Goal: Information Seeking & Learning: Learn about a topic

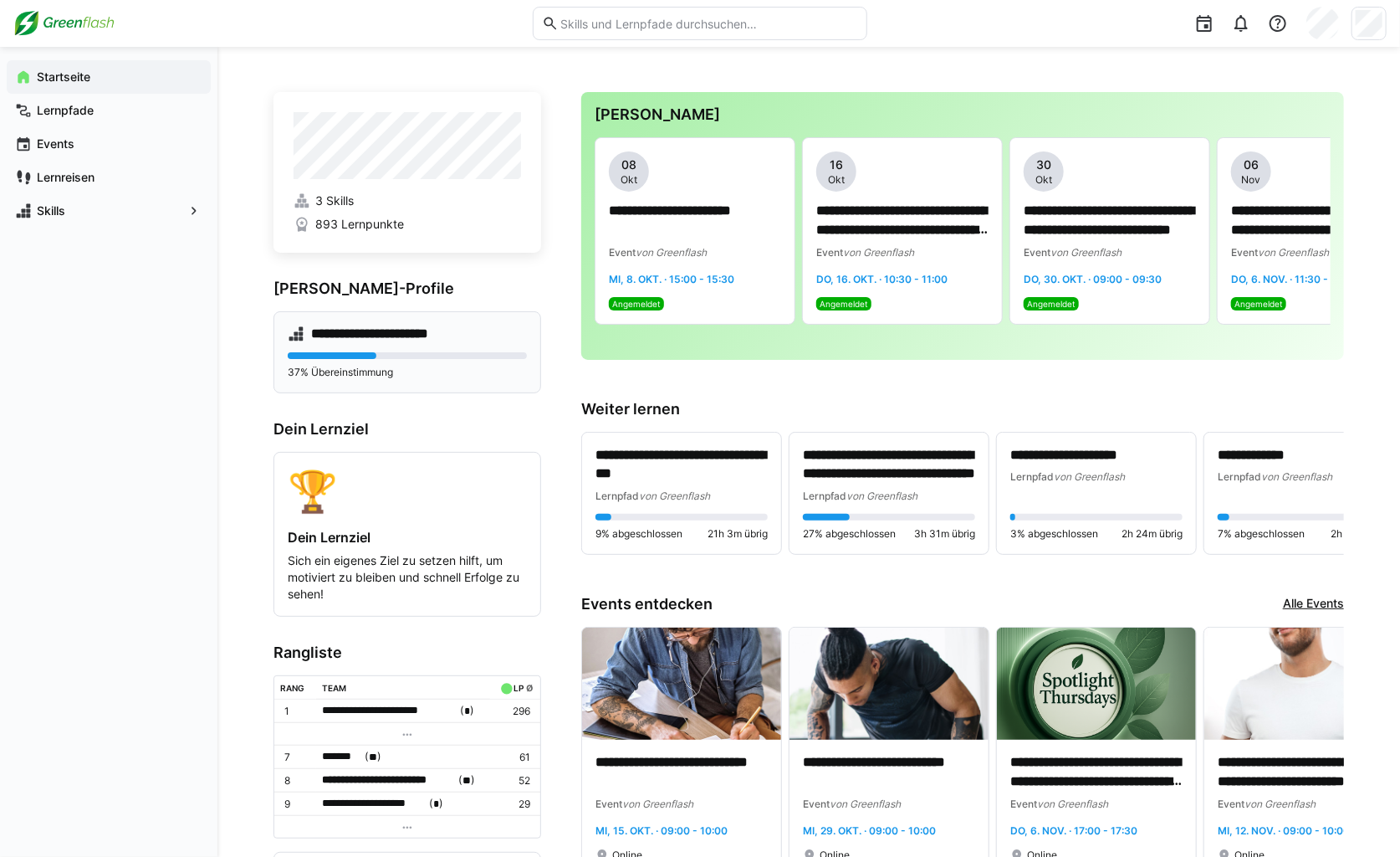
click at [371, 333] on h4 "**********" at bounding box center [381, 333] width 140 height 16
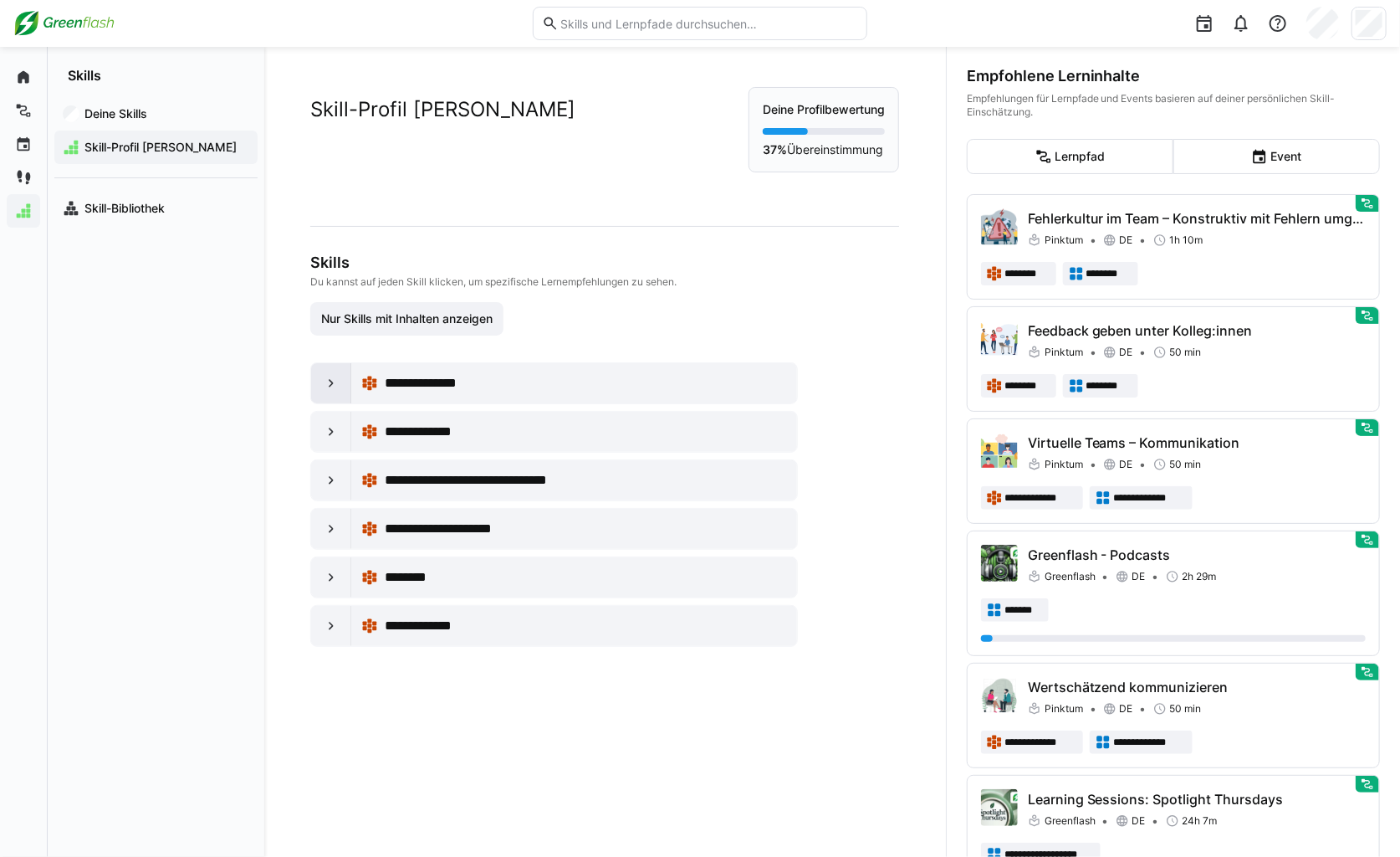
click at [339, 384] on div at bounding box center [331, 384] width 40 height 40
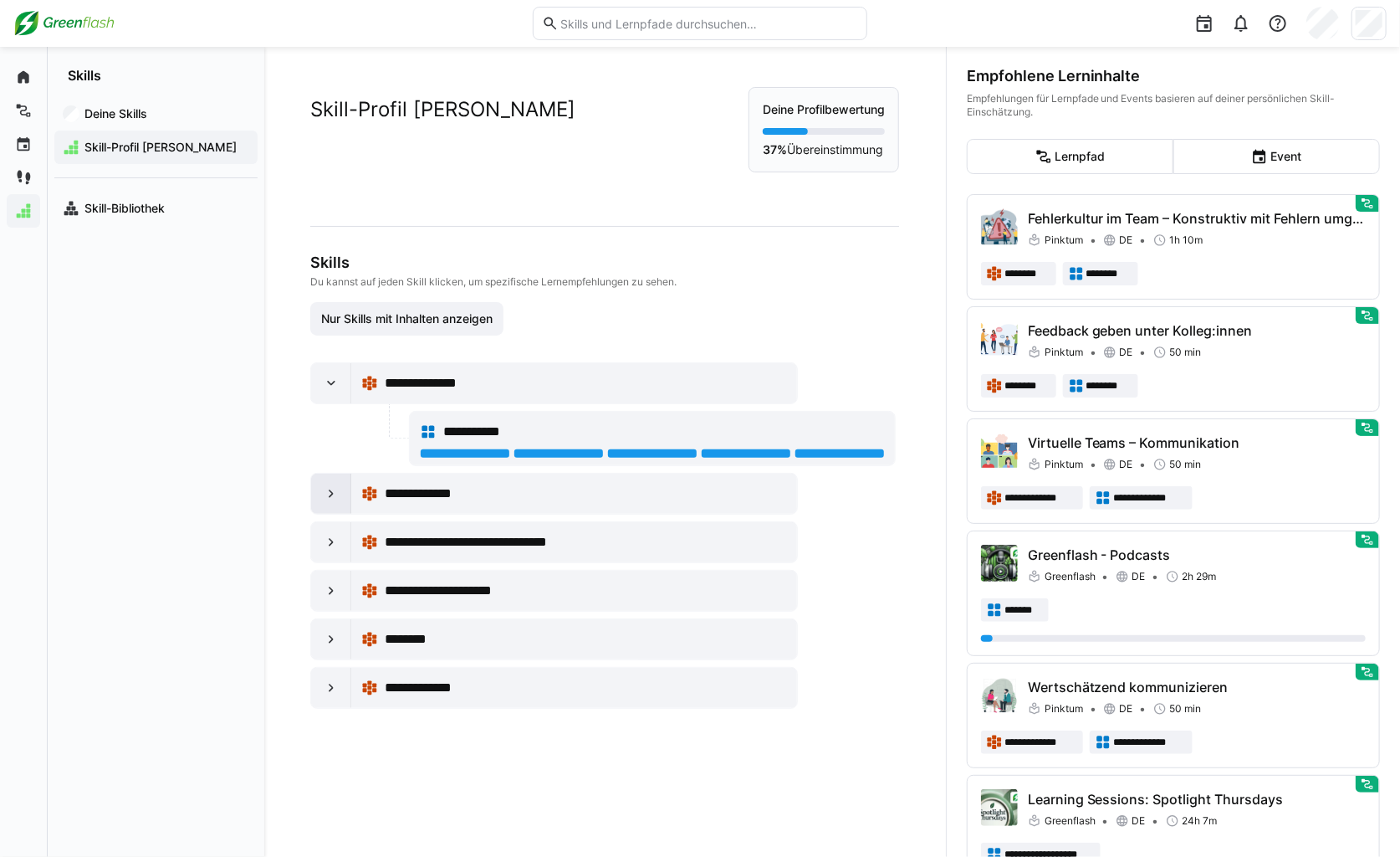
click at [342, 489] on div at bounding box center [331, 494] width 40 height 40
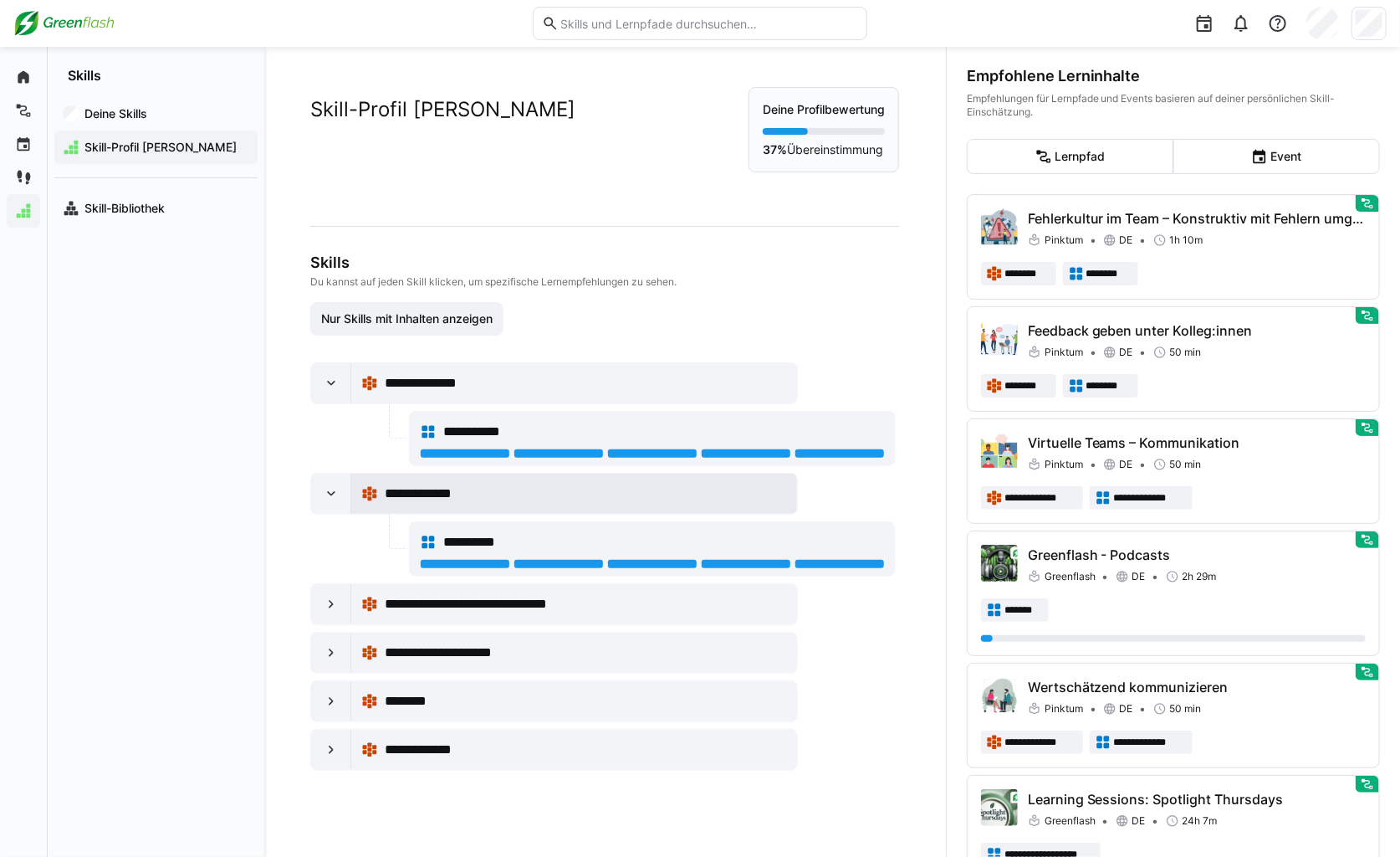
click at [429, 491] on span "**********" at bounding box center [429, 494] width 91 height 20
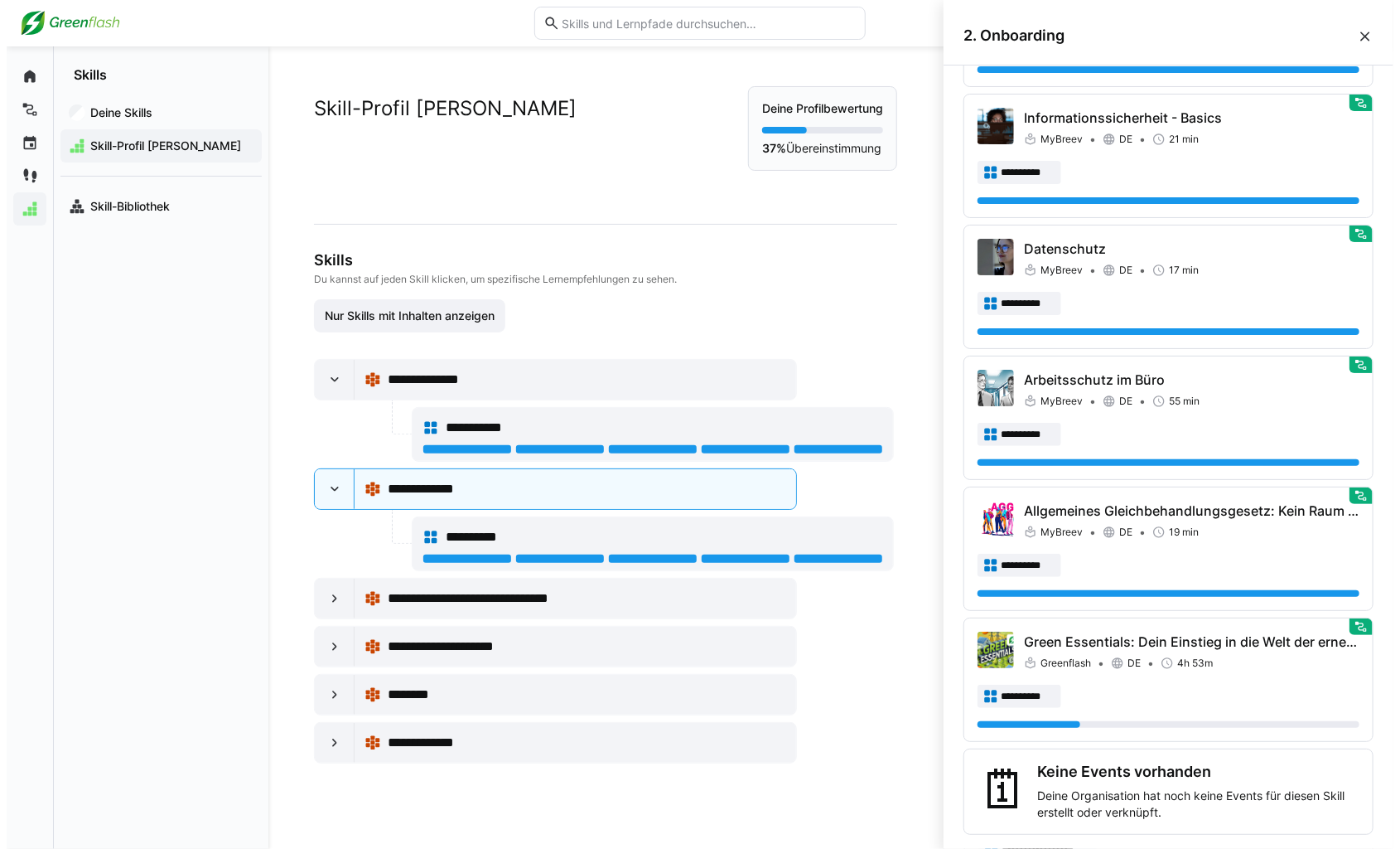
scroll to position [1261, 0]
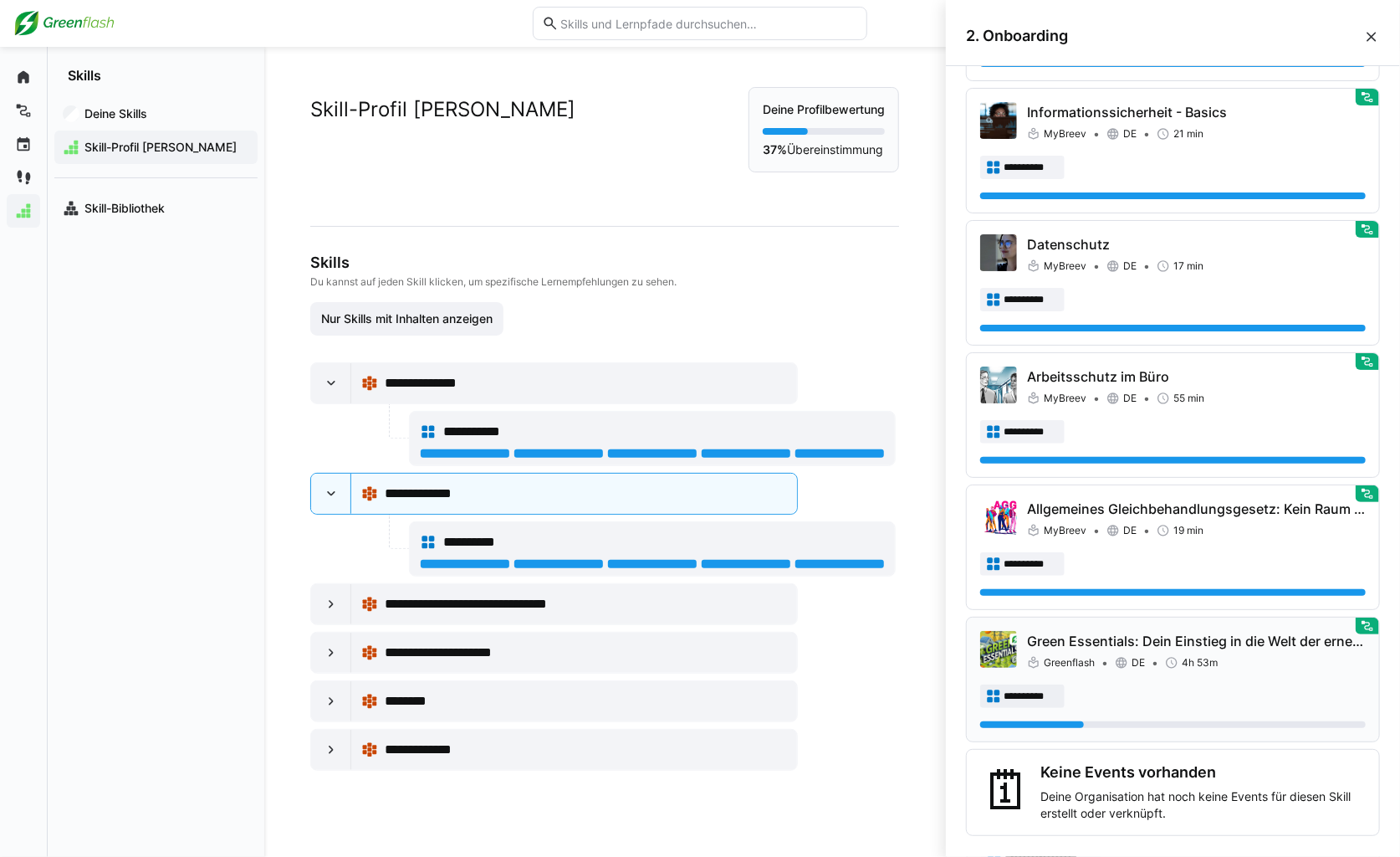
click at [1133, 667] on div "**********" at bounding box center [1173, 679] width 385 height 97
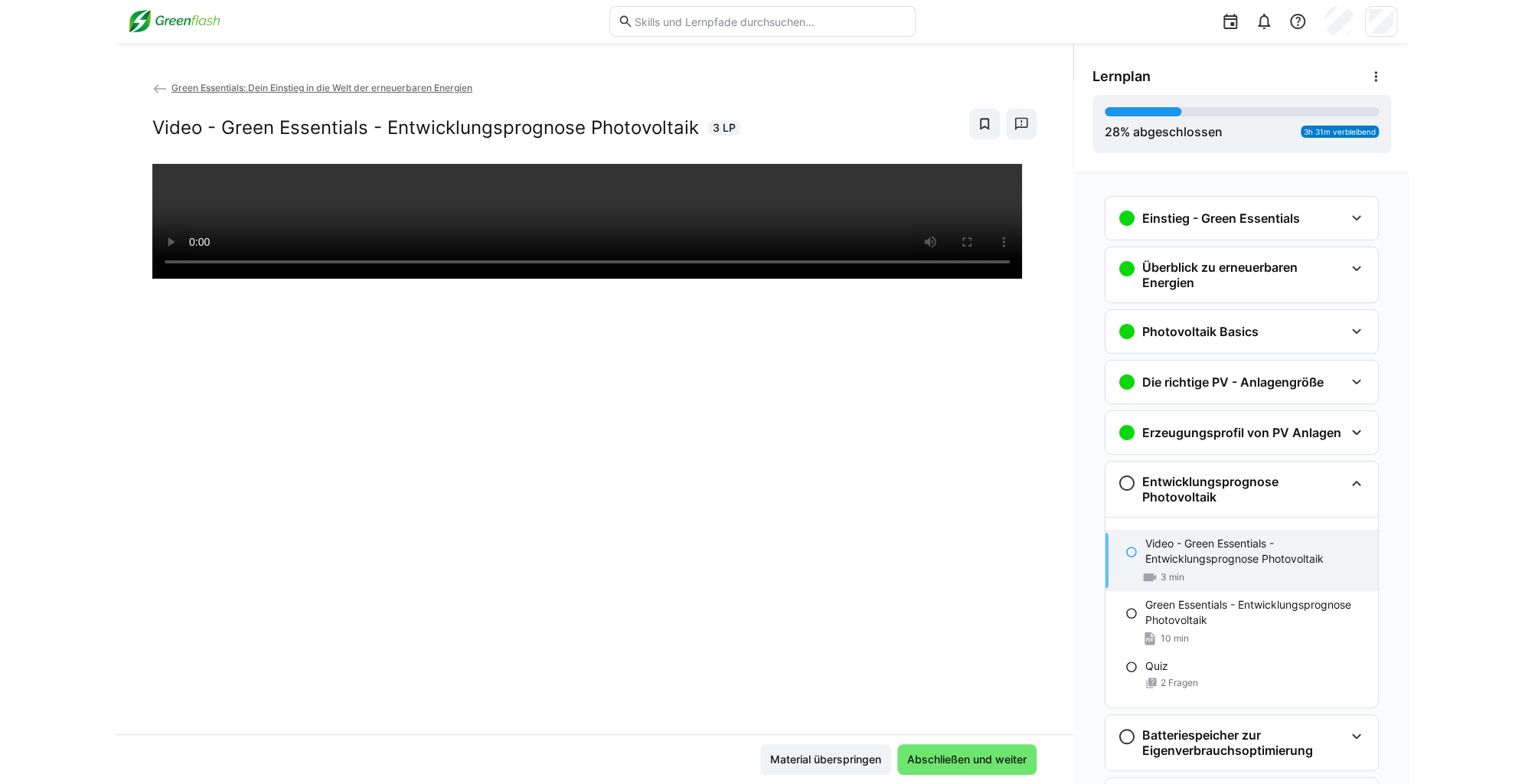
scroll to position [276, 0]
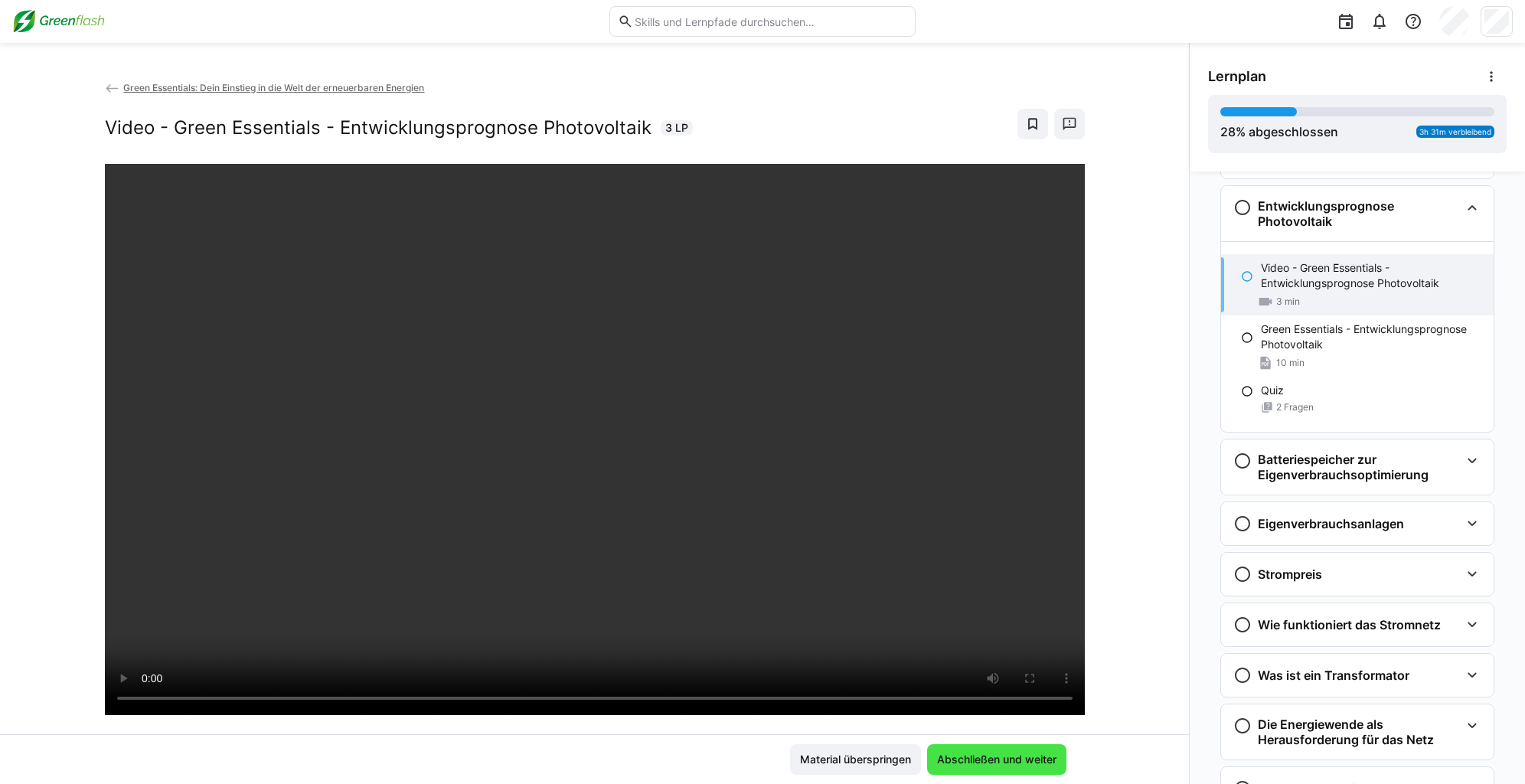
click at [989, 767] on span "Abschließen und weiter" at bounding box center [996, 759] width 139 height 31
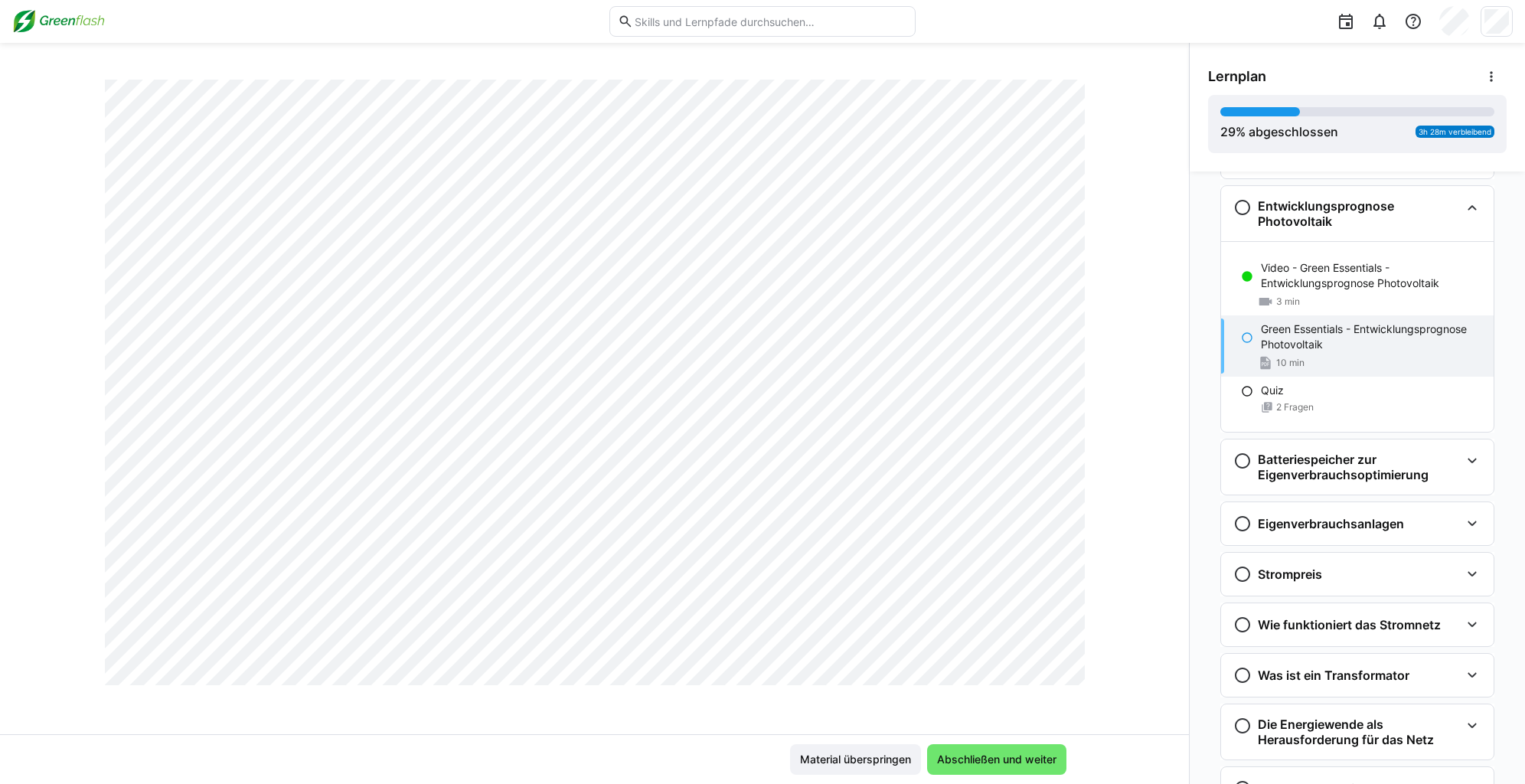
scroll to position [1660, 0]
click at [1050, 759] on span "Abschließen und weiter" at bounding box center [997, 759] width 124 height 15
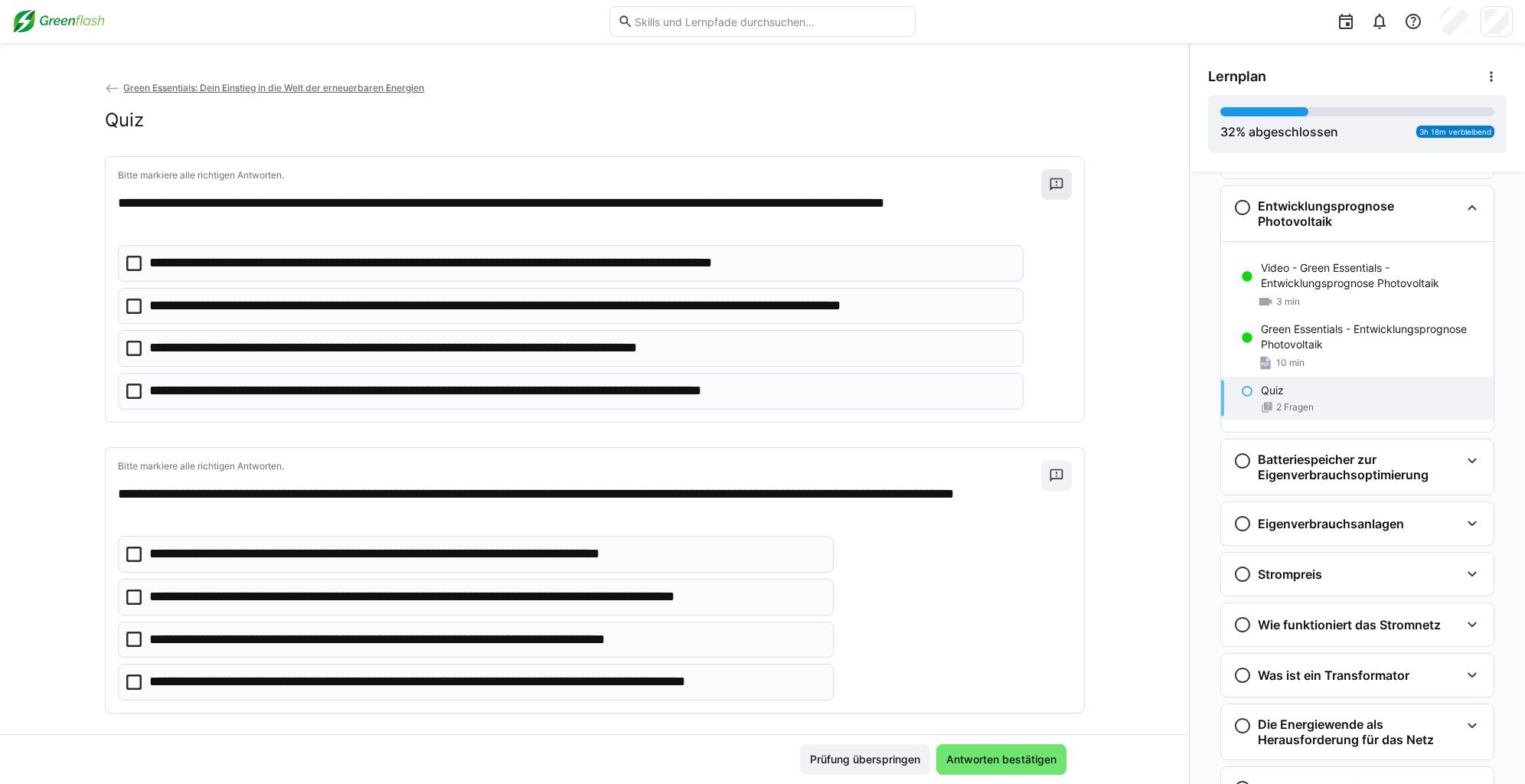
click at [1063, 185] on div "**********" at bounding box center [595, 289] width 979 height 265
click at [1062, 185] on span at bounding box center [1056, 184] width 31 height 31
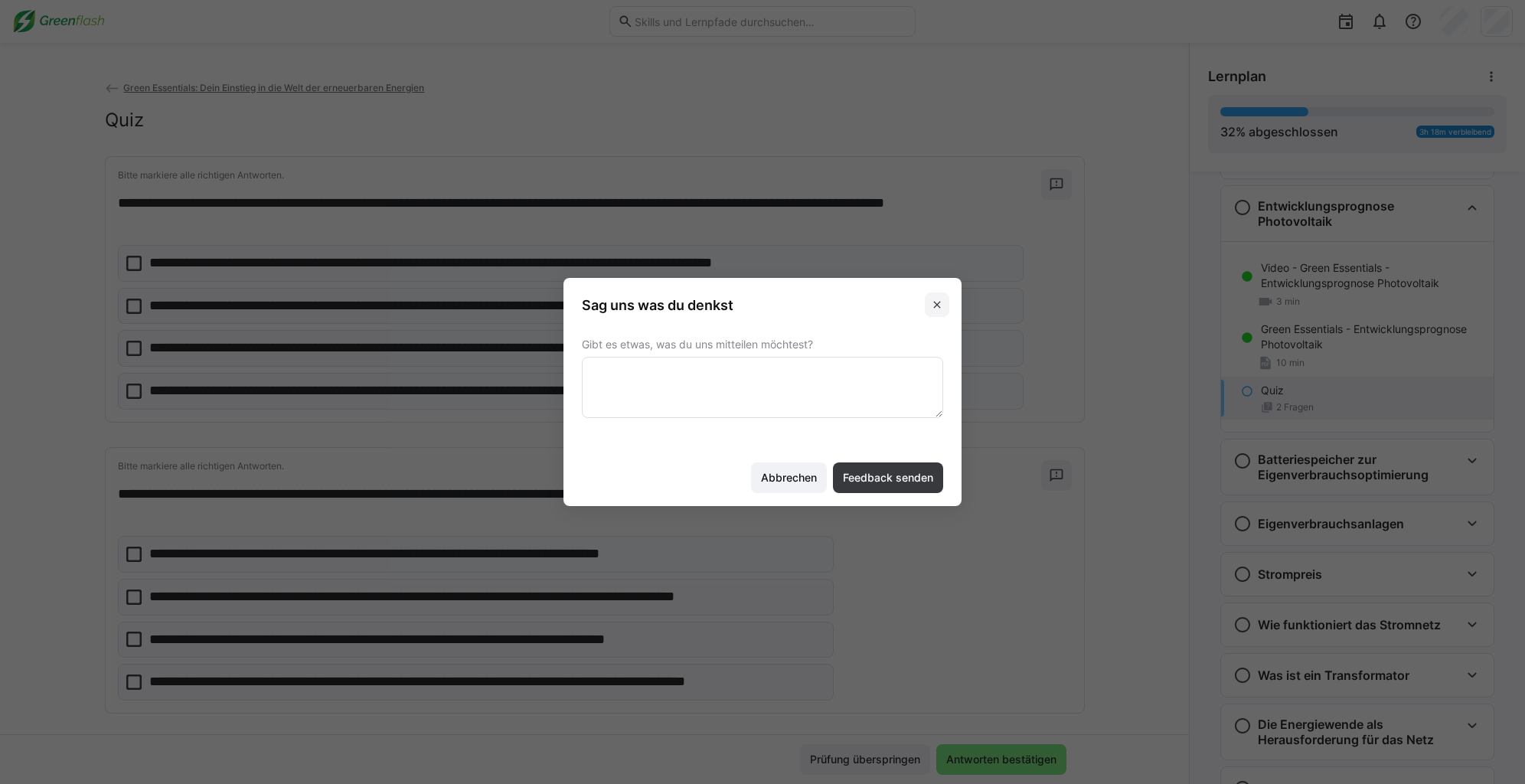
click at [943, 299] on span at bounding box center [937, 304] width 24 height 24
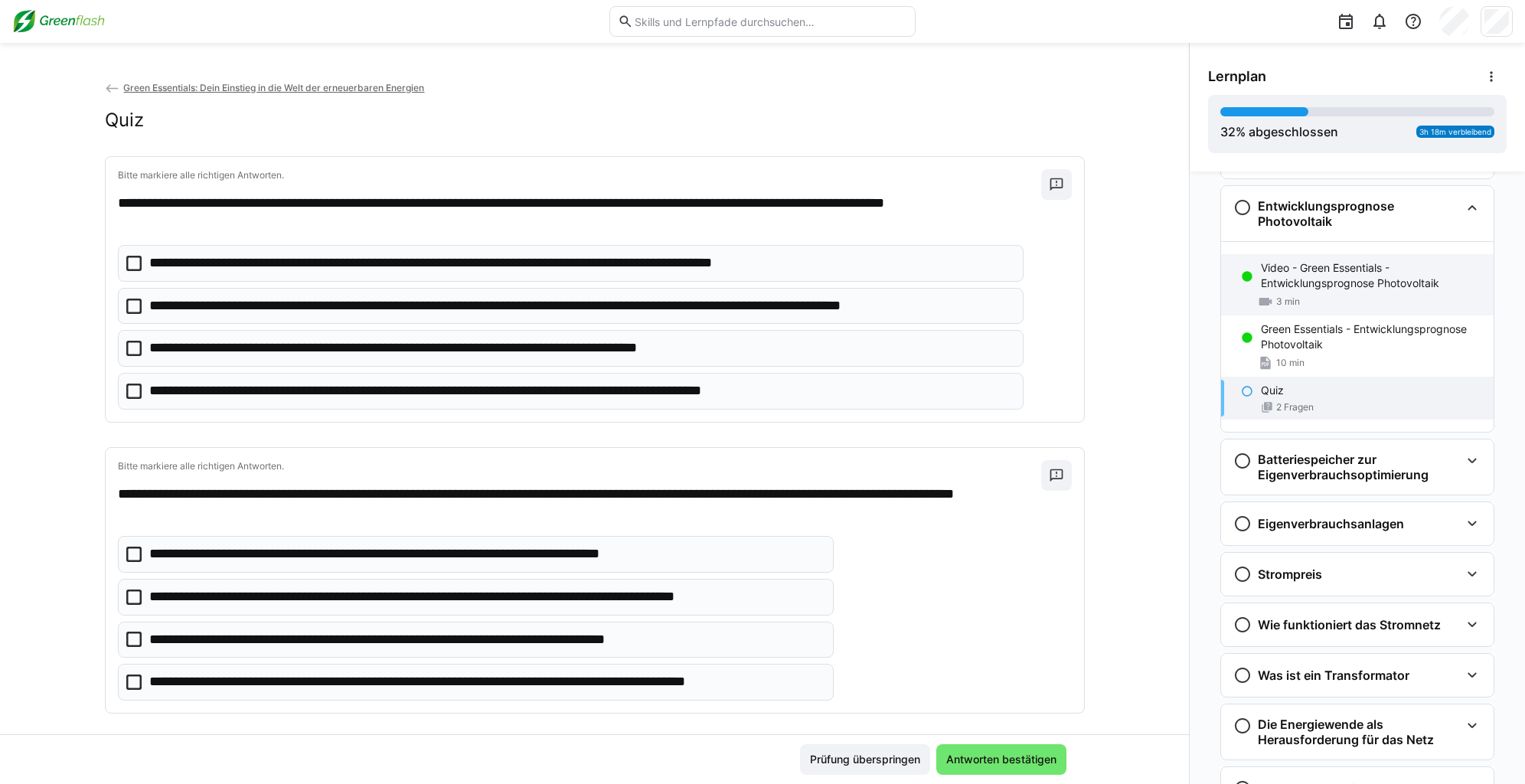
click at [1293, 297] on div "3 min" at bounding box center [1371, 302] width 220 height 15
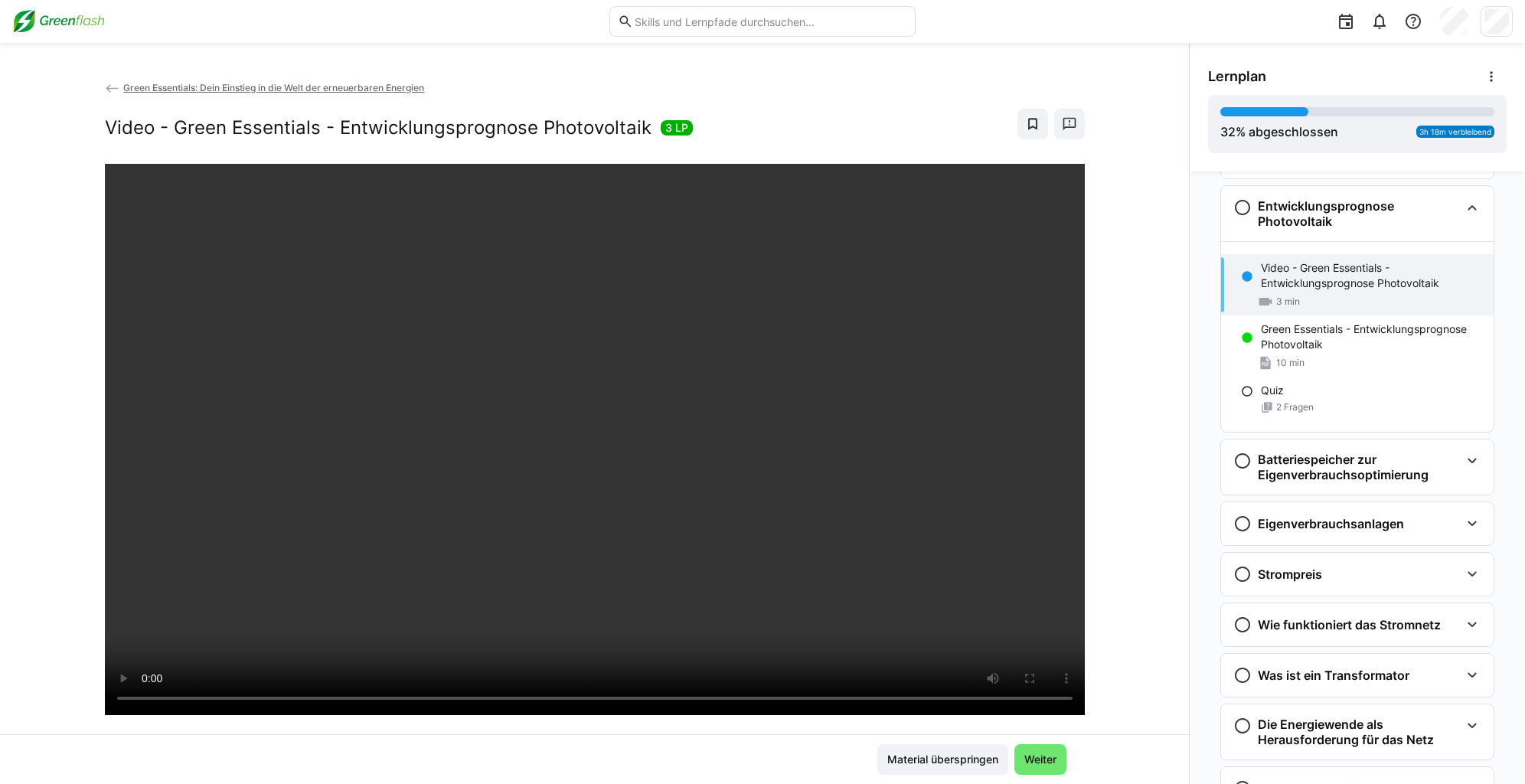
click at [1061, 680] on div at bounding box center [1067, 668] width 37 height 32
click at [1066, 680] on div at bounding box center [1067, 668] width 37 height 32
click at [1055, 678] on div at bounding box center [1067, 668] width 37 height 32
click at [1060, 683] on div at bounding box center [1067, 668] width 37 height 32
click at [1285, 392] on div "Quiz" at bounding box center [1371, 390] width 220 height 15
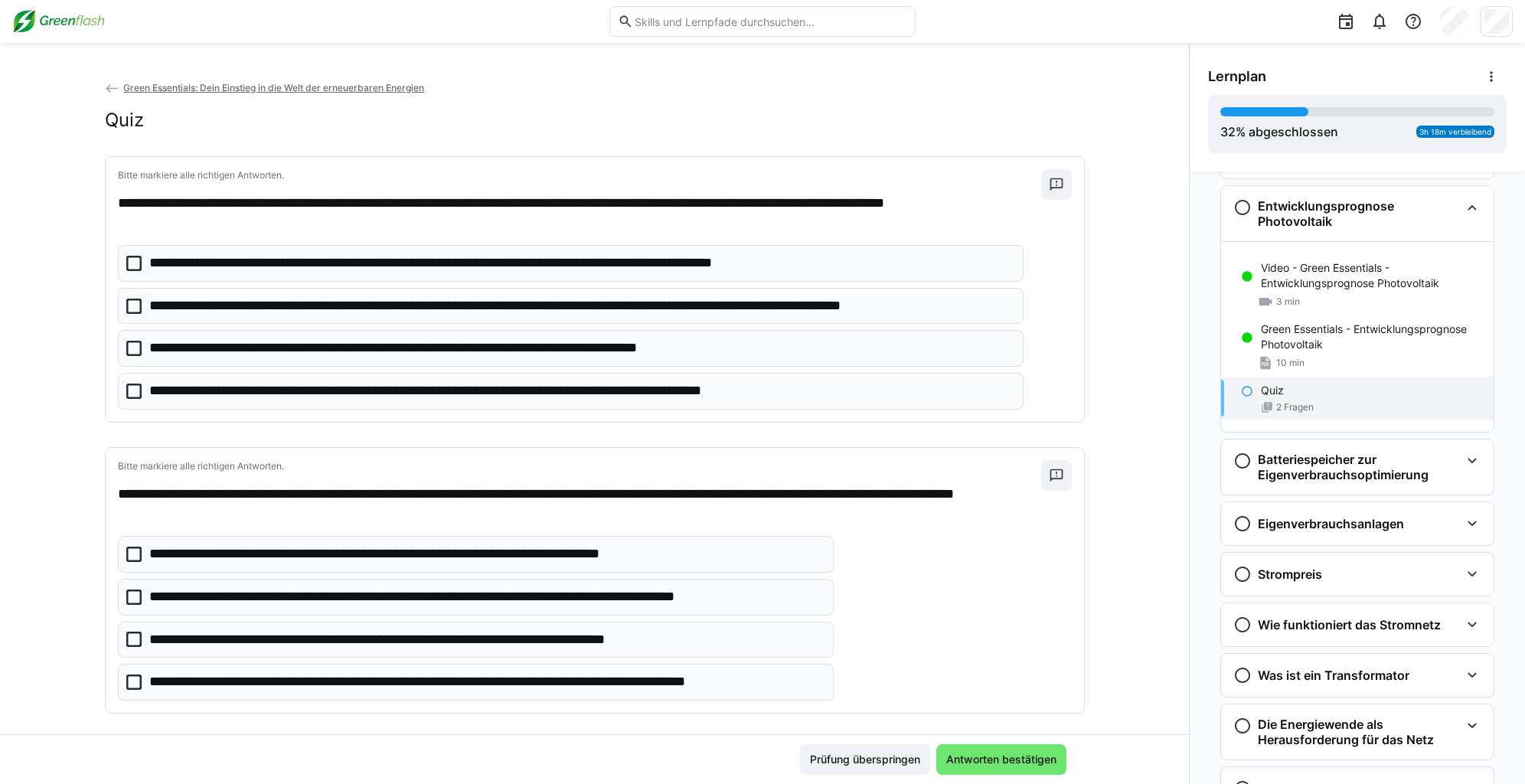
click at [267, 353] on p "**********" at bounding box center [462, 348] width 625 height 20
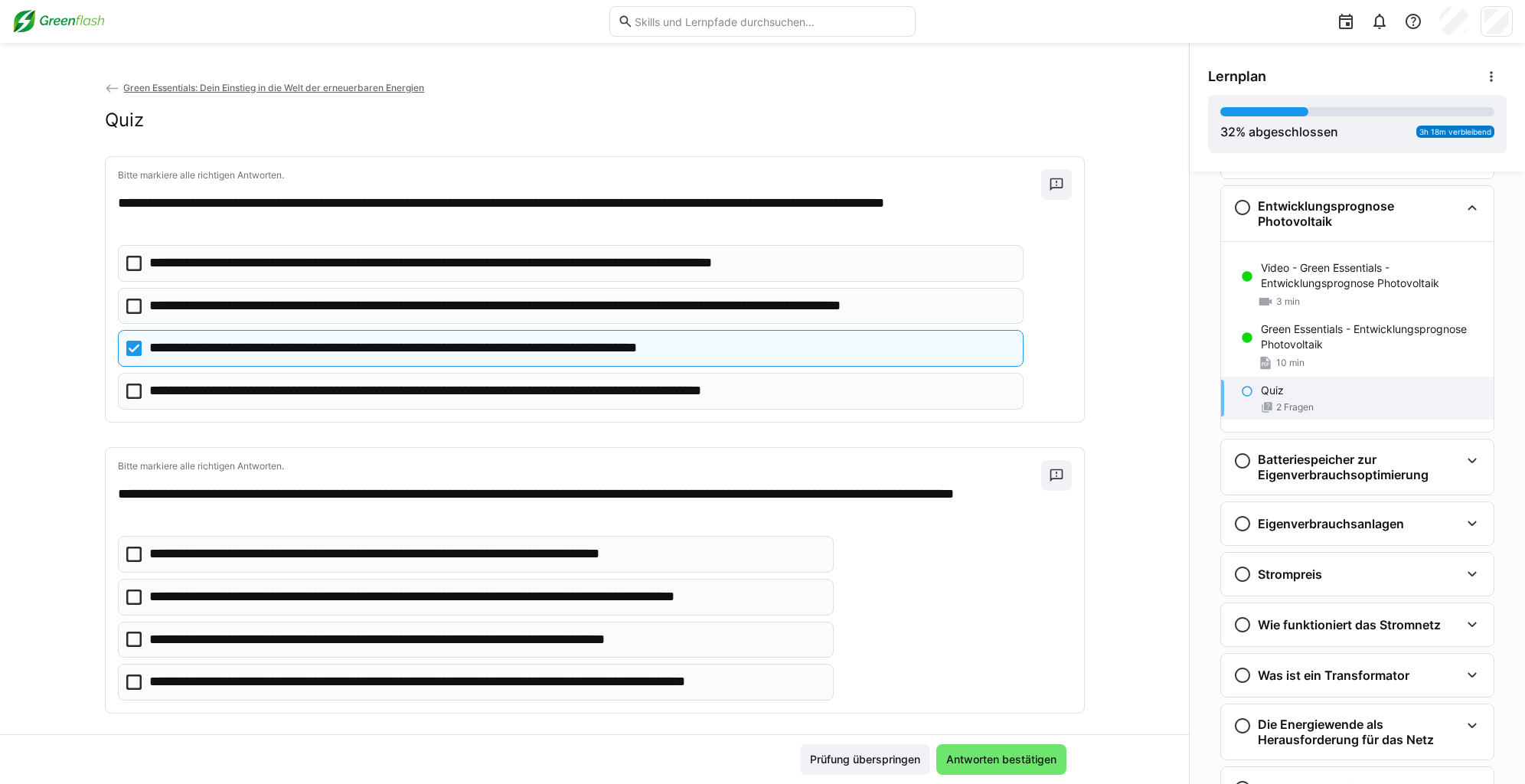
scroll to position [13, 0]
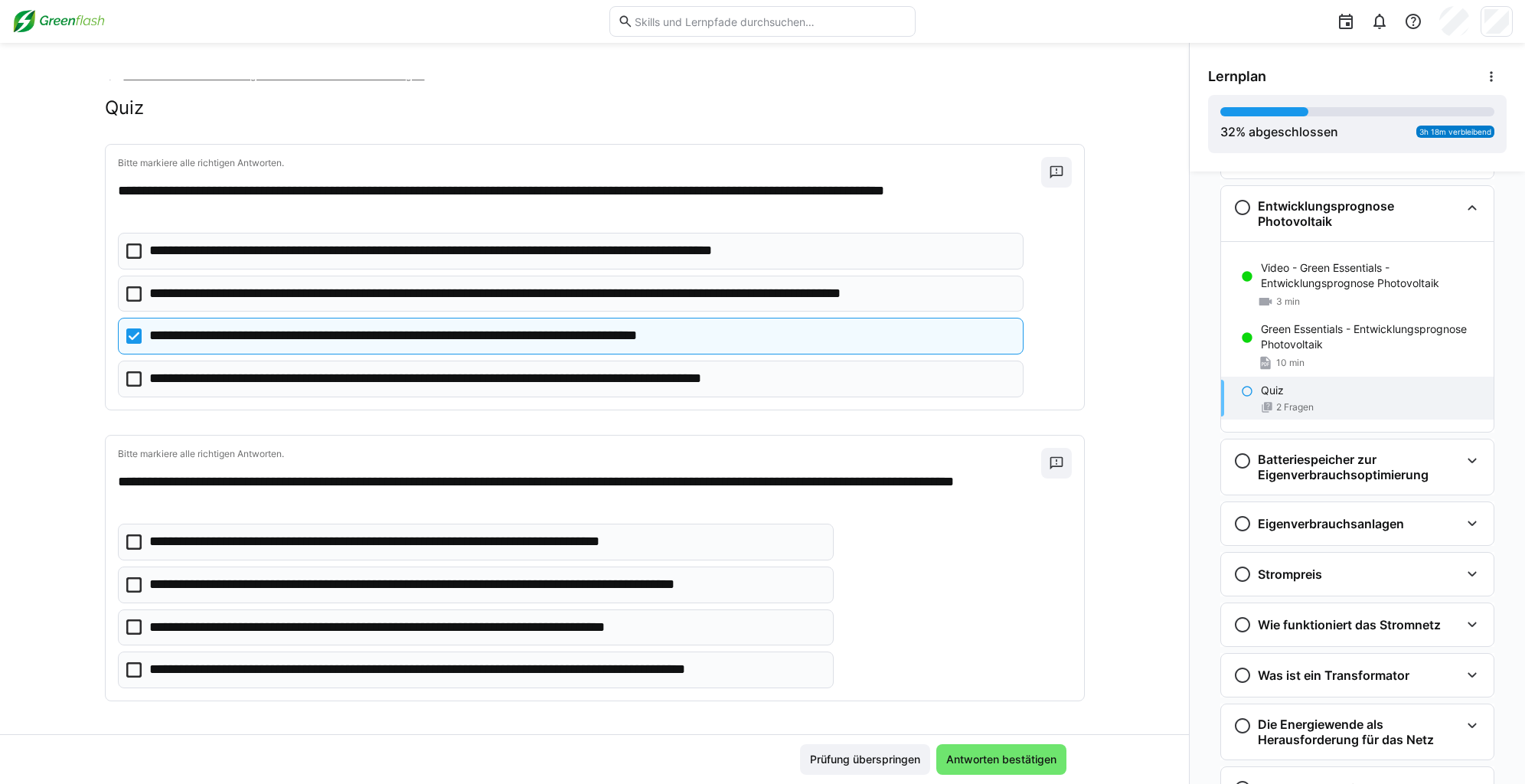
click at [264, 663] on p "**********" at bounding box center [483, 670] width 669 height 20
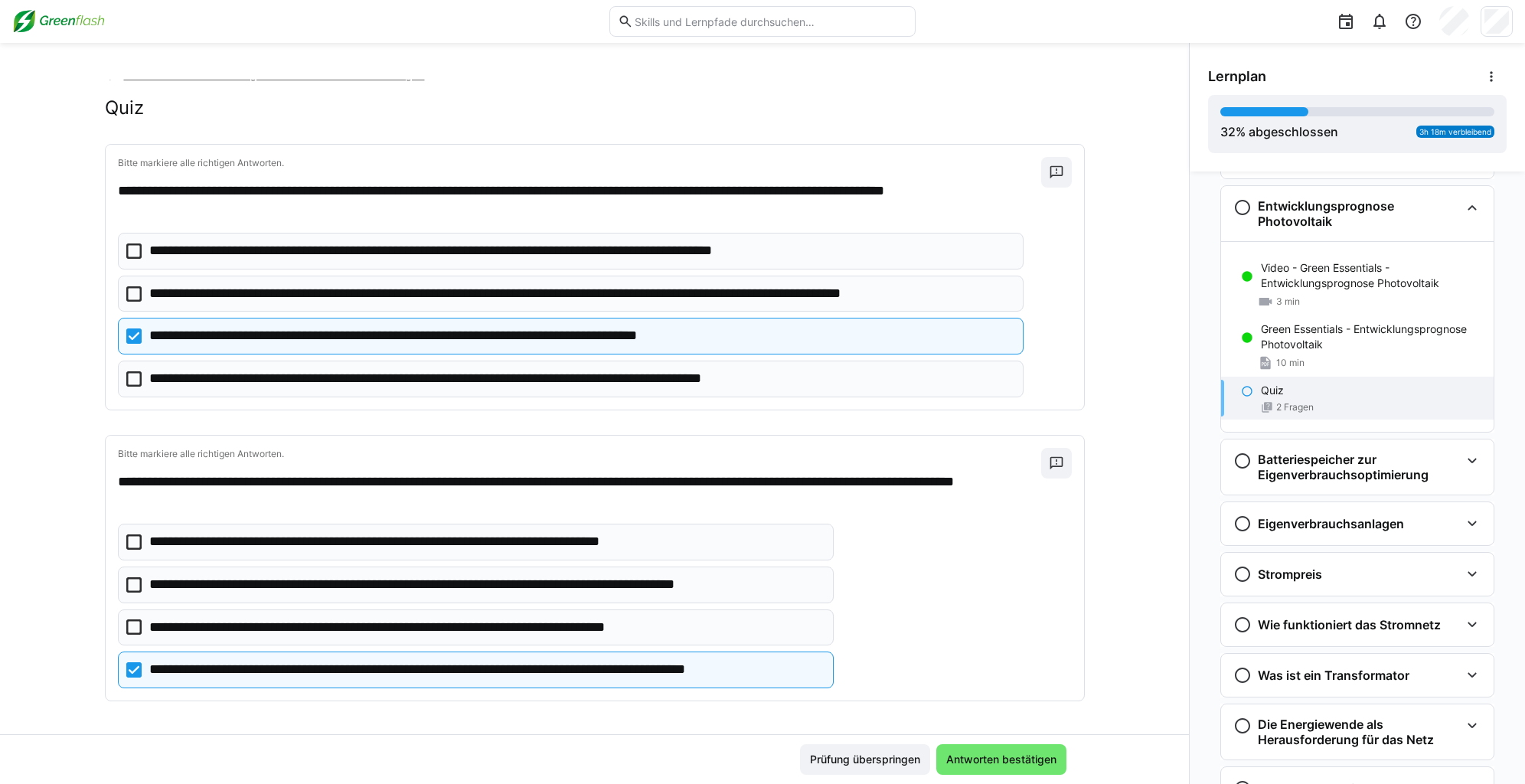
click at [288, 547] on p "**********" at bounding box center [429, 542] width 561 height 20
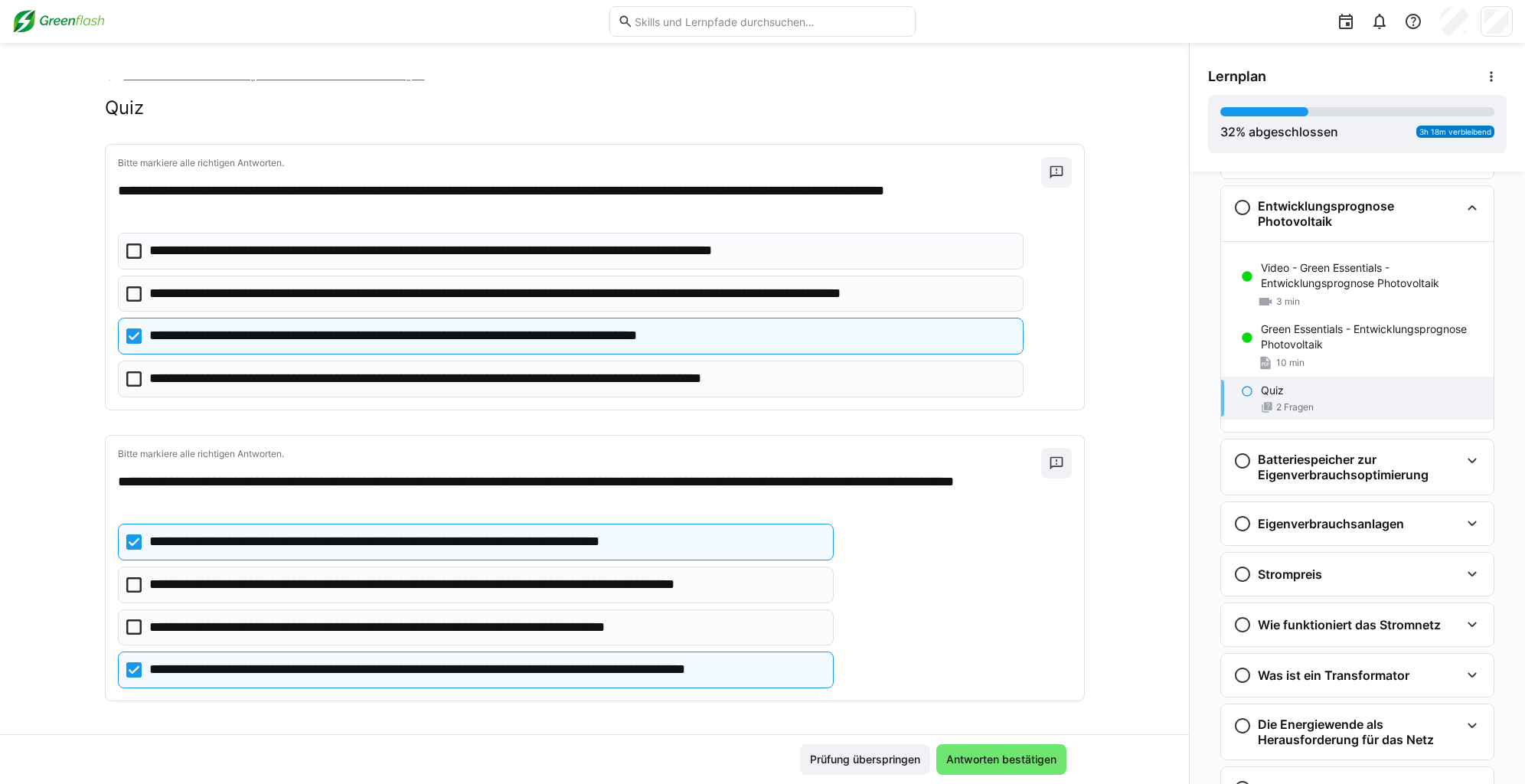
click at [288, 547] on p "**********" at bounding box center [429, 542] width 561 height 20
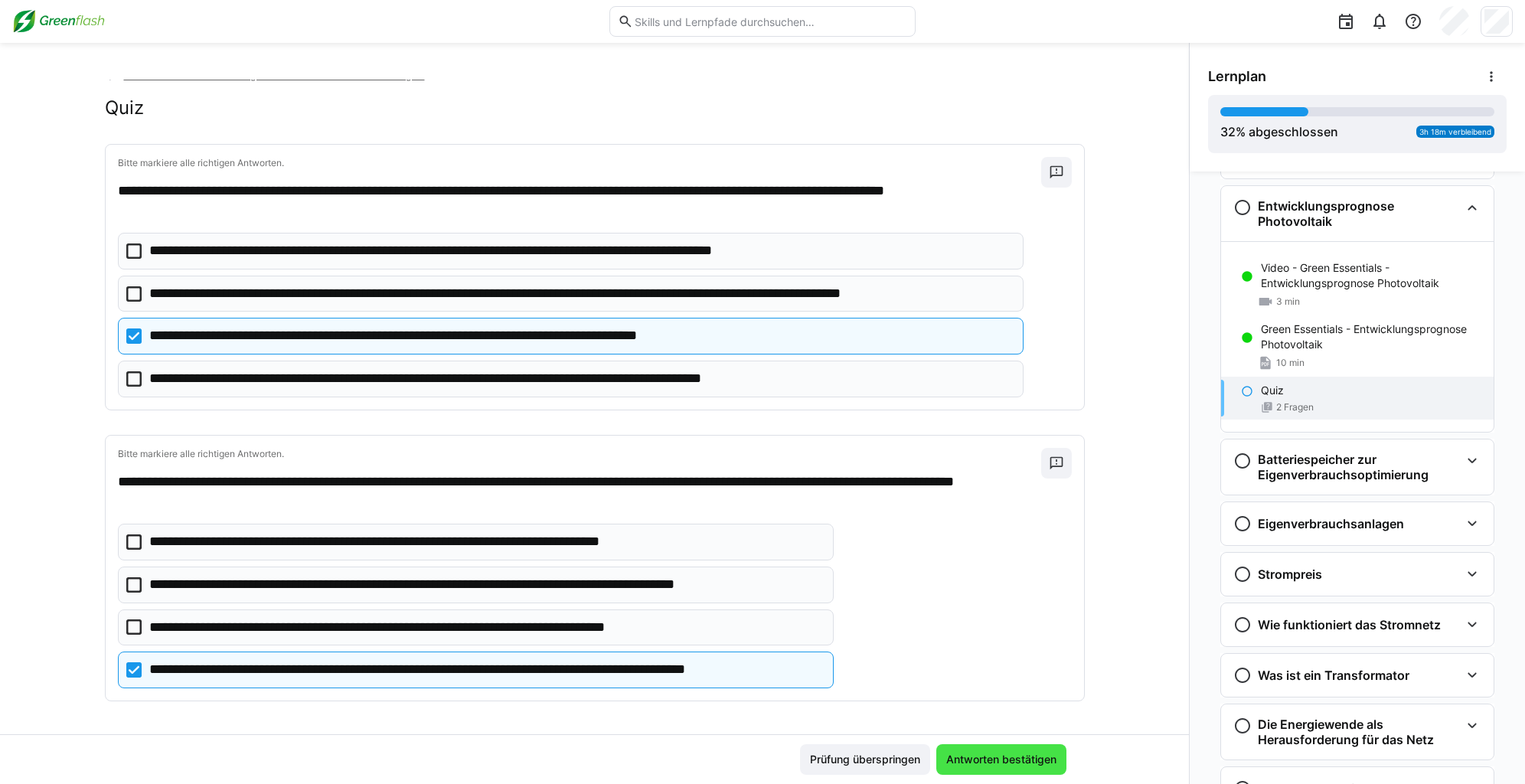
click at [1026, 754] on span "Antworten bestätigen" at bounding box center [1000, 759] width 115 height 15
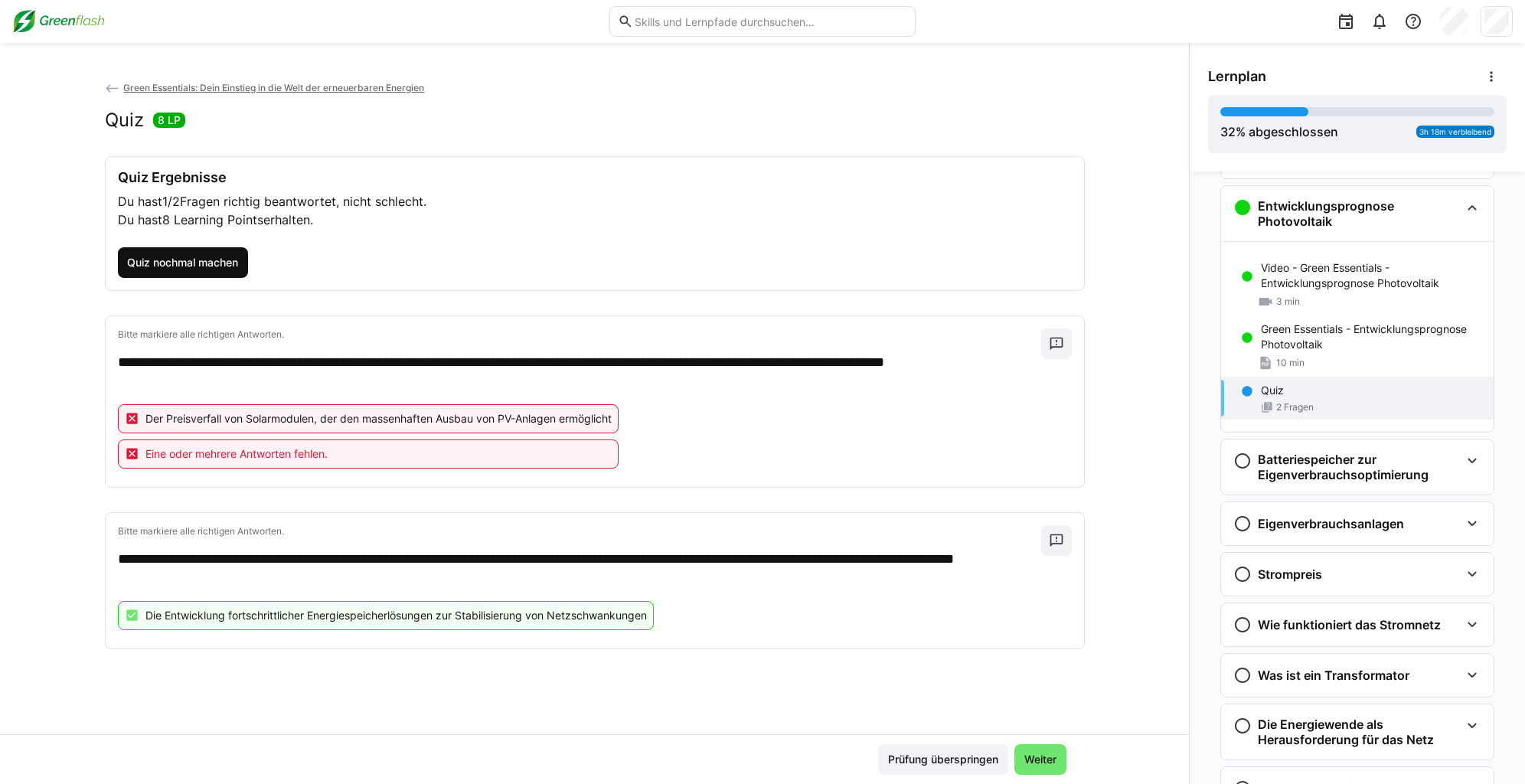
click at [208, 260] on span "Quiz nochmal machen" at bounding box center [183, 262] width 116 height 15
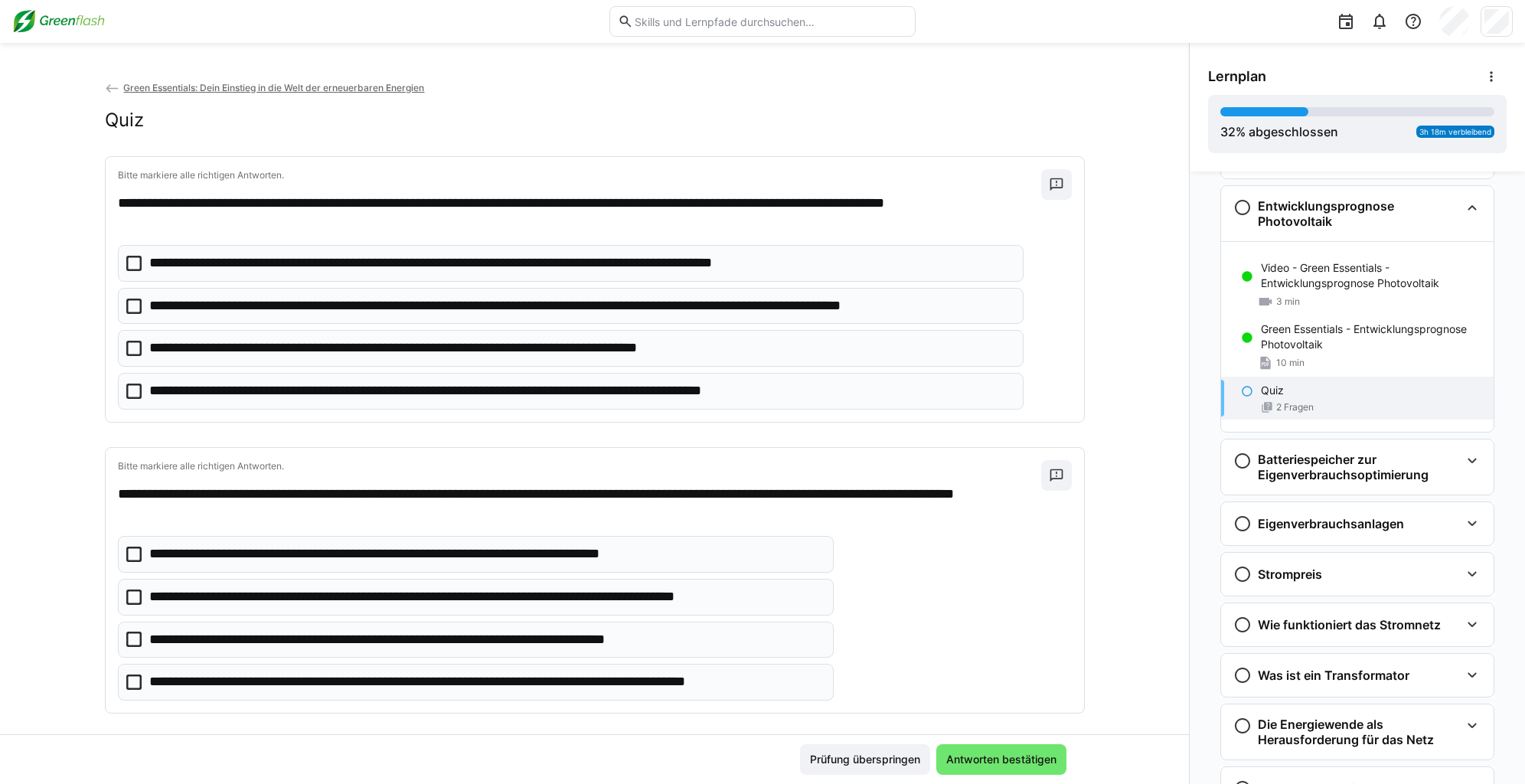
click at [298, 678] on p "**********" at bounding box center [483, 682] width 669 height 20
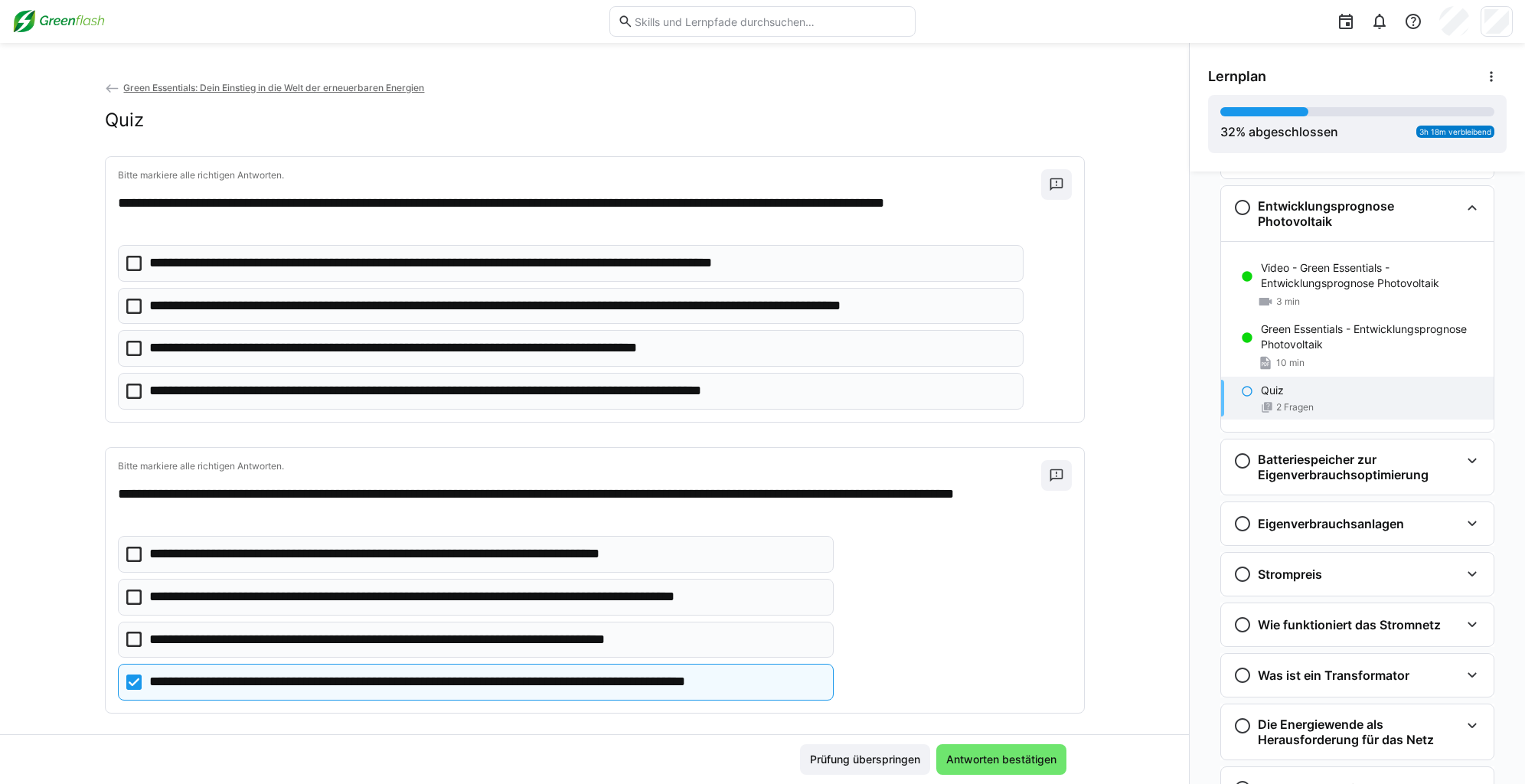
click at [295, 306] on p "**********" at bounding box center [581, 307] width 864 height 20
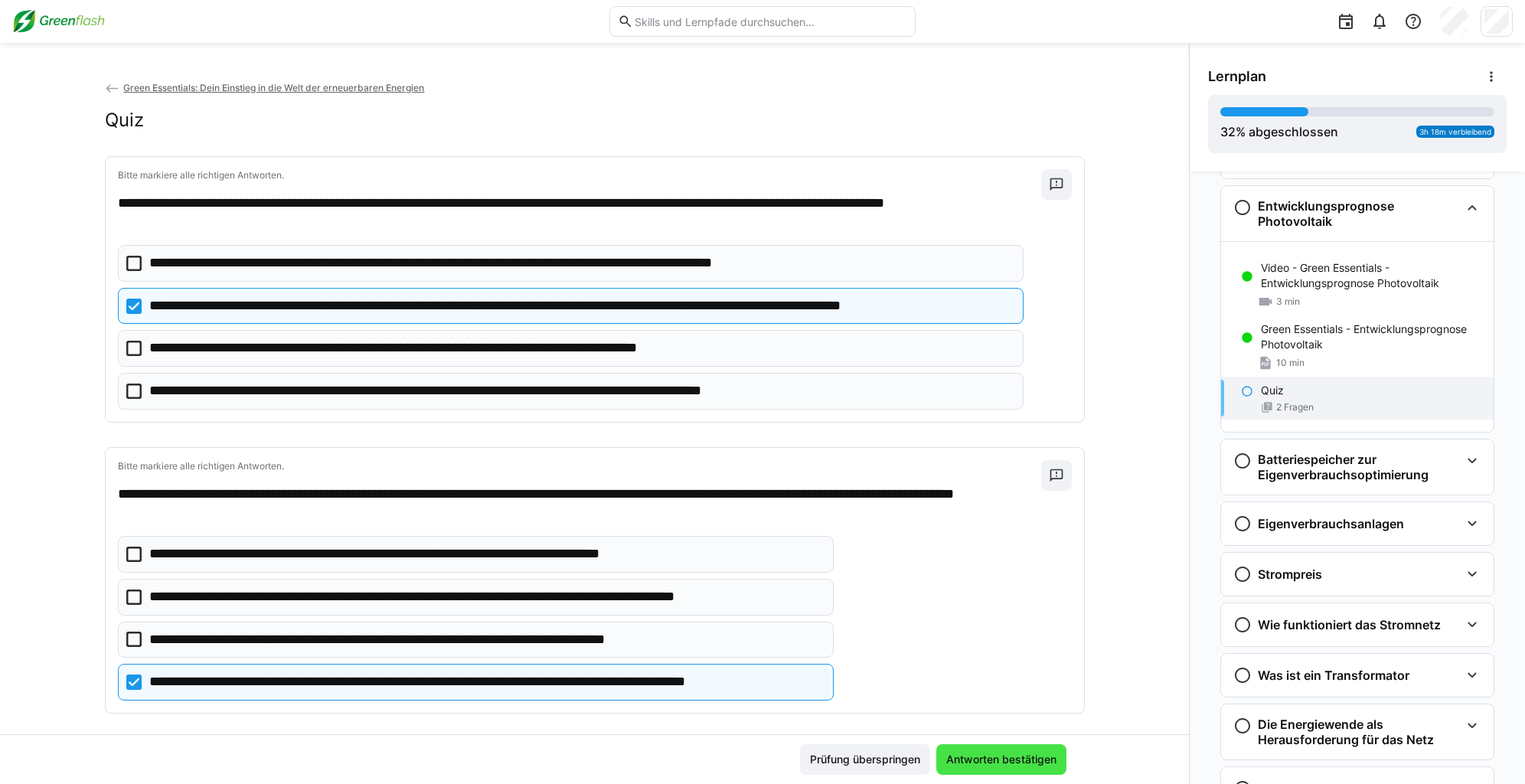
click at [988, 768] on span "Antworten bestätigen" at bounding box center [1000, 759] width 130 height 31
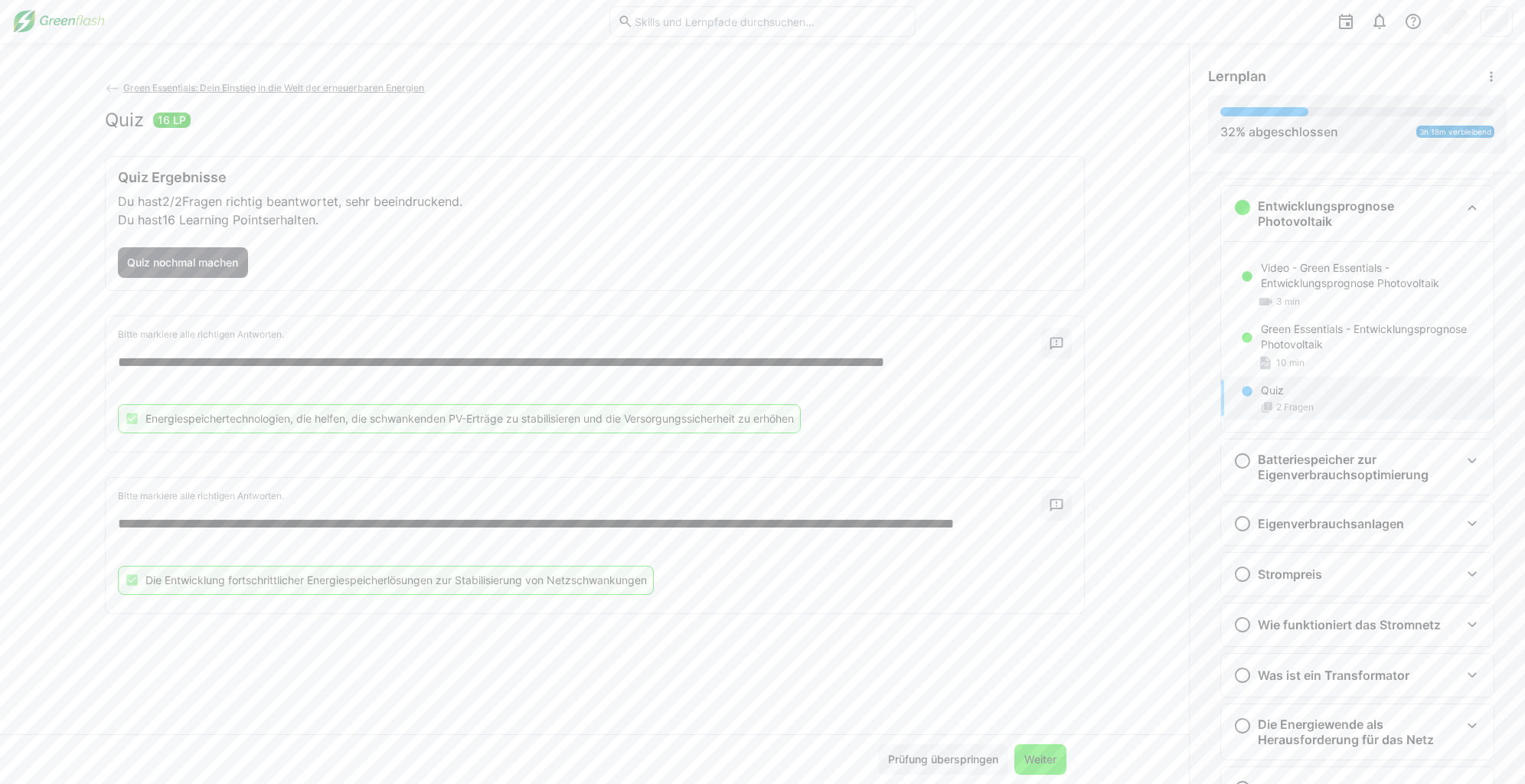
click at [1053, 758] on span "Weiter" at bounding box center [1041, 759] width 37 height 15
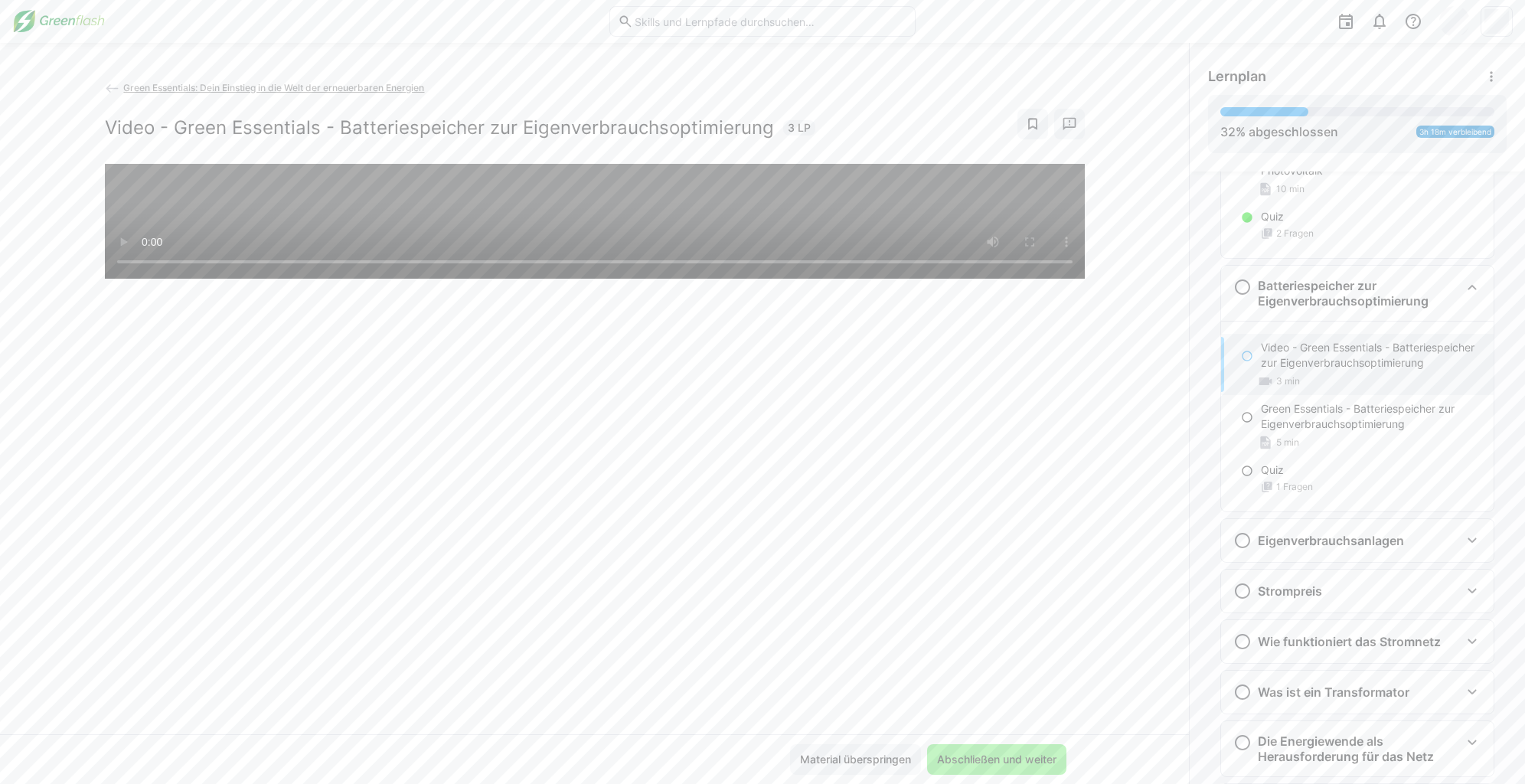
scroll to position [458, 0]
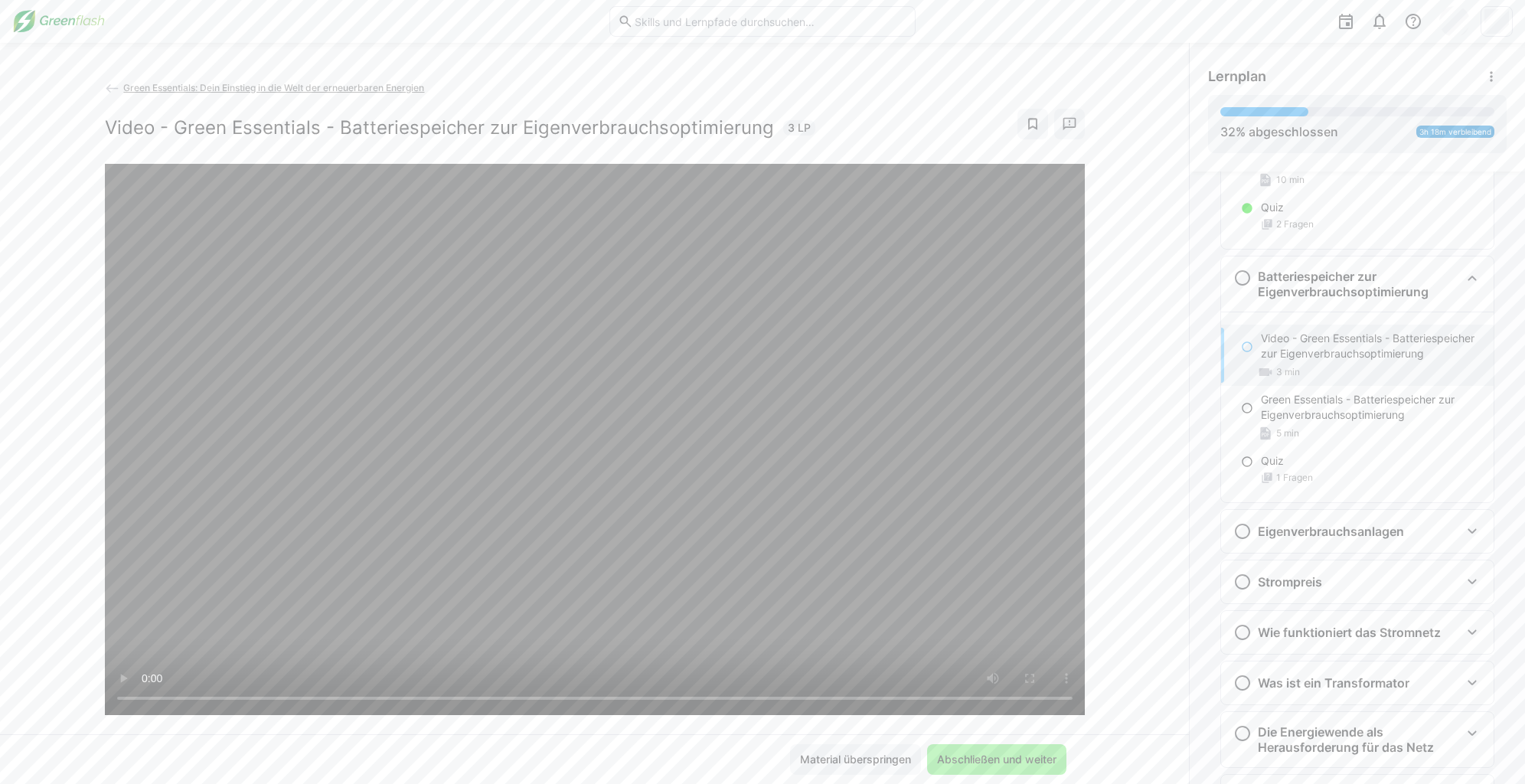
drag, startPoint x: 173, startPoint y: 88, endPoint x: 266, endPoint y: 111, distance: 95.8
click at [173, 88] on span "Green Essentials: Dein Einstieg in die Welt der erneuerbaren Energien" at bounding box center [273, 88] width 301 height 12
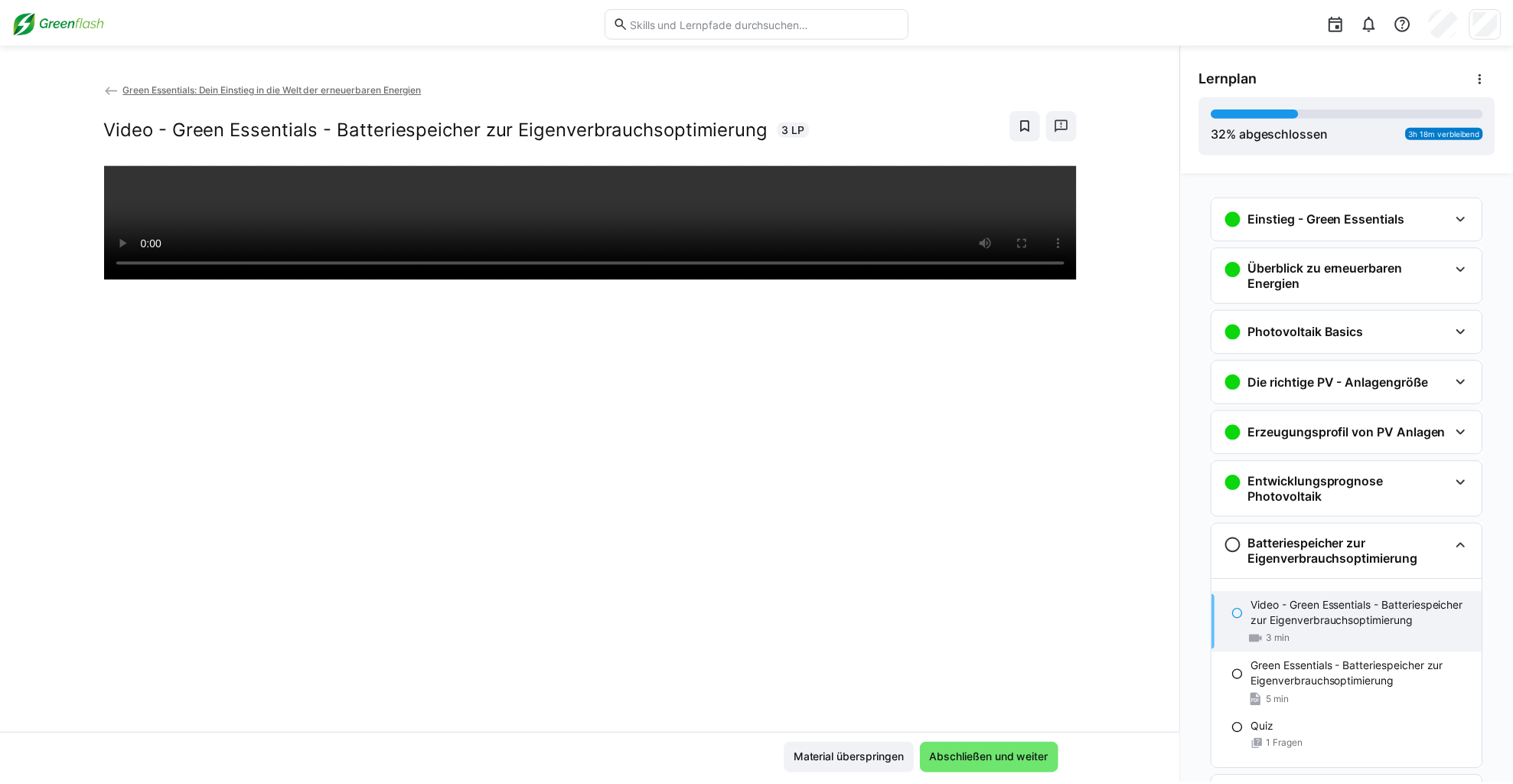
scroll to position [276, 0]
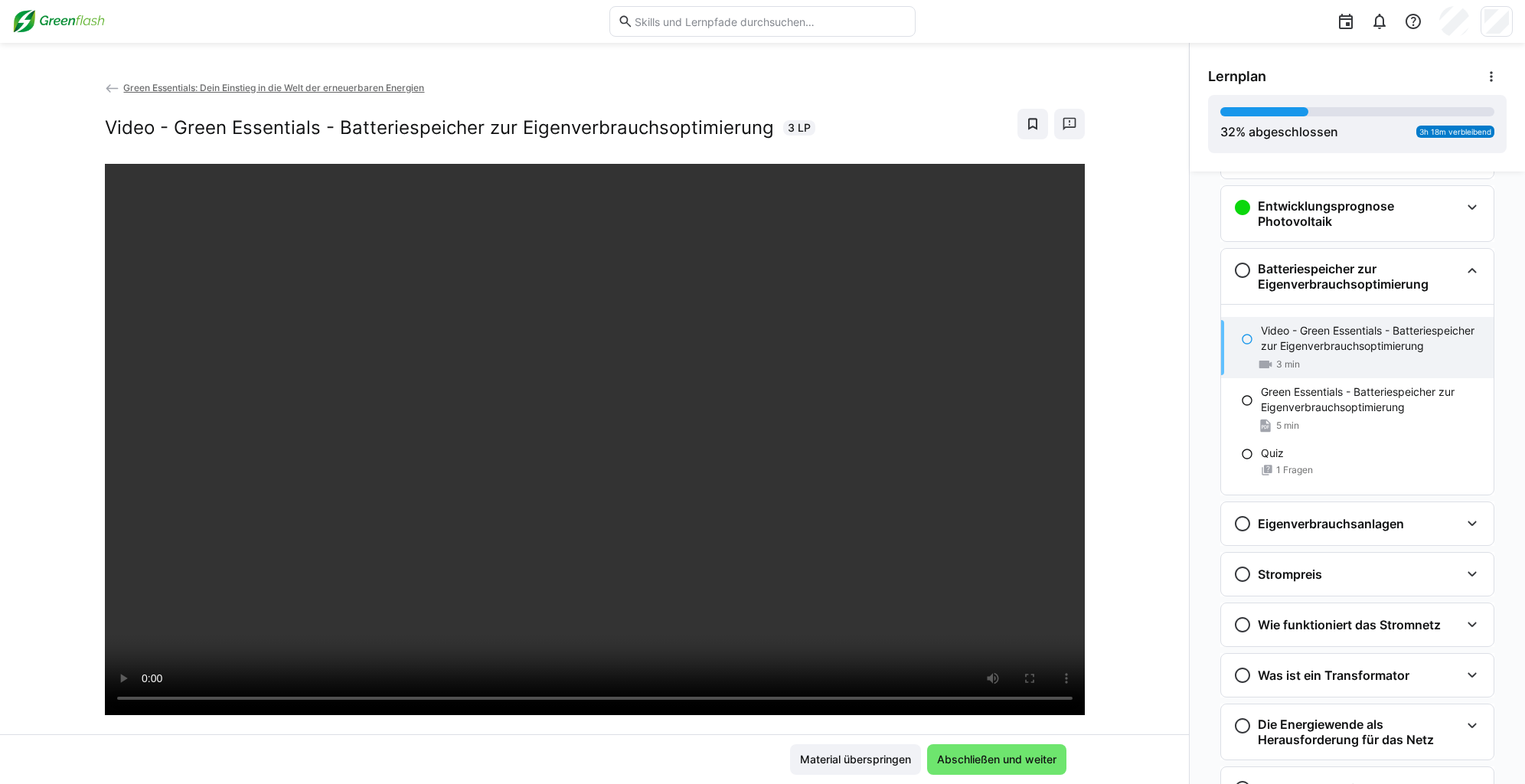
click at [83, 20] on img at bounding box center [59, 21] width 93 height 24
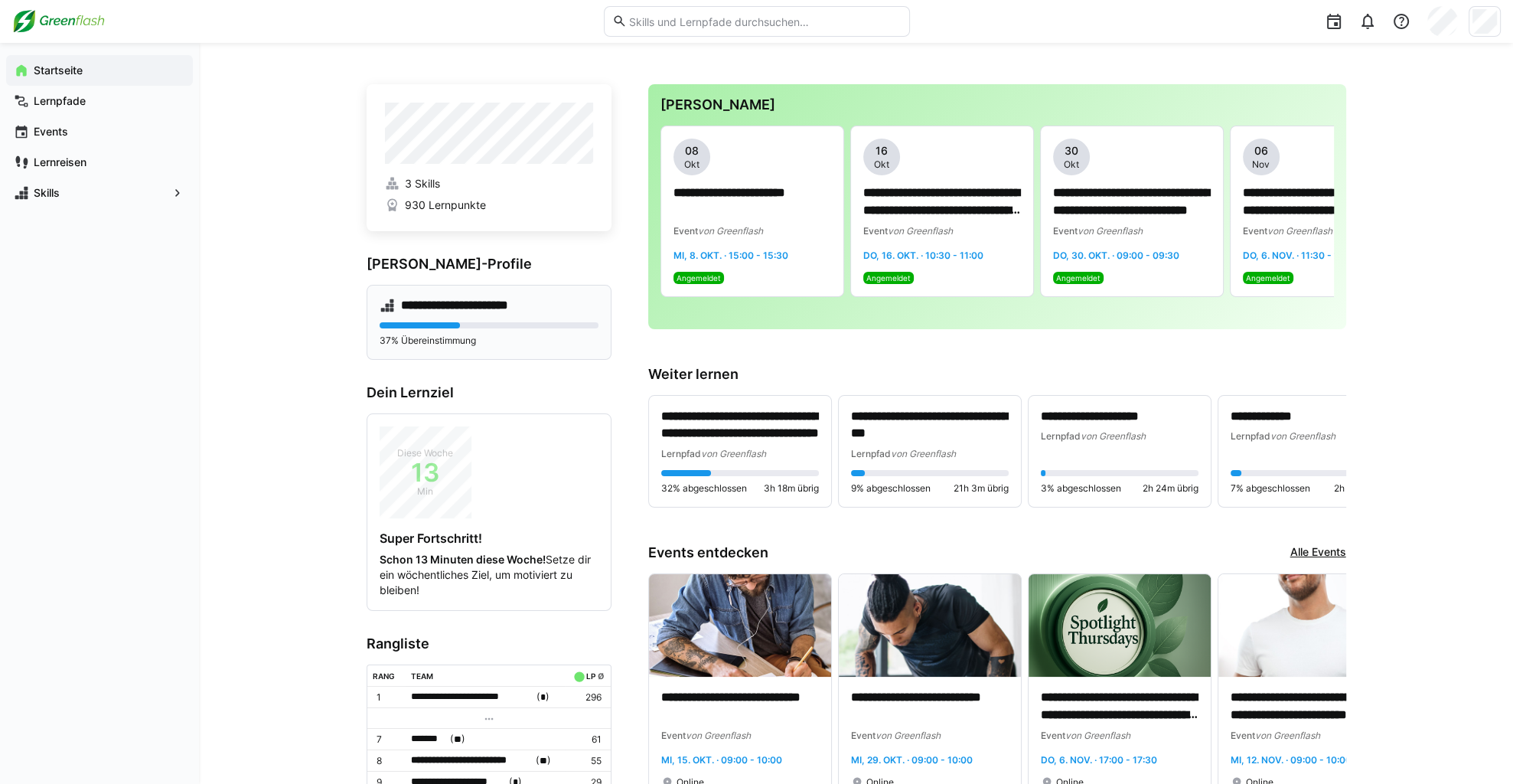
click at [475, 317] on div "**********" at bounding box center [489, 322] width 245 height 75
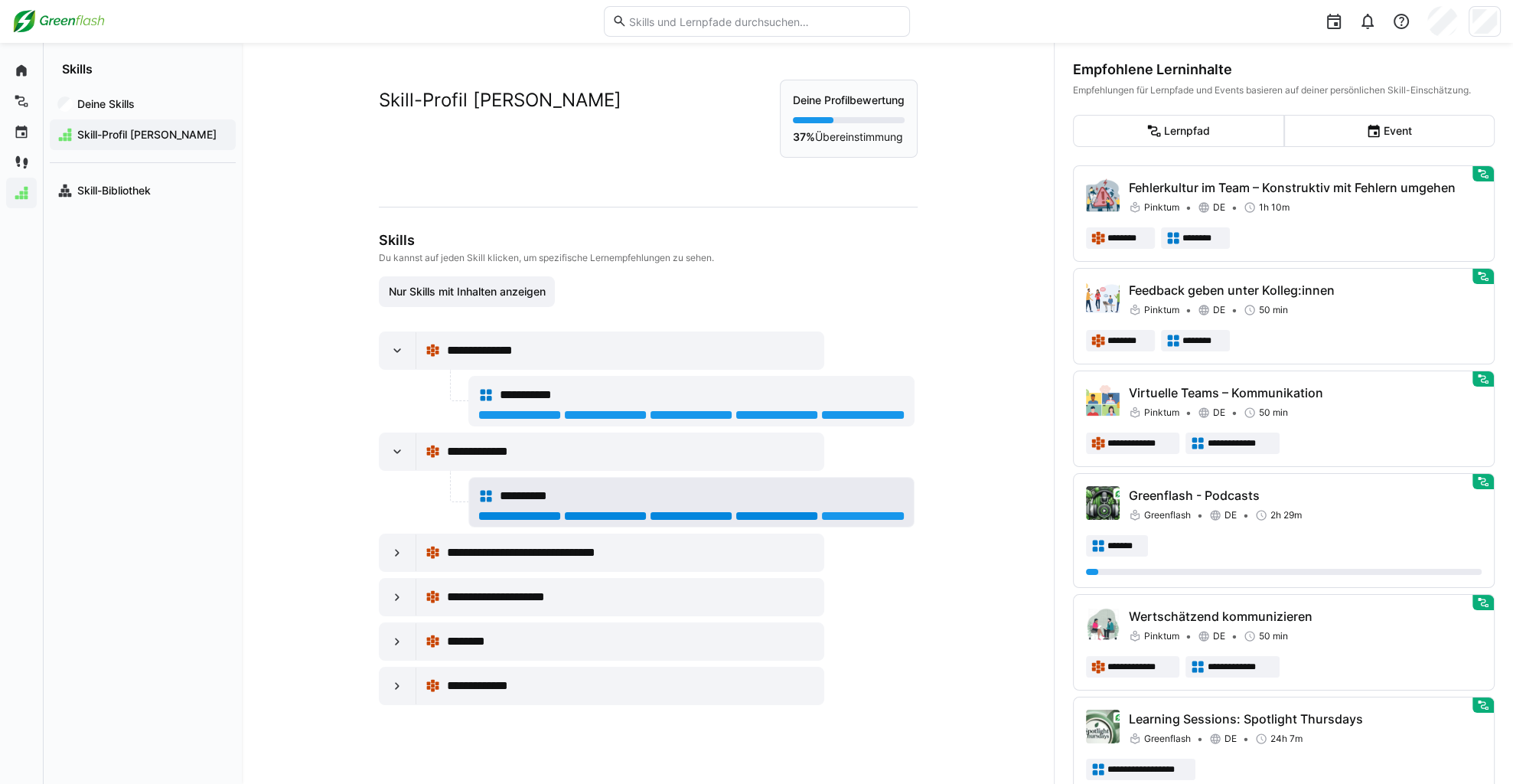
click at [800, 511] on div at bounding box center [777, 515] width 83 height 9
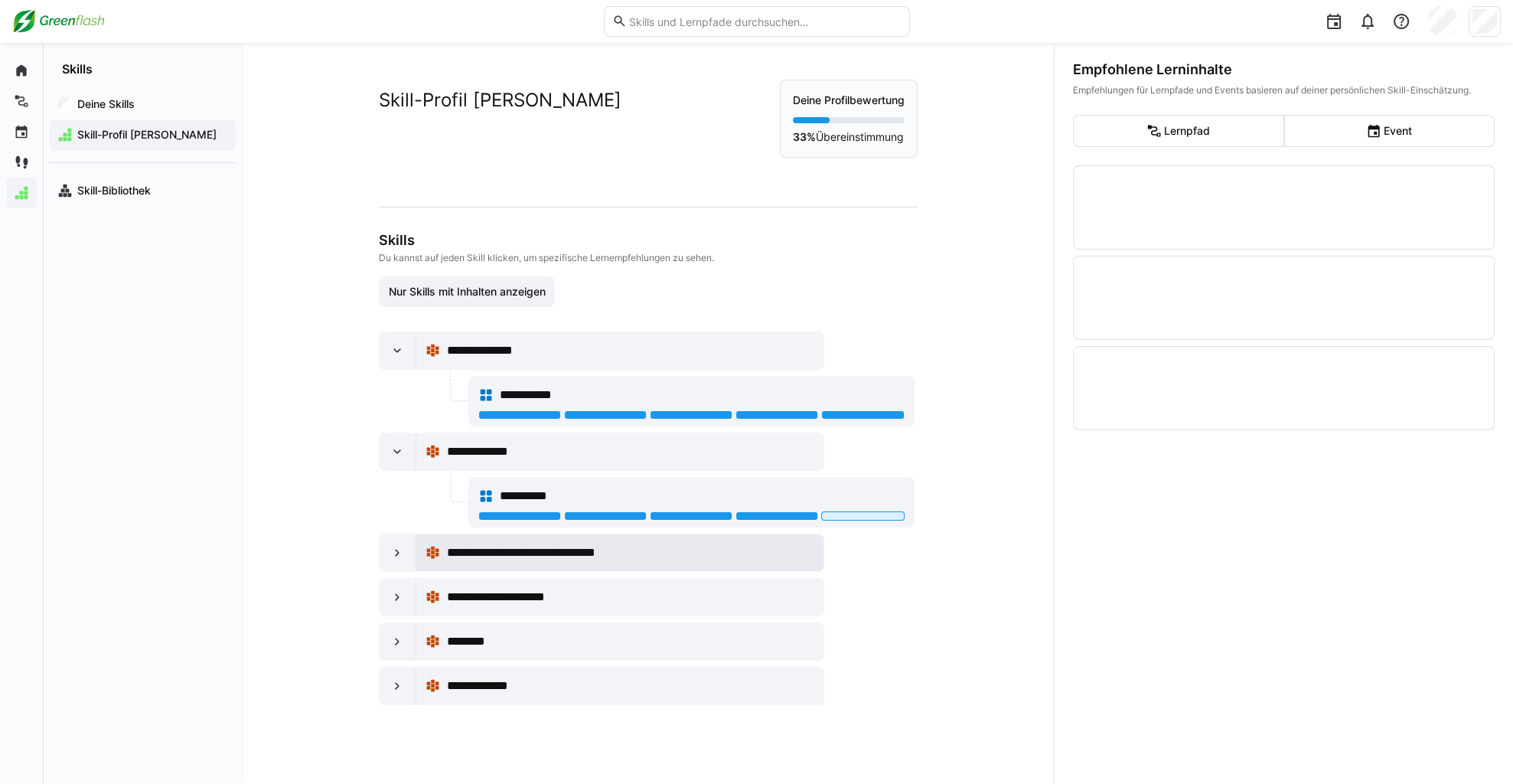
click at [616, 557] on span "**********" at bounding box center [545, 553] width 198 height 18
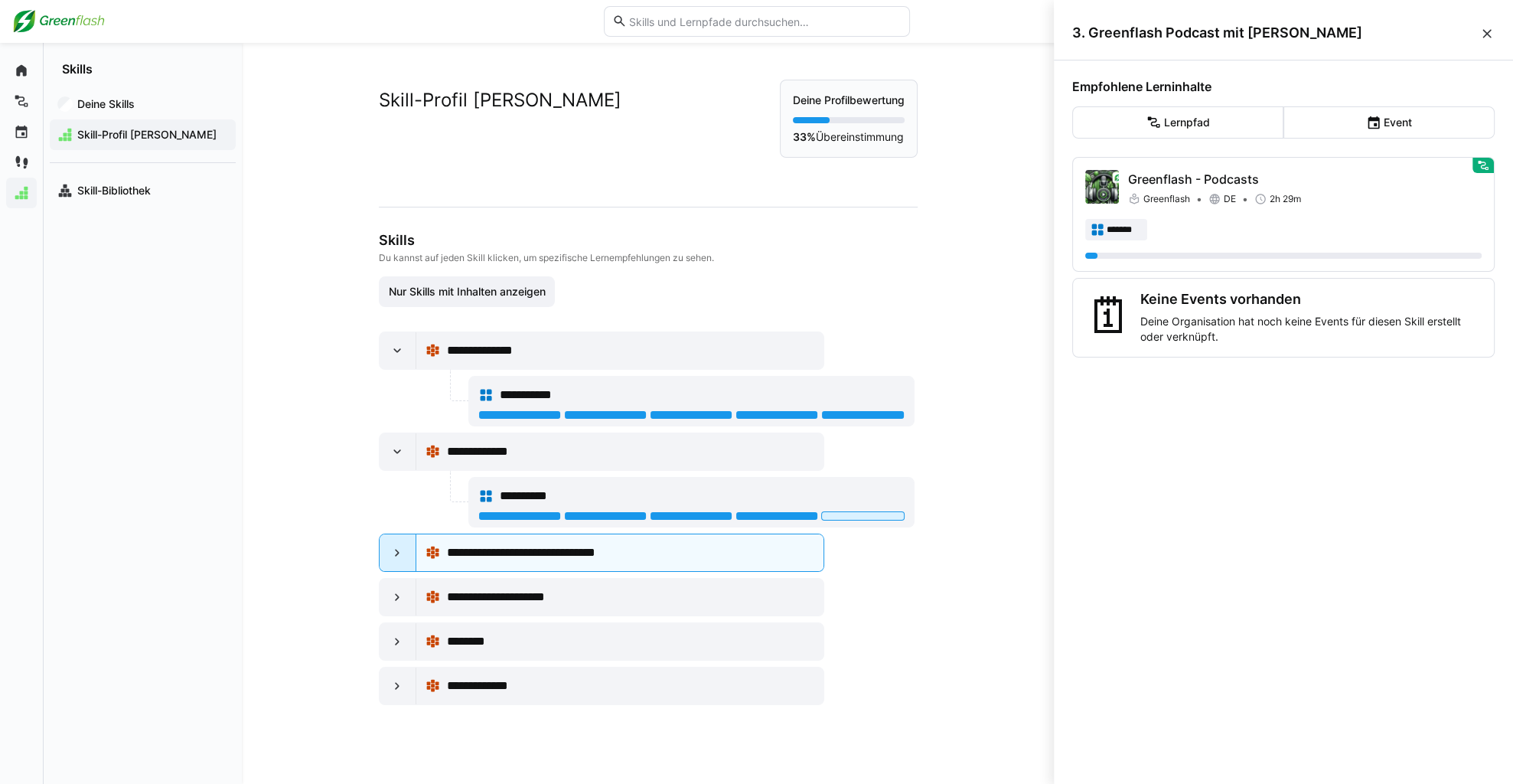
click at [410, 544] on div at bounding box center [398, 553] width 37 height 37
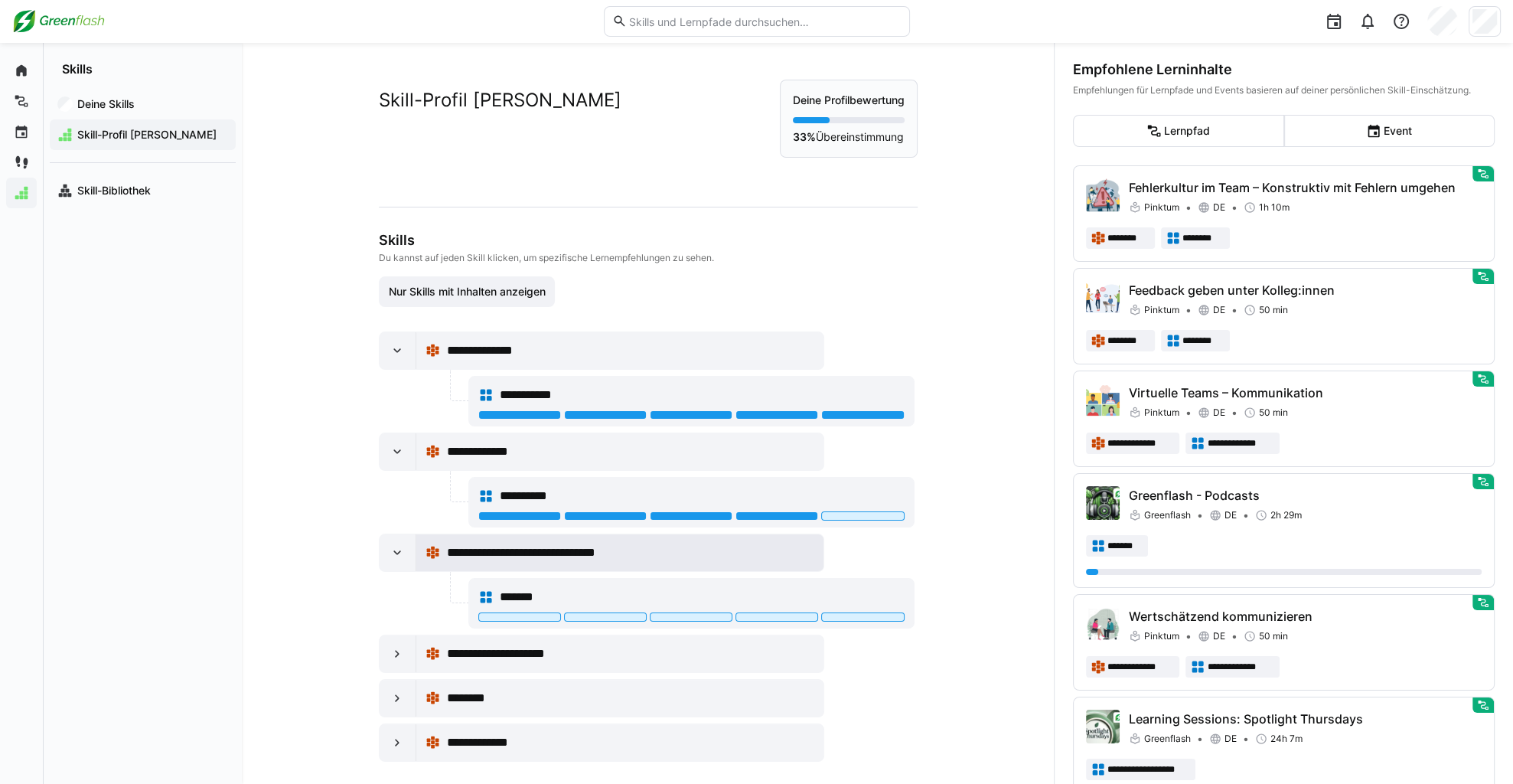
click at [493, 545] on span "**********" at bounding box center [545, 553] width 198 height 18
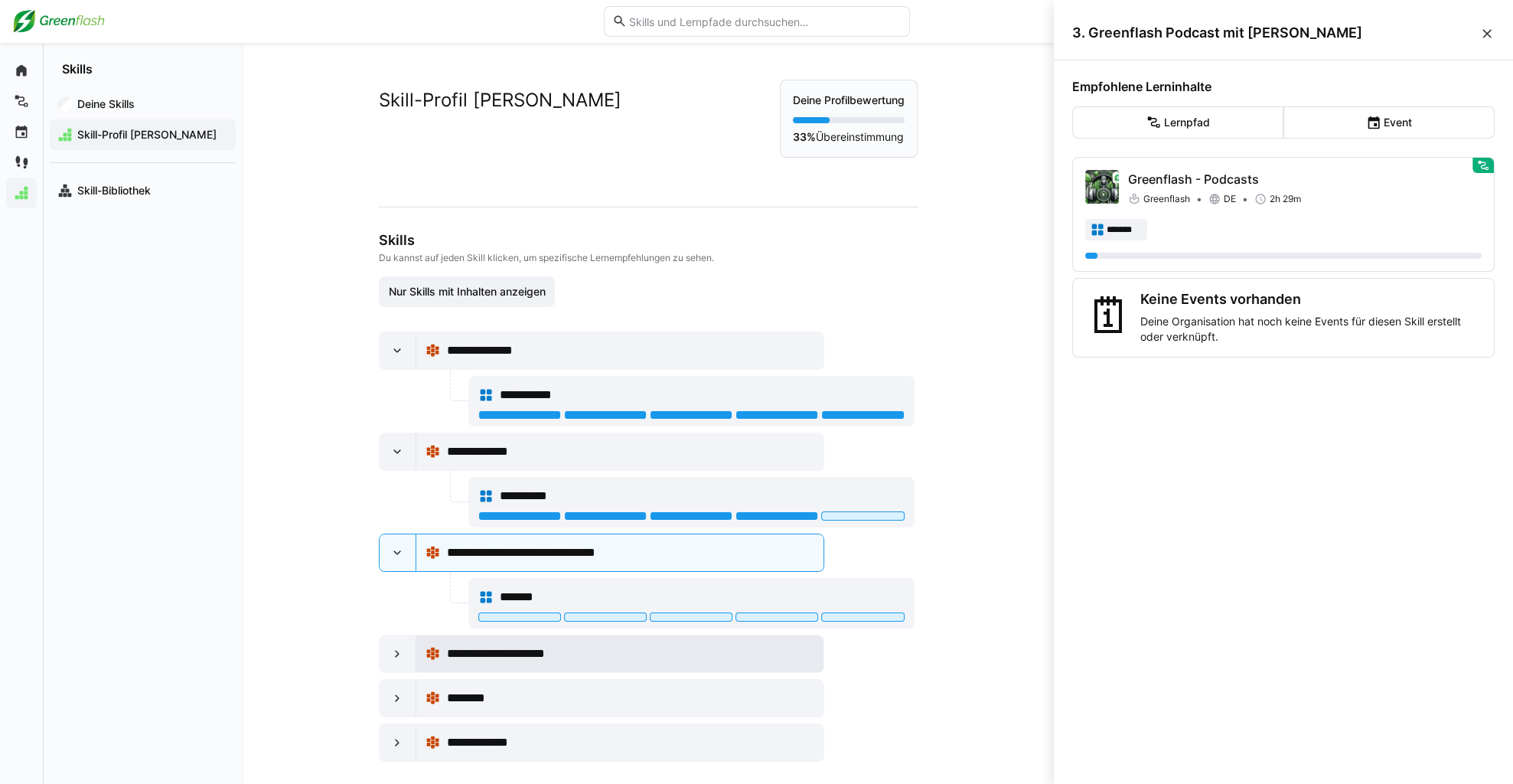
scroll to position [11, 0]
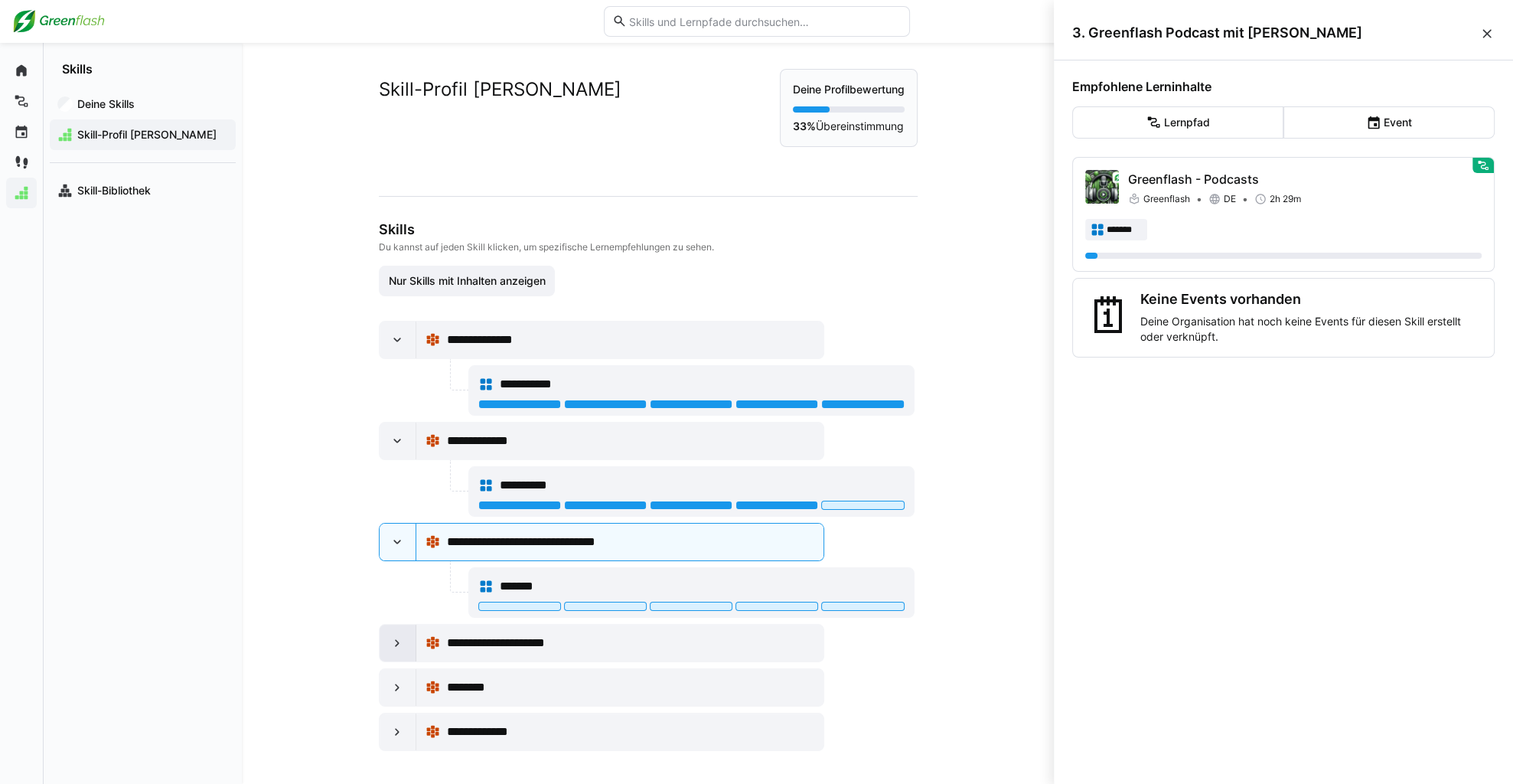
click at [399, 645] on eds-icon at bounding box center [397, 642] width 15 height 15
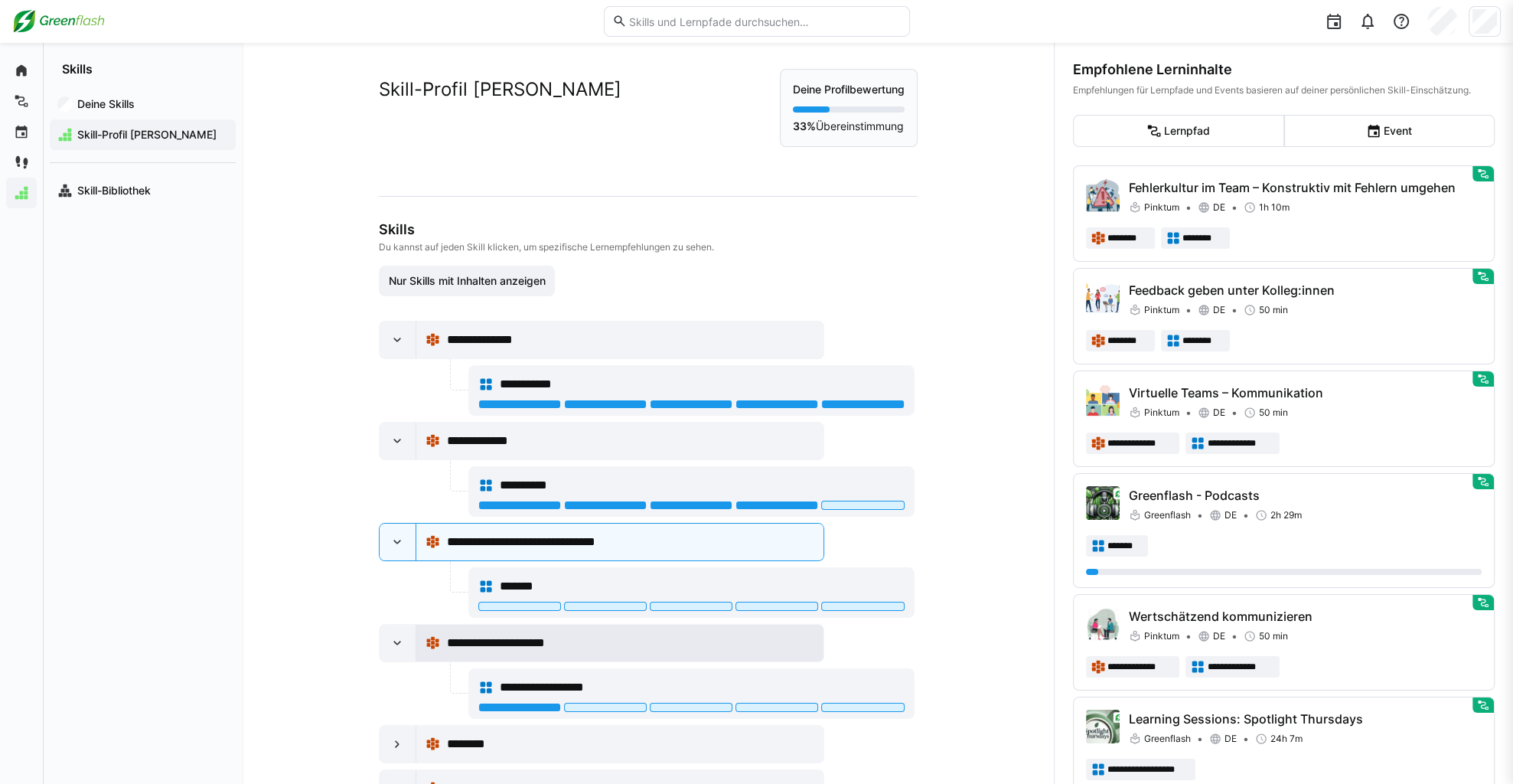
scroll to position [67, 0]
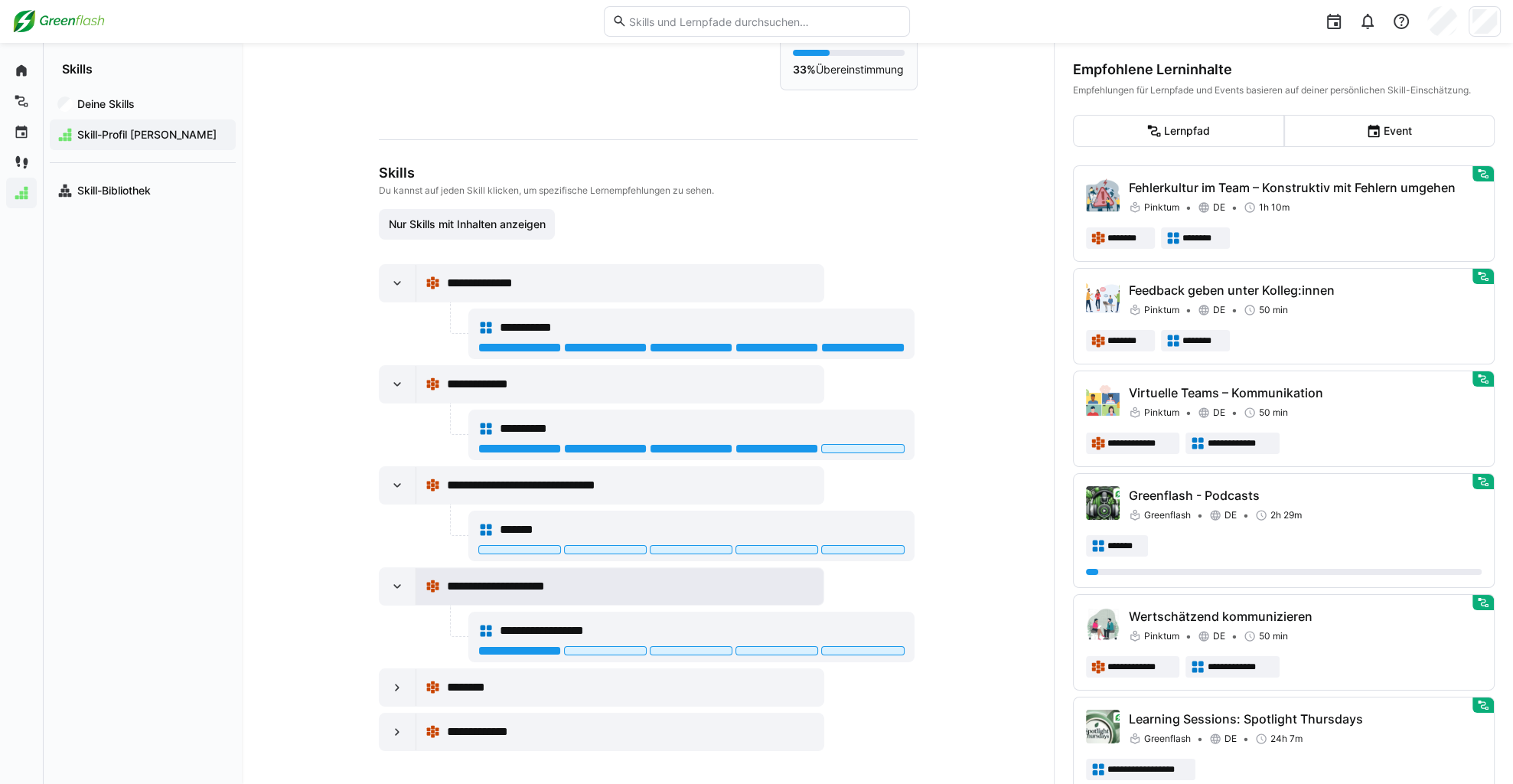
click at [522, 582] on span "**********" at bounding box center [509, 586] width 126 height 18
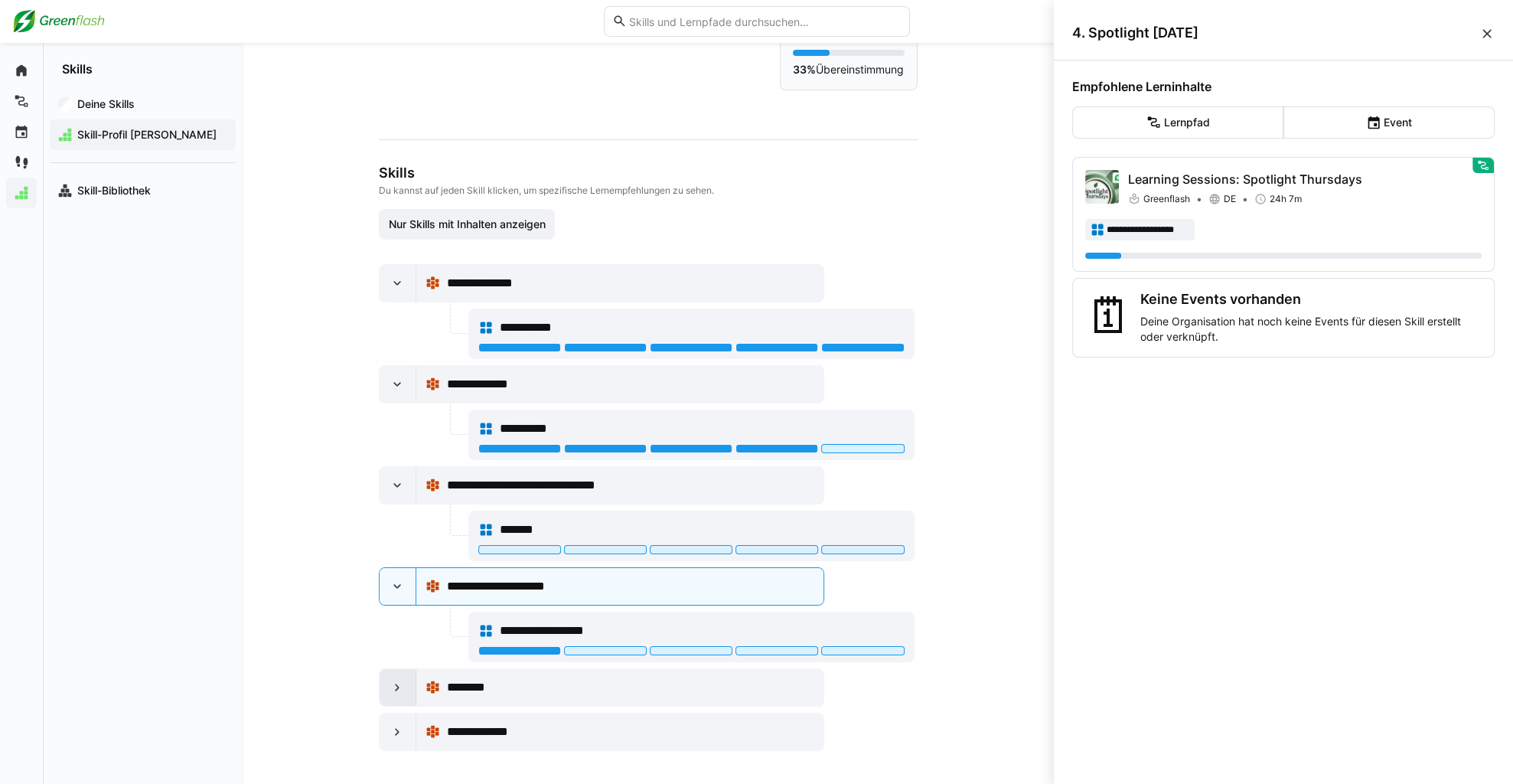
click at [382, 678] on div at bounding box center [398, 687] width 37 height 37
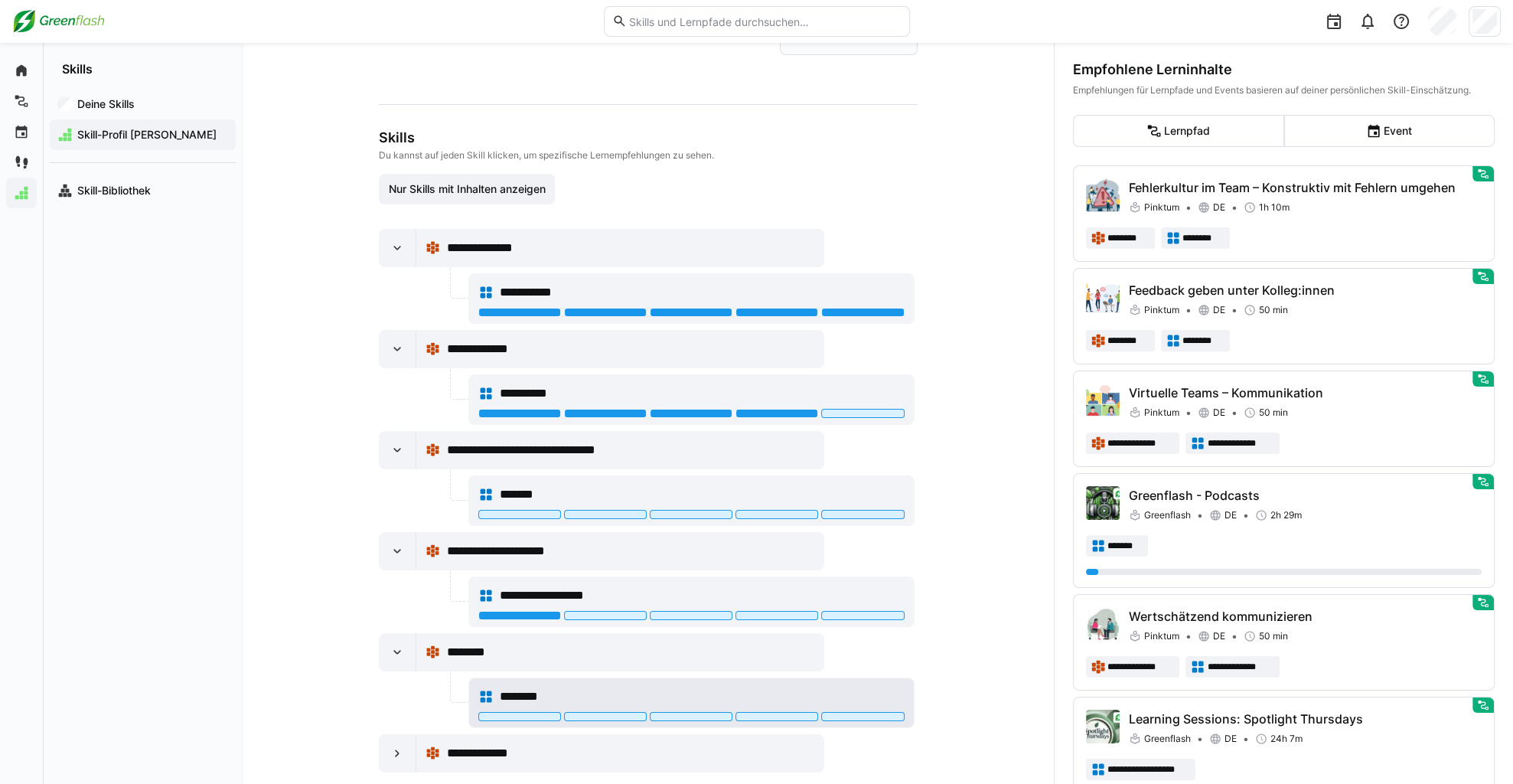
scroll to position [123, 0]
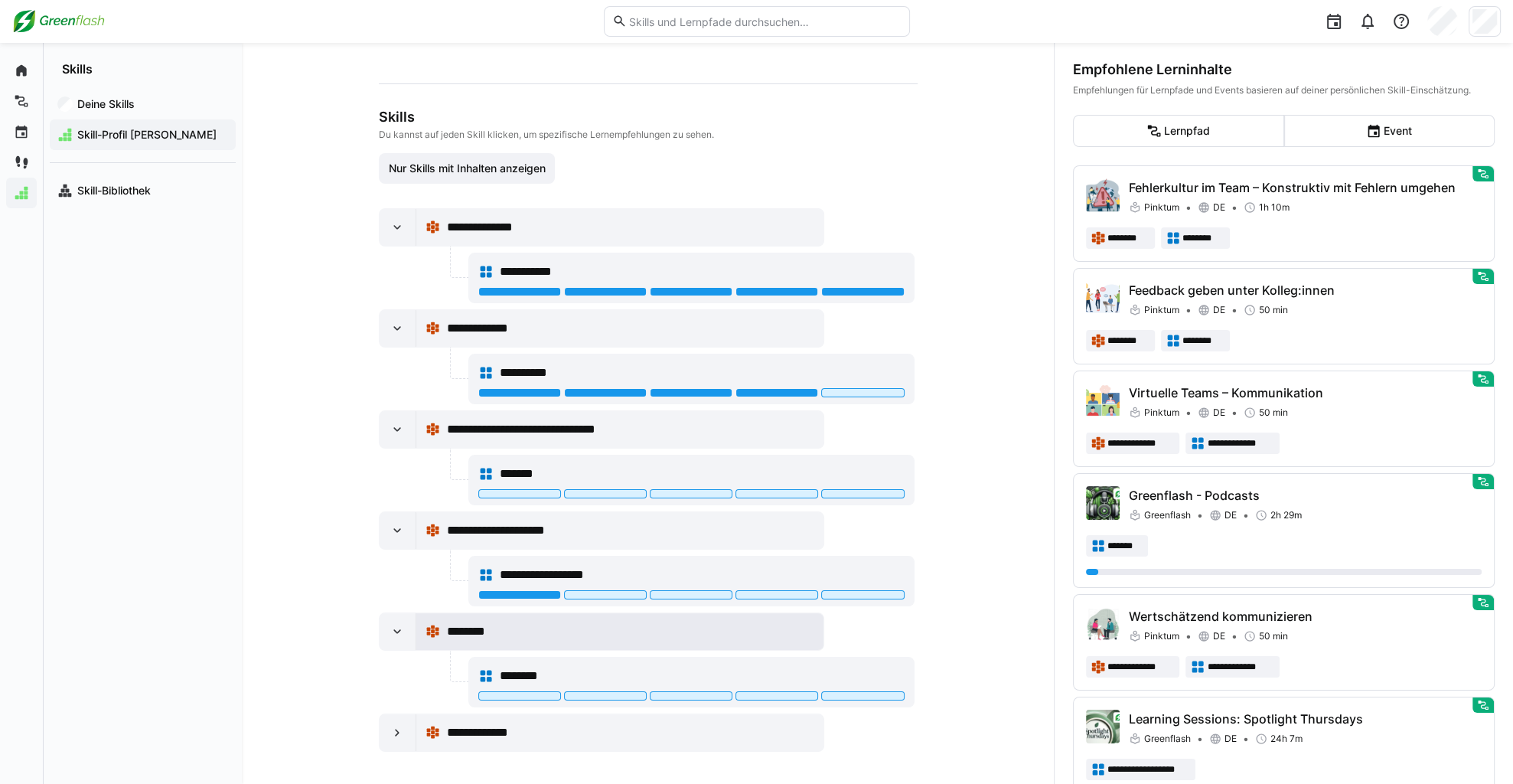
click at [538, 636] on div "********" at bounding box center [630, 632] width 368 height 18
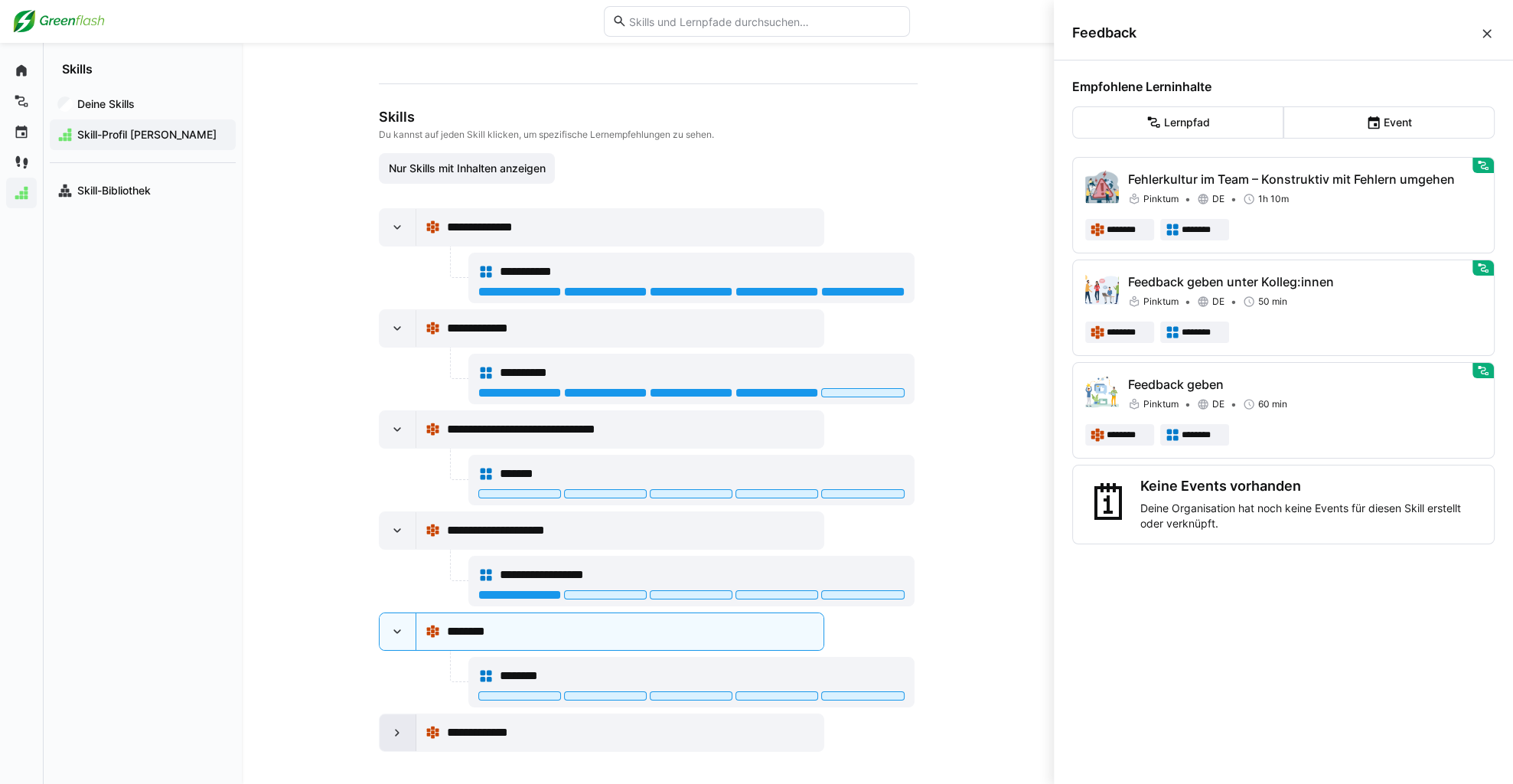
click at [402, 728] on div at bounding box center [398, 732] width 37 height 37
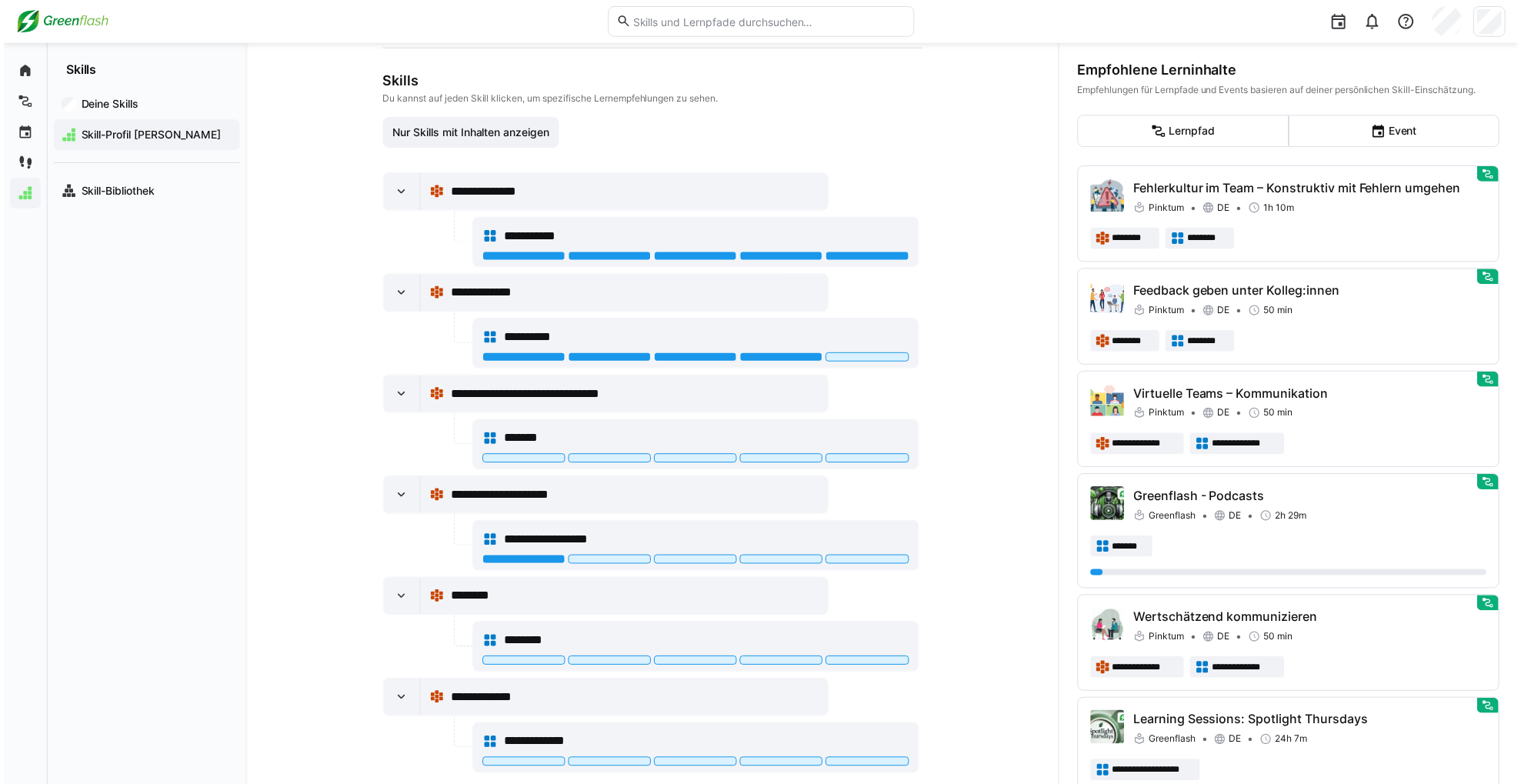
scroll to position [181, 0]
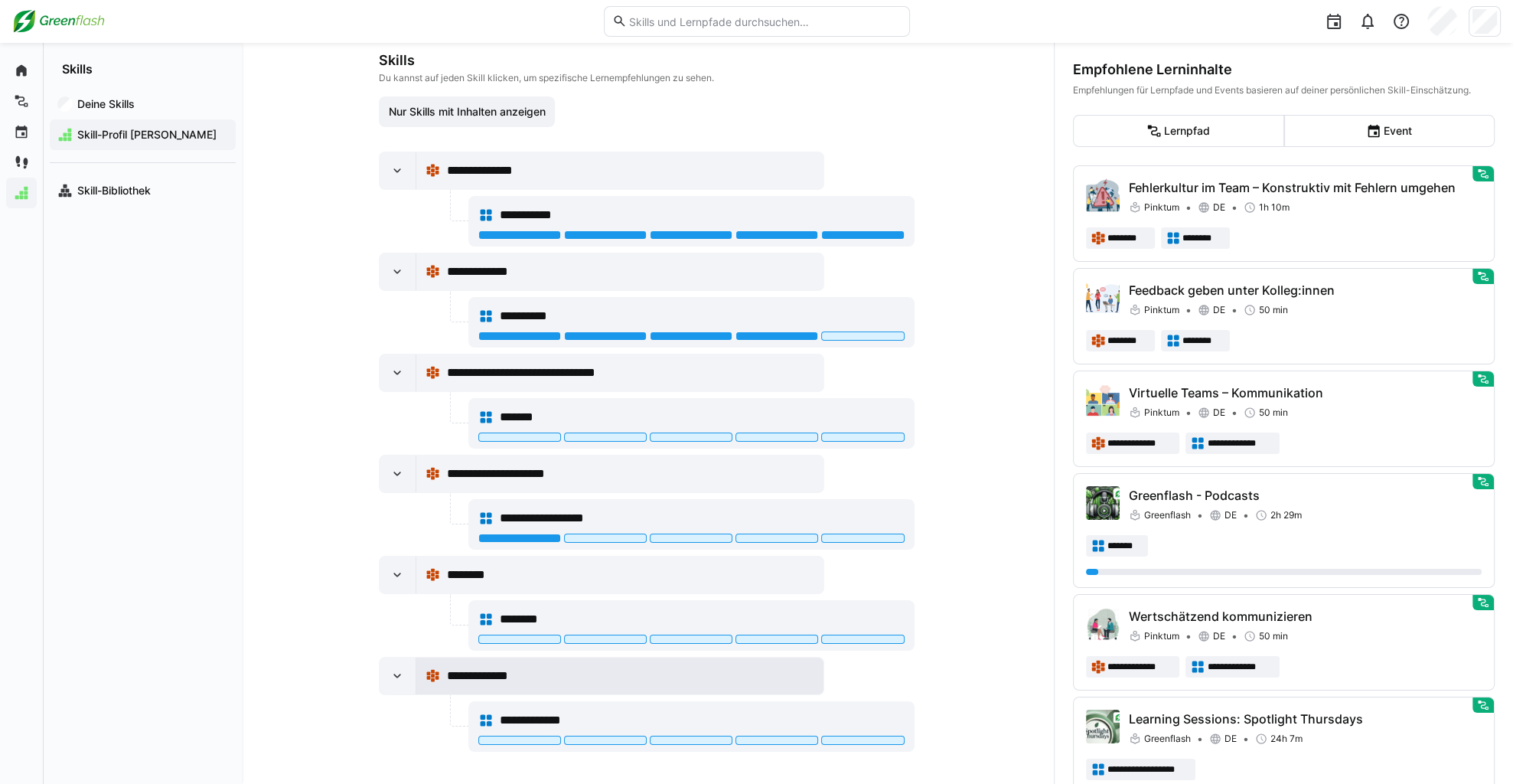
click at [495, 667] on span "**********" at bounding box center [492, 676] width 90 height 18
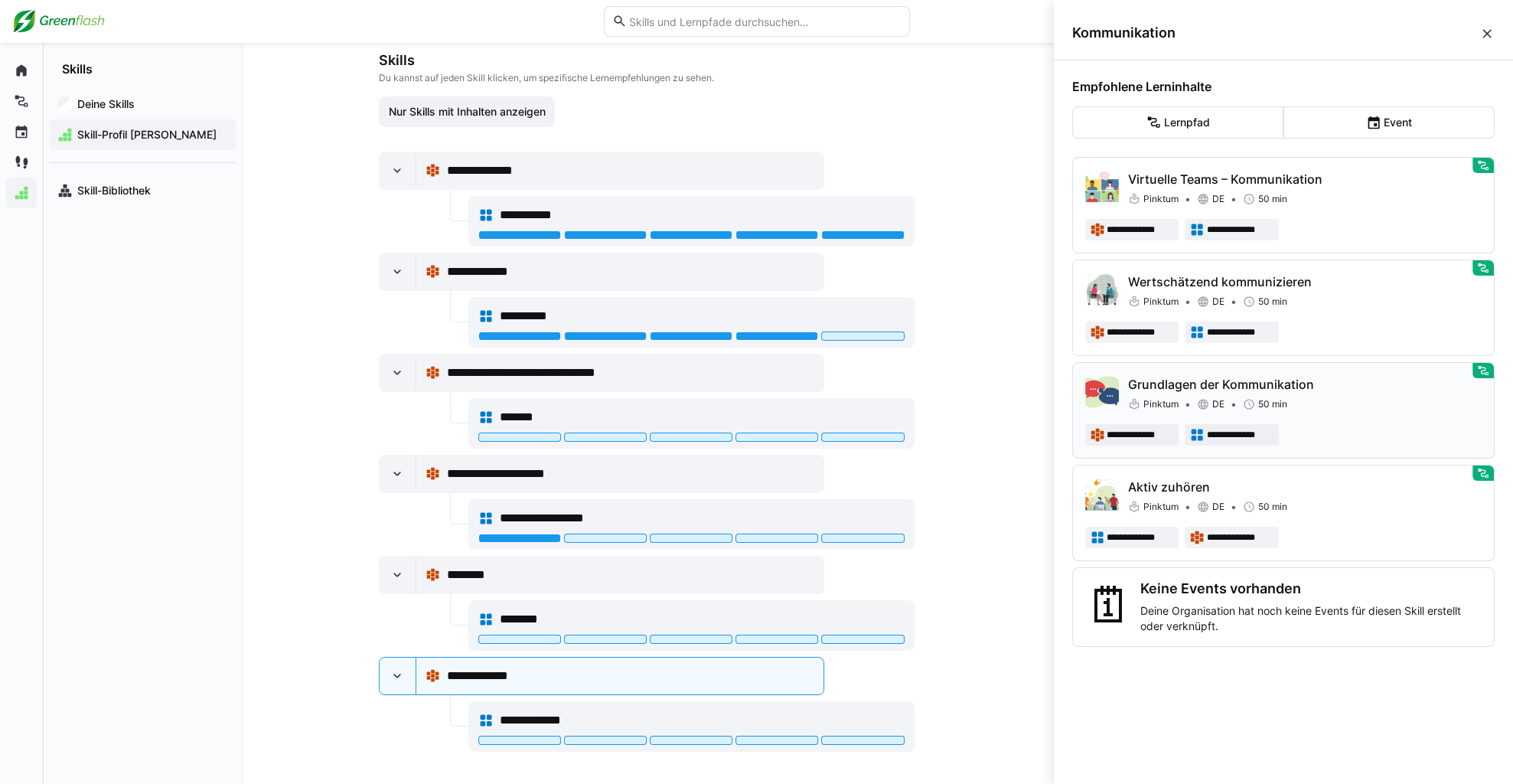
click at [1293, 402] on div "Pinktum DE 50 min" at bounding box center [1305, 404] width 354 height 15
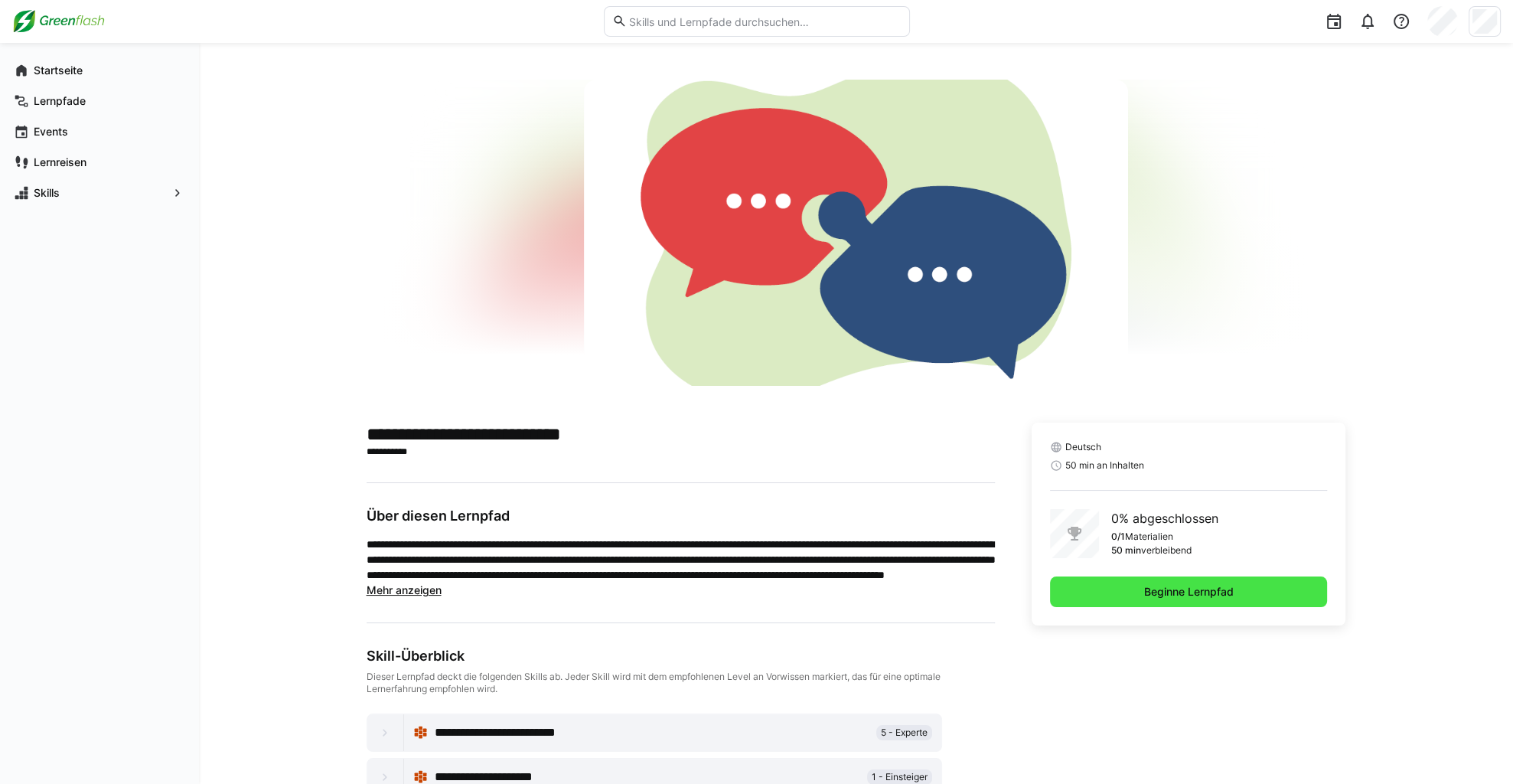
click at [1170, 593] on span "Beginne Lernpfad" at bounding box center [1189, 591] width 94 height 15
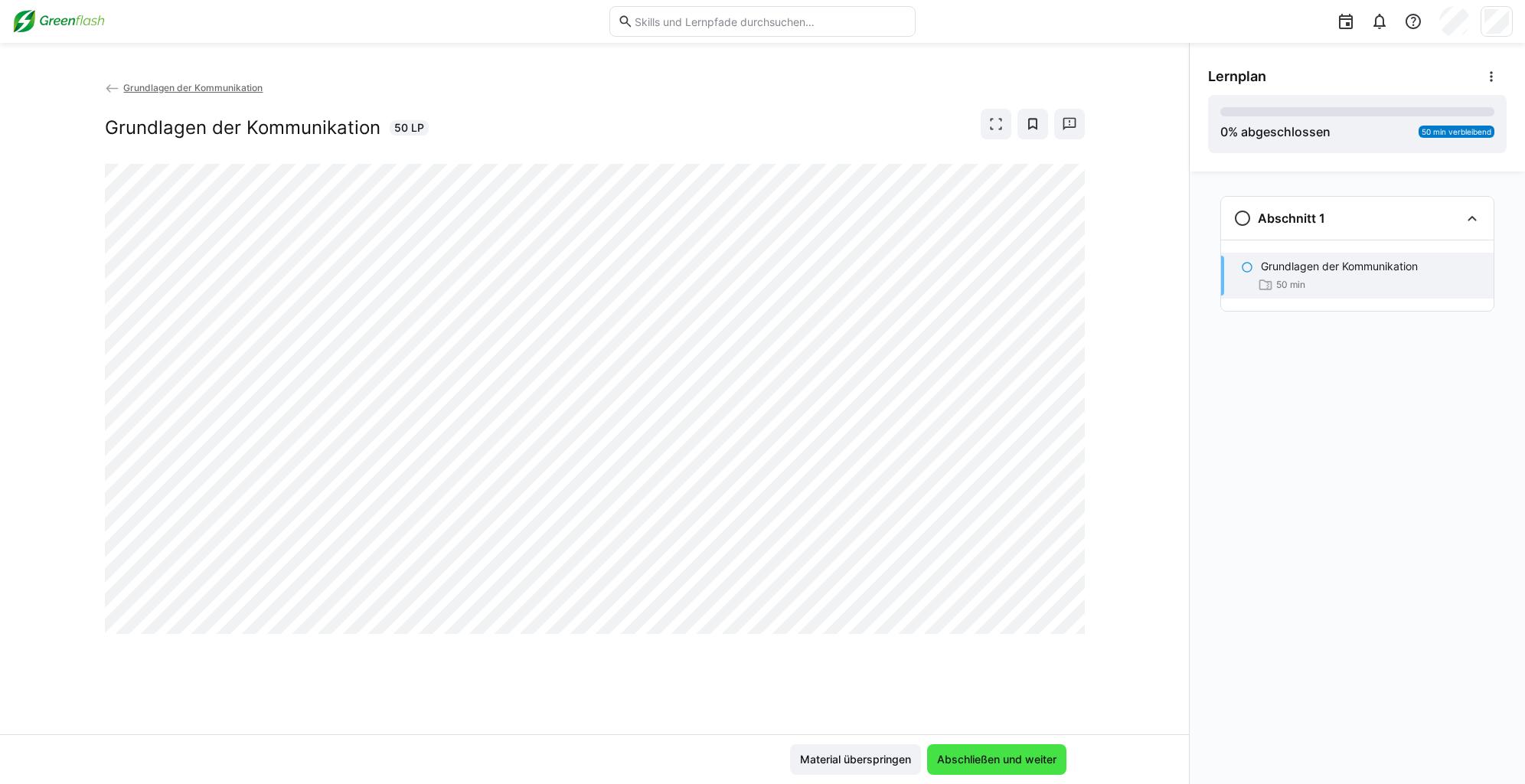
click at [1017, 752] on span "Abschließen und weiter" at bounding box center [997, 759] width 124 height 15
click at [981, 762] on span "Abschließen und weiter" at bounding box center [997, 759] width 124 height 15
click at [395, 730] on div "Grundlagen der Kommunikation Grundlagen der Kommunikation 50 LP" at bounding box center [594, 406] width 1189 height 654
click at [752, 642] on div "Grundlagen der Kommunikation Grundlagen der Kommunikation 50 LP" at bounding box center [594, 406] width 1189 height 654
click at [1293, 27] on eds-icon at bounding box center [1379, 22] width 18 height 18
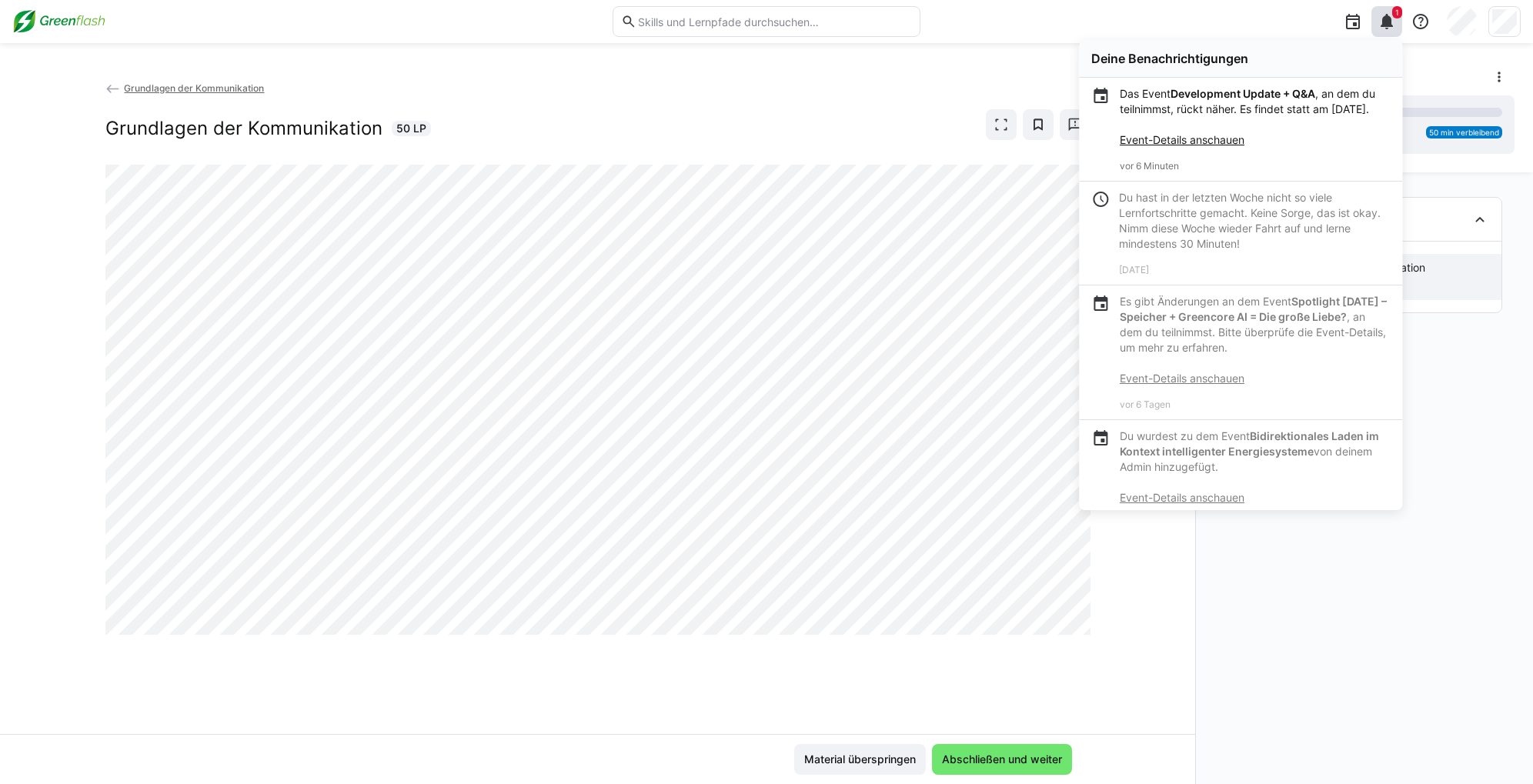
click at [1300, 666] on div "Abschnitt 1 Grundlagen der Kommunikation 50 min" at bounding box center [1365, 478] width 337 height 611
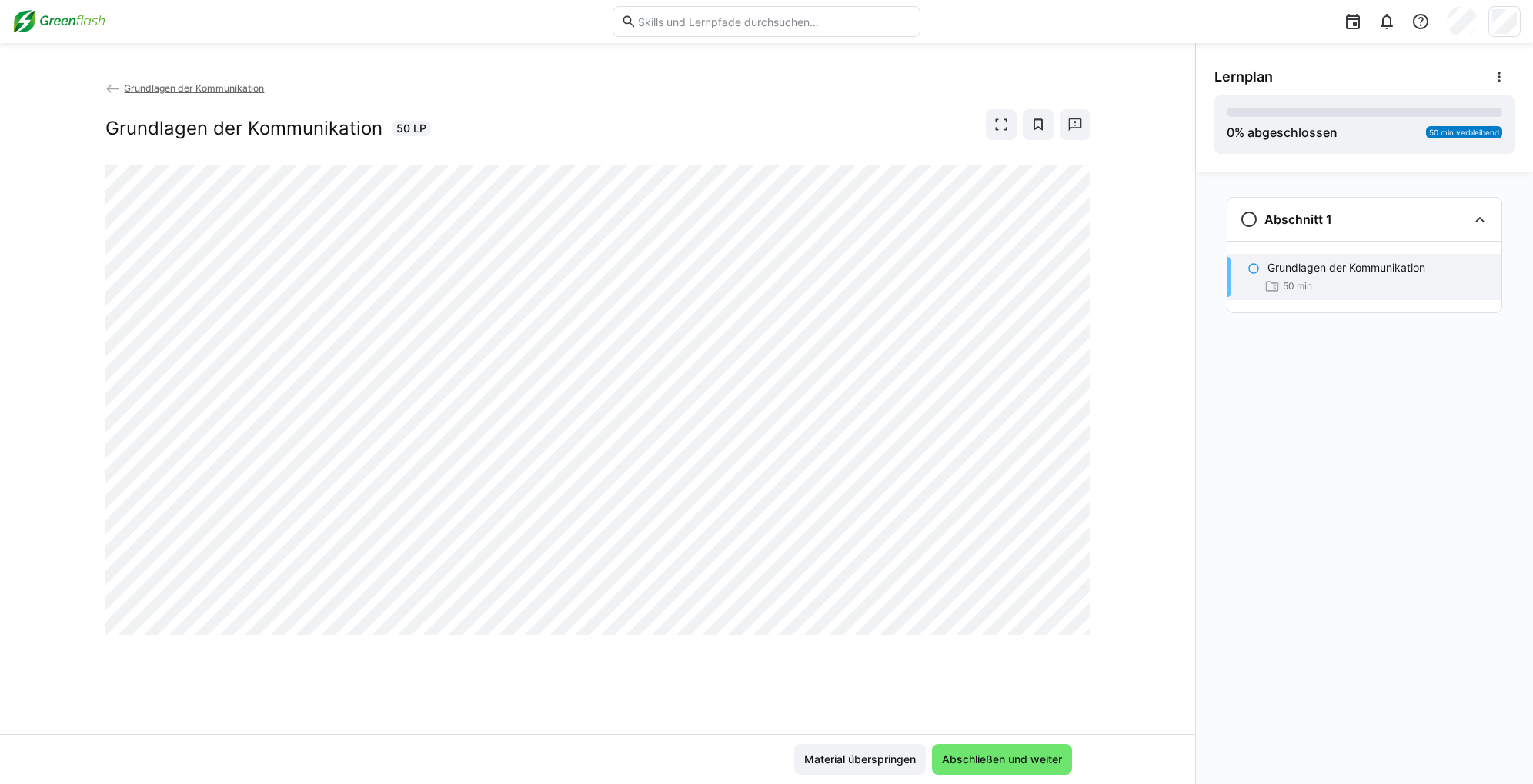
click at [688, 656] on div "Grundlagen der Kommunikation Grundlagen der Kommunikation 50 LP" at bounding box center [597, 407] width 1195 height 654
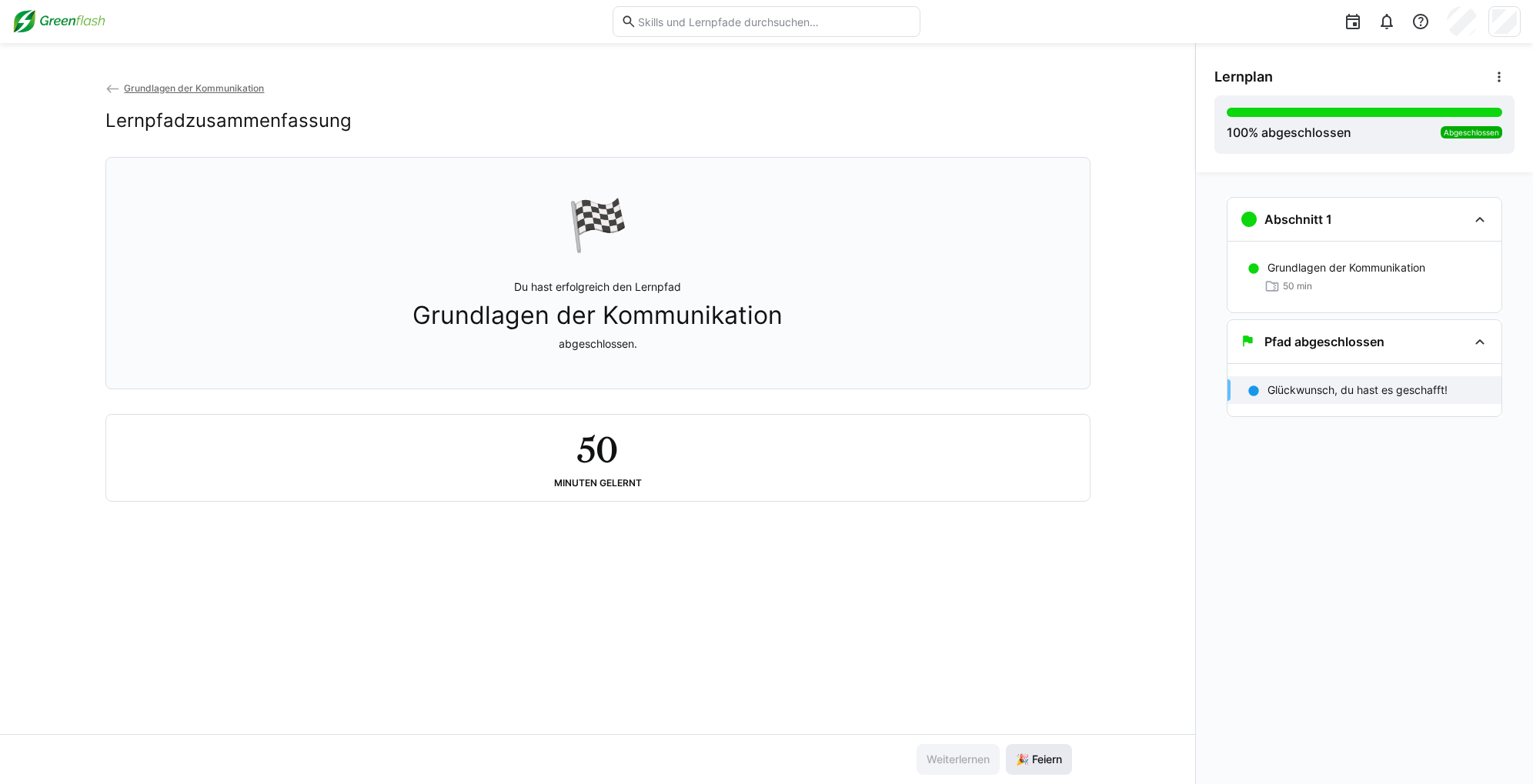
click at [1044, 765] on span "🎉 Feiern" at bounding box center [1039, 760] width 51 height 15
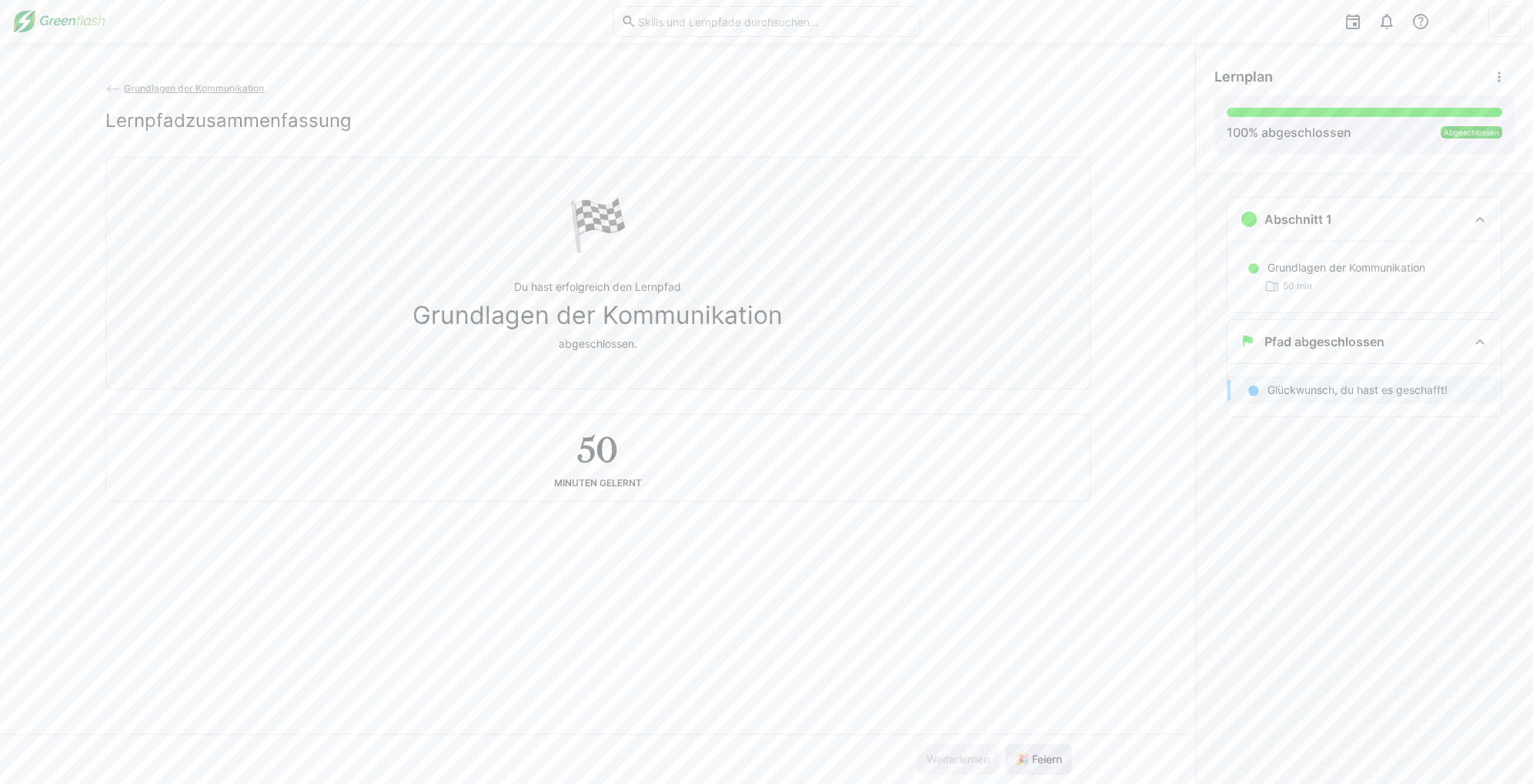
click at [1044, 765] on span "🎉 Feiern" at bounding box center [1039, 760] width 51 height 15
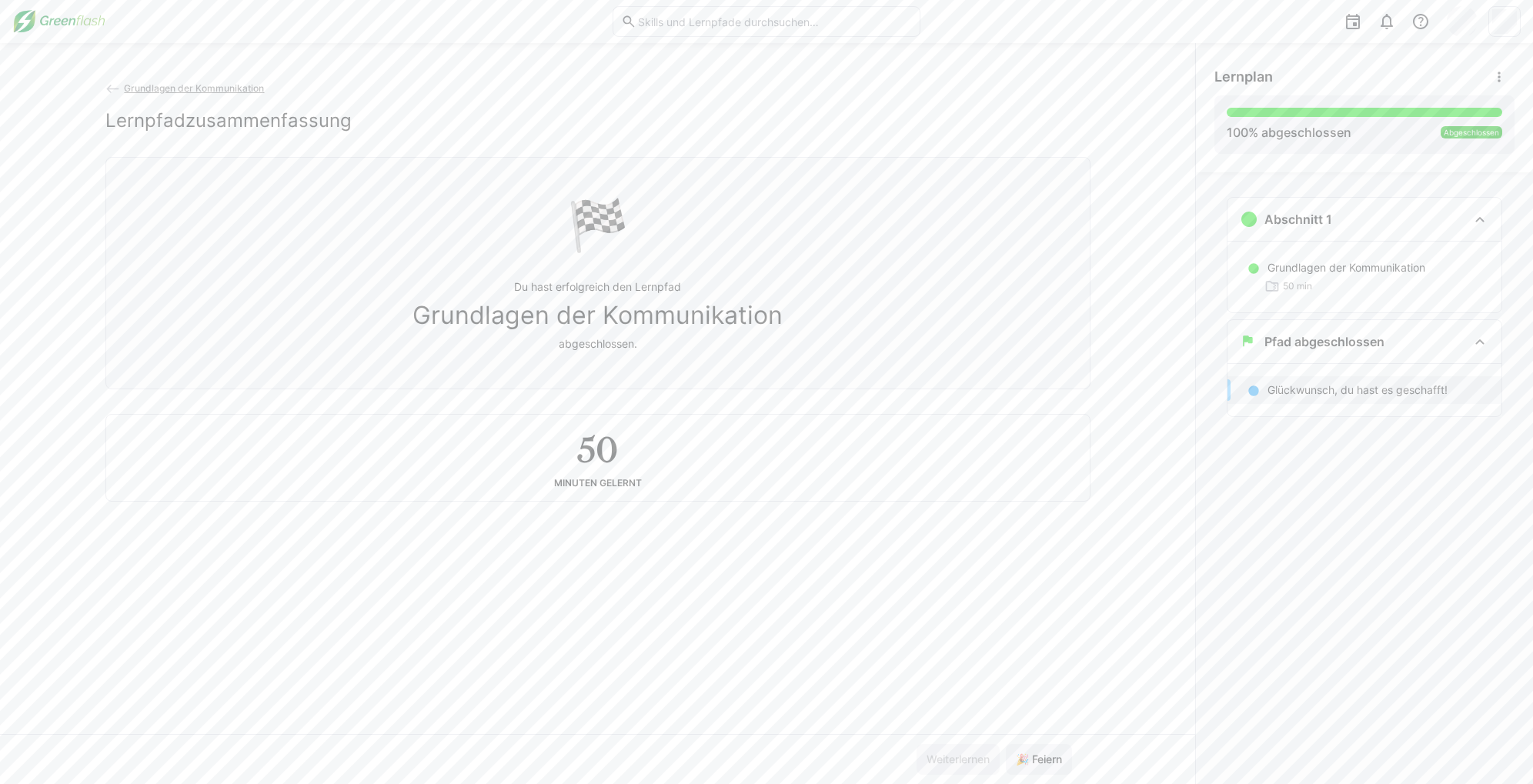
click at [789, 507] on div "Grundlagen der Kommunikation Lernpfadzusammenfassung 🏁 Du hast erfolgreich den …" at bounding box center [597, 407] width 1195 height 654
click at [164, 93] on span "Grundlagen der Kommunikation" at bounding box center [194, 88] width 140 height 12
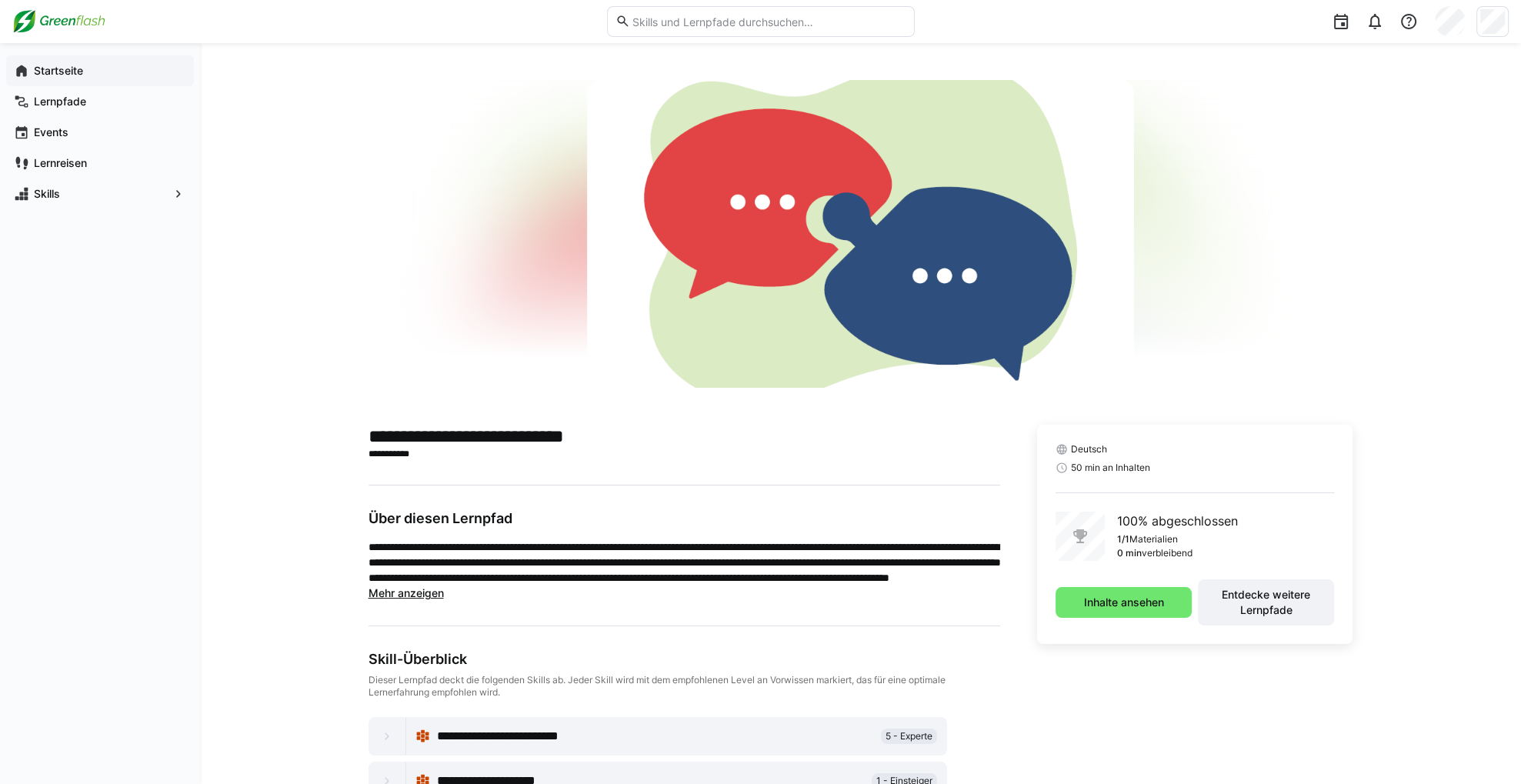
click at [30, 72] on div "Startseite" at bounding box center [99, 71] width 188 height 31
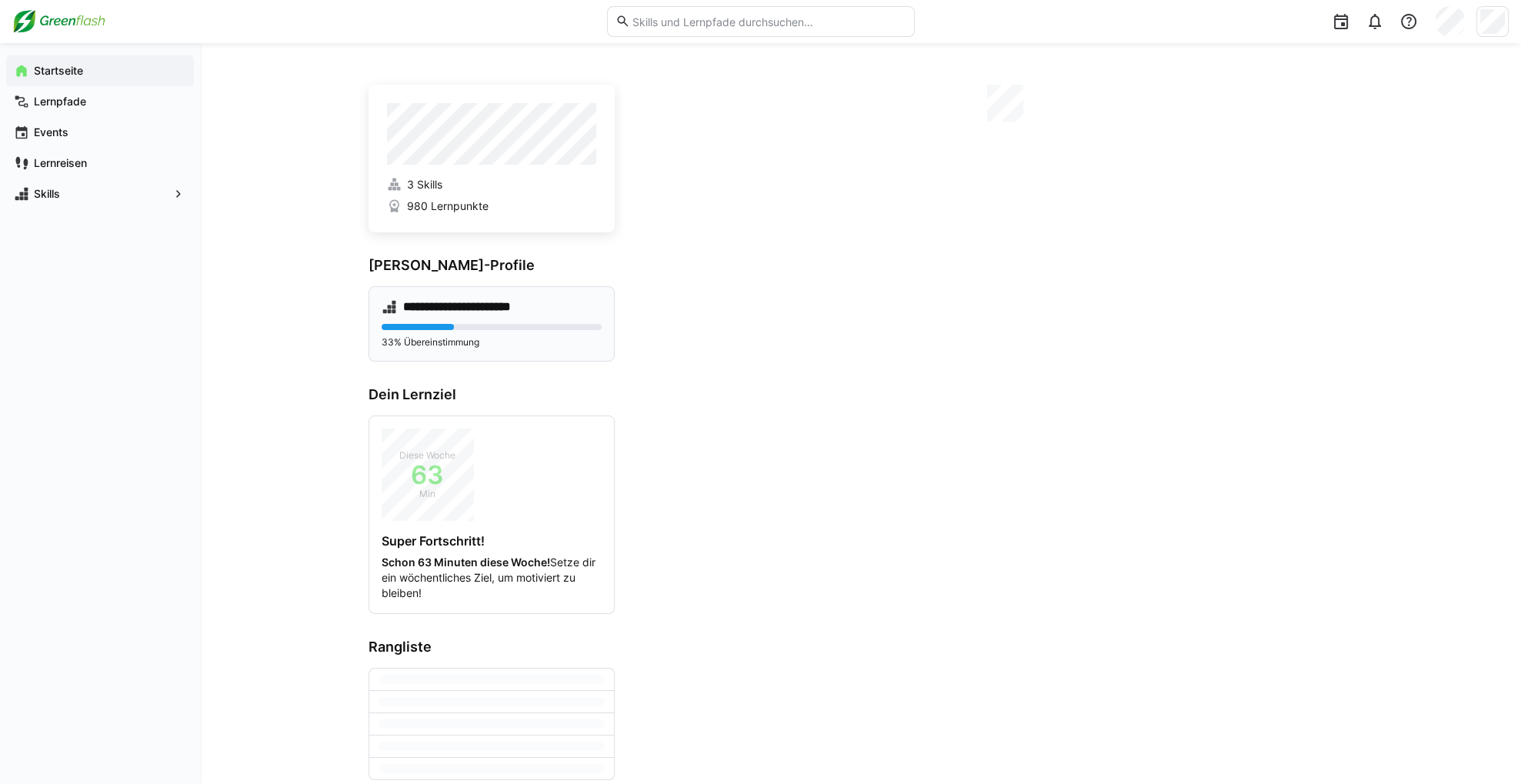
click at [457, 316] on div "**********" at bounding box center [492, 324] width 246 height 76
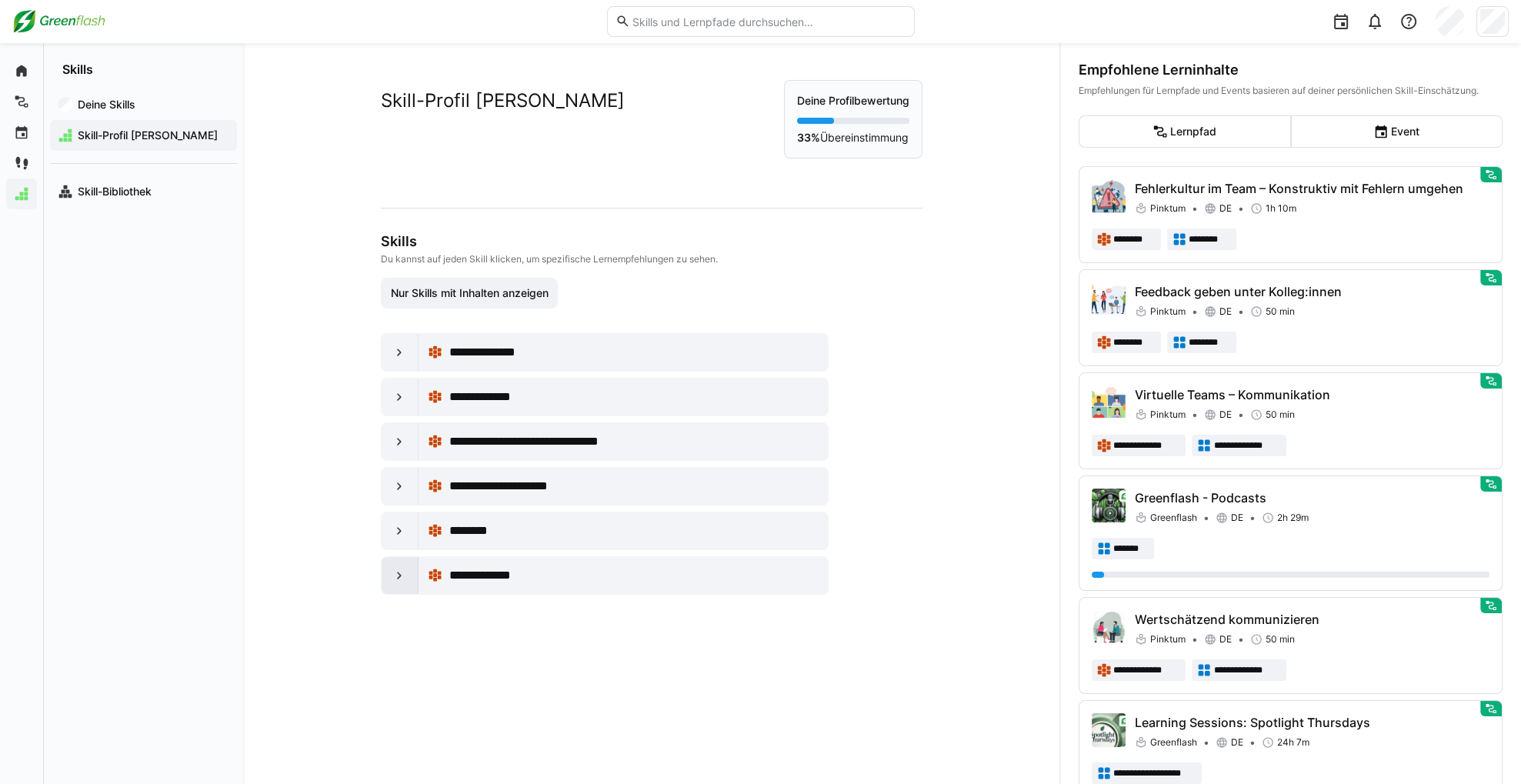
click at [382, 574] on div at bounding box center [400, 575] width 37 height 37
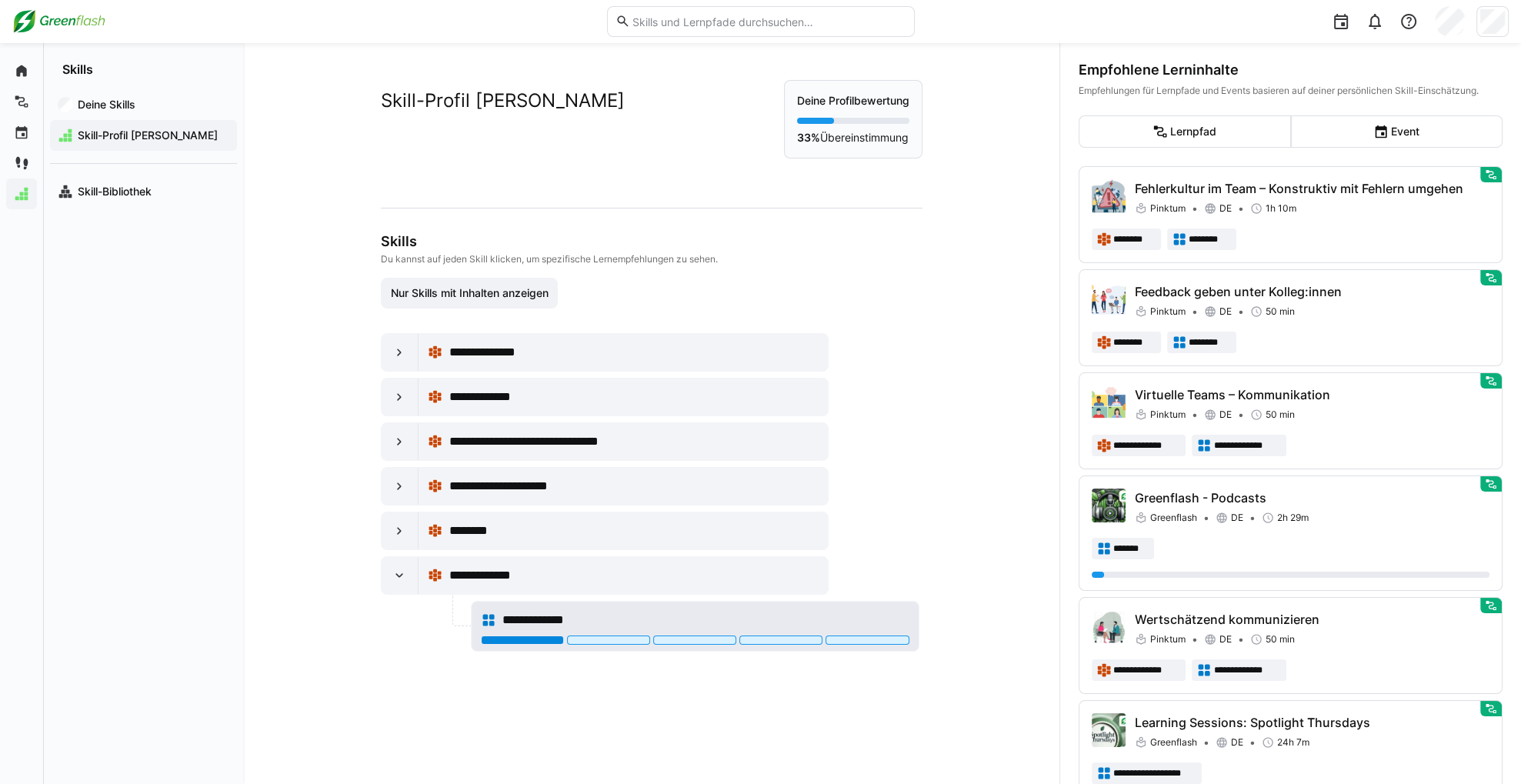
click at [523, 638] on div at bounding box center [522, 640] width 83 height 9
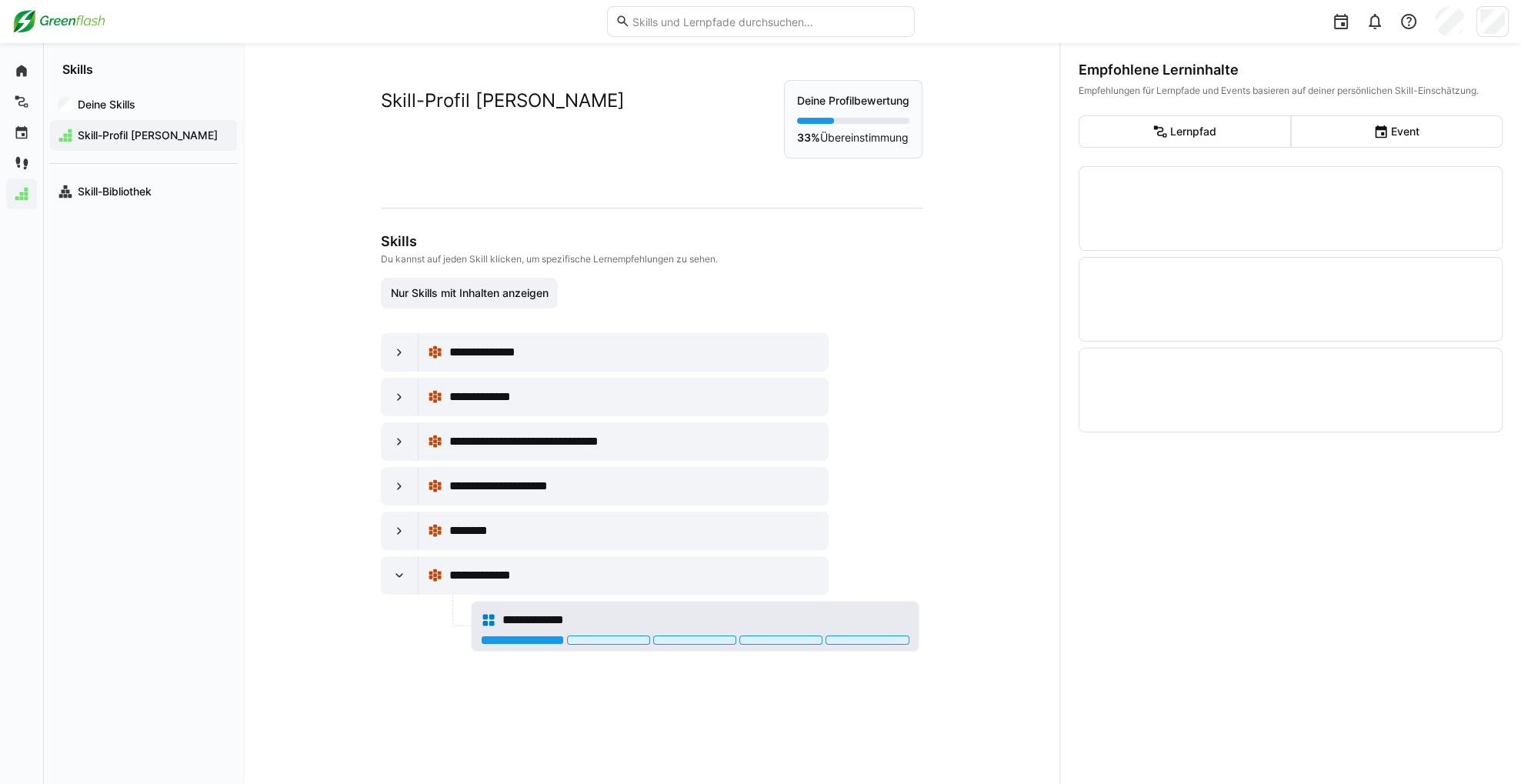
click at [806, 619] on div "**********" at bounding box center [706, 620] width 407 height 19
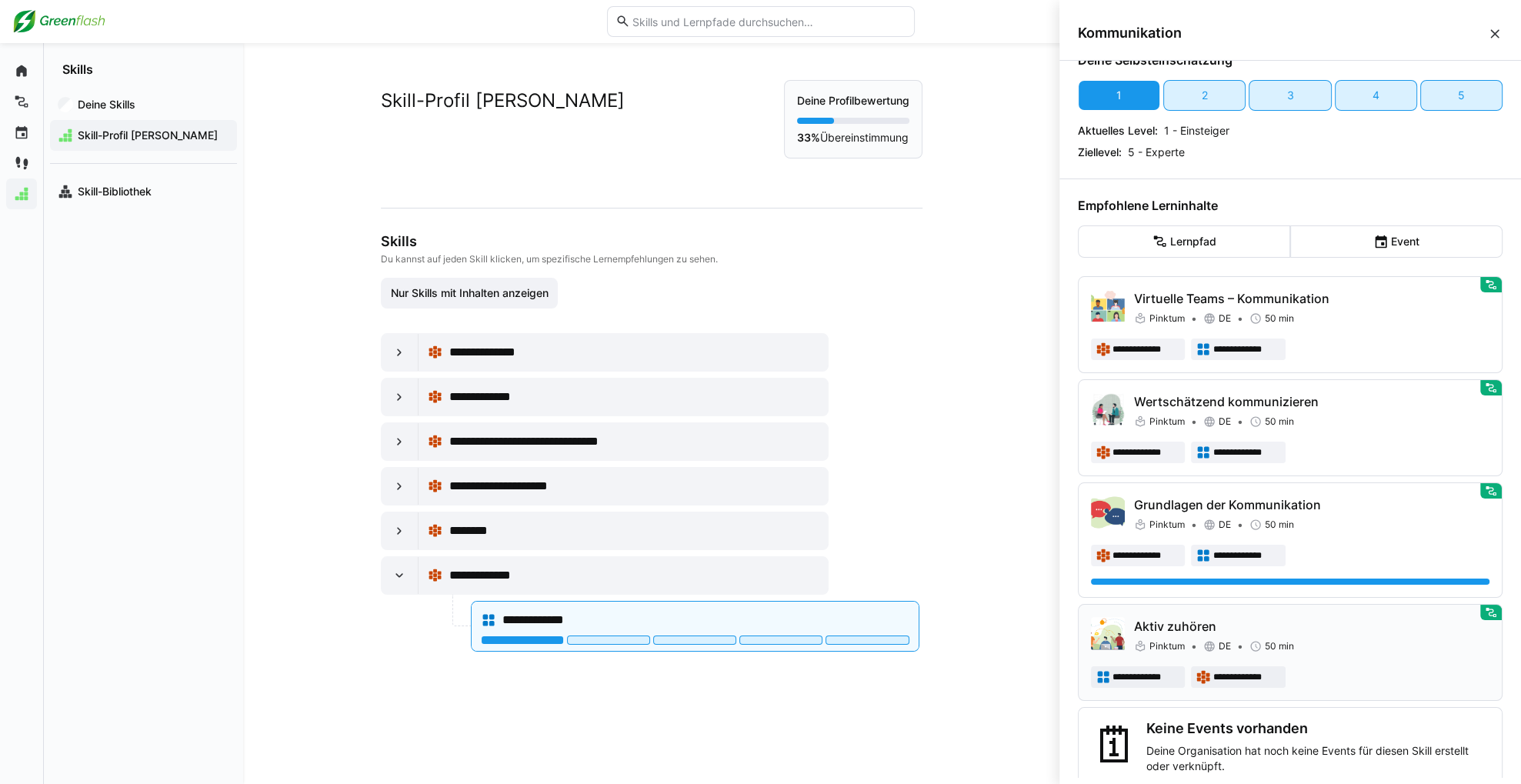
scroll to position [52, 0]
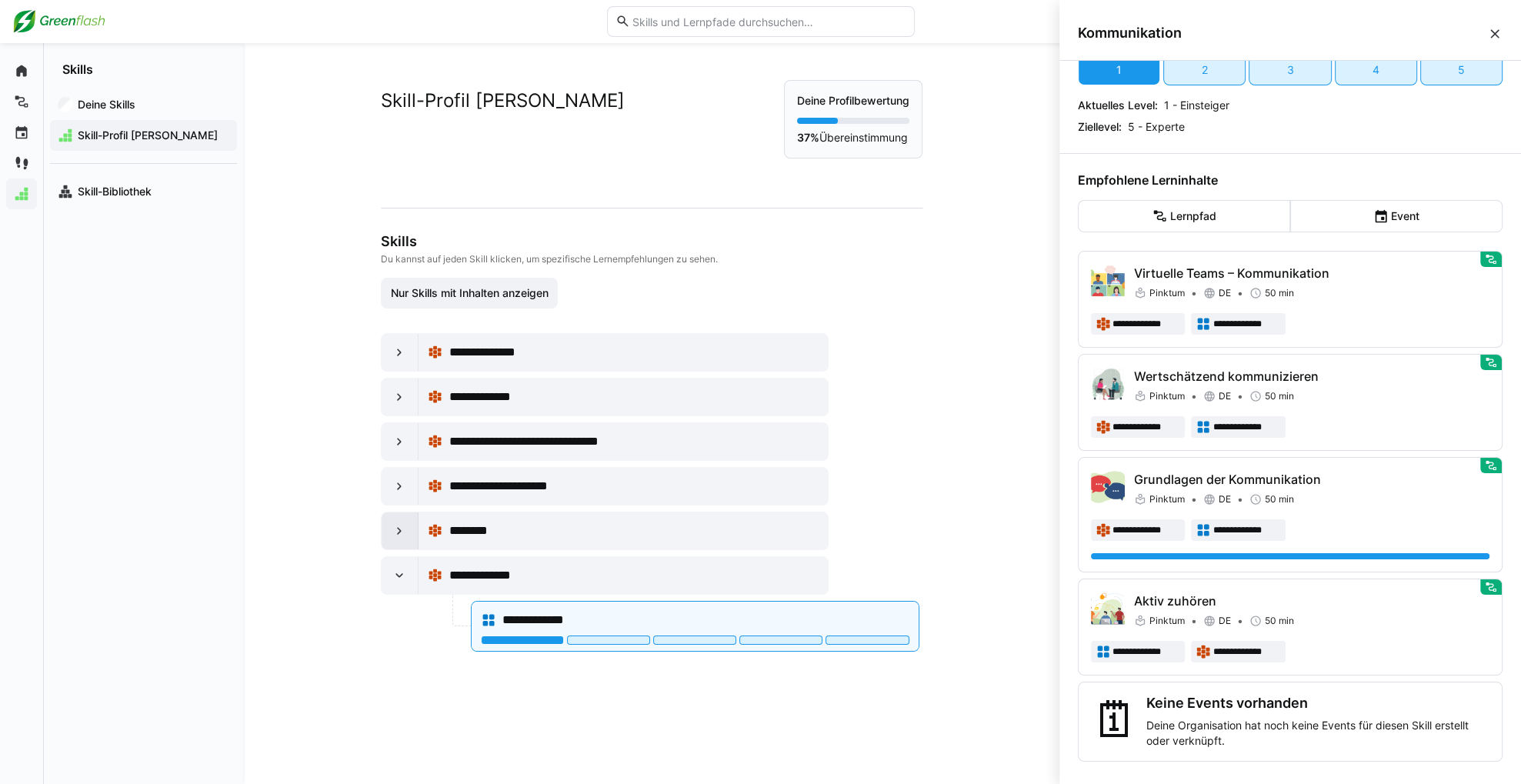
click at [405, 538] on div at bounding box center [400, 531] width 37 height 37
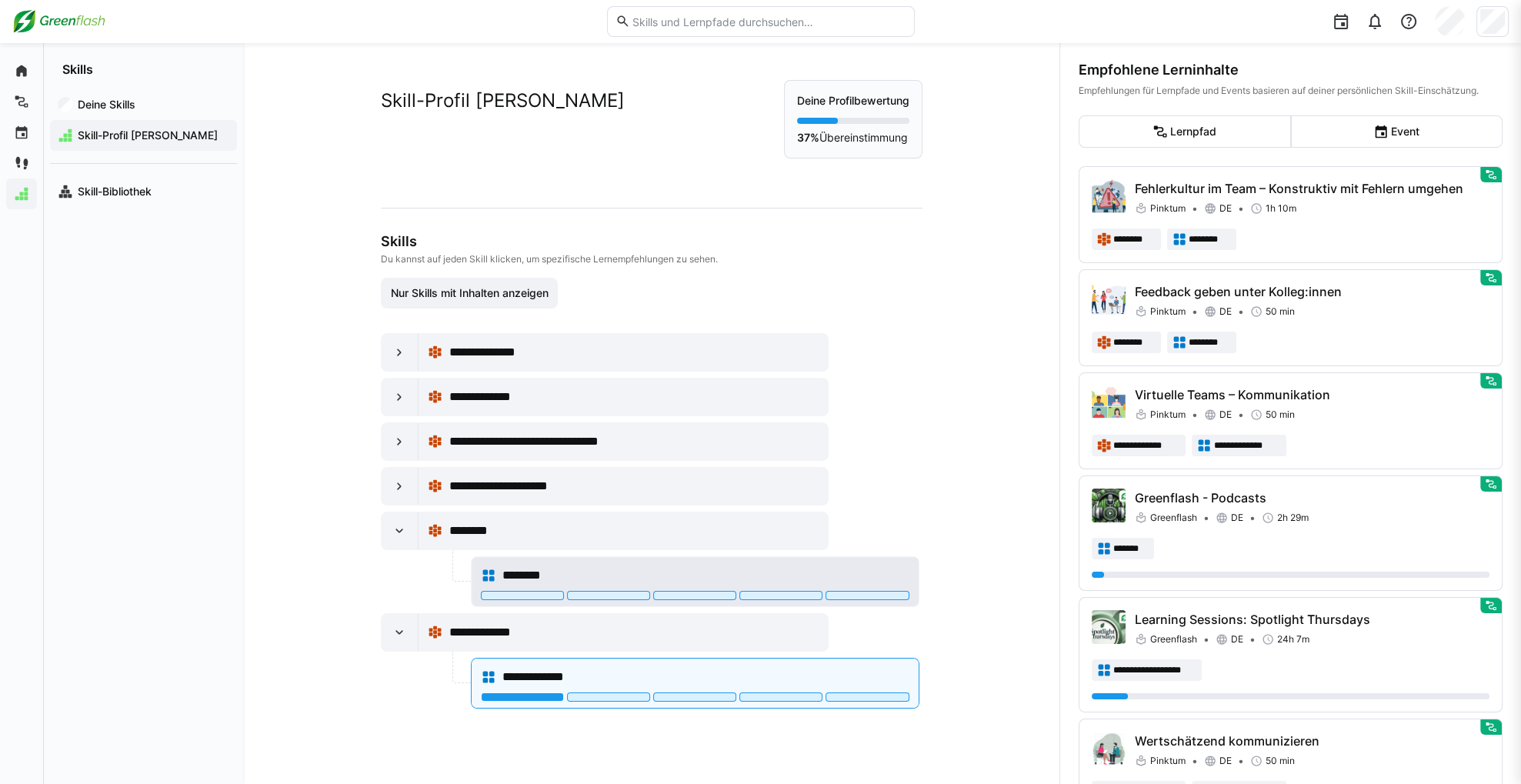
click at [539, 568] on span "********" at bounding box center [531, 575] width 58 height 19
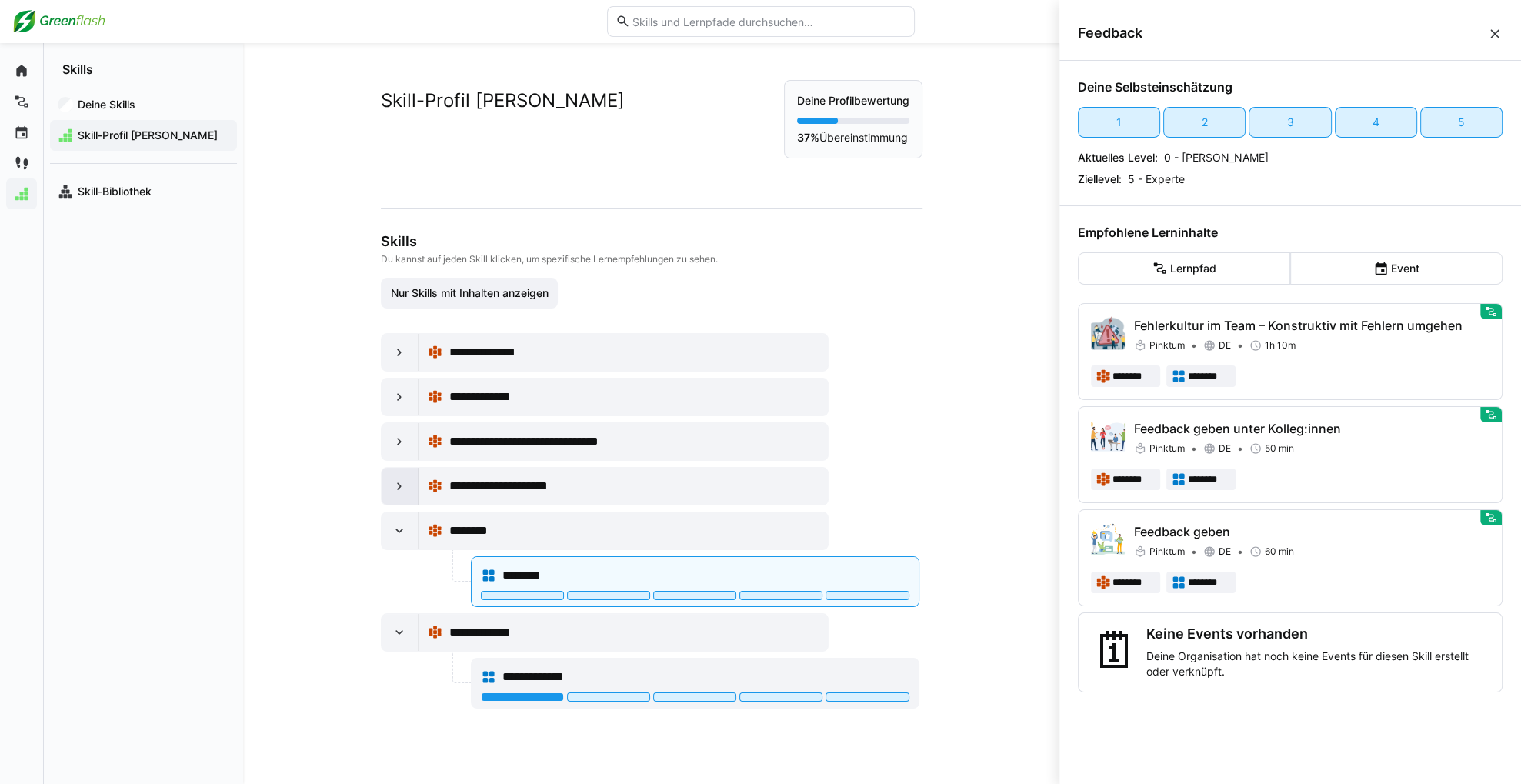
click at [382, 494] on div at bounding box center [400, 486] width 37 height 37
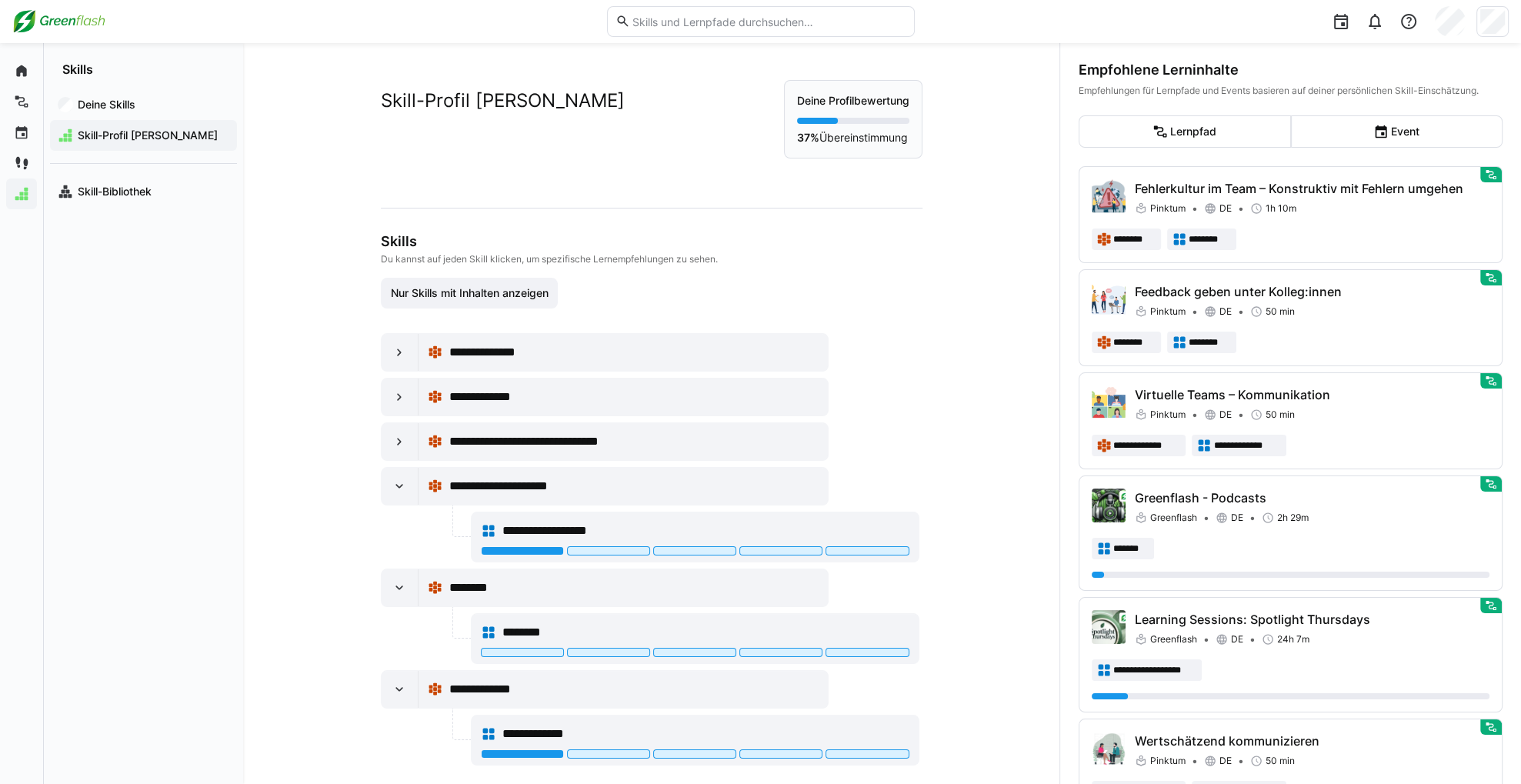
drag, startPoint x: 85, startPoint y: 26, endPoint x: 102, endPoint y: 33, distance: 18.4
click at [85, 26] on img at bounding box center [59, 21] width 93 height 24
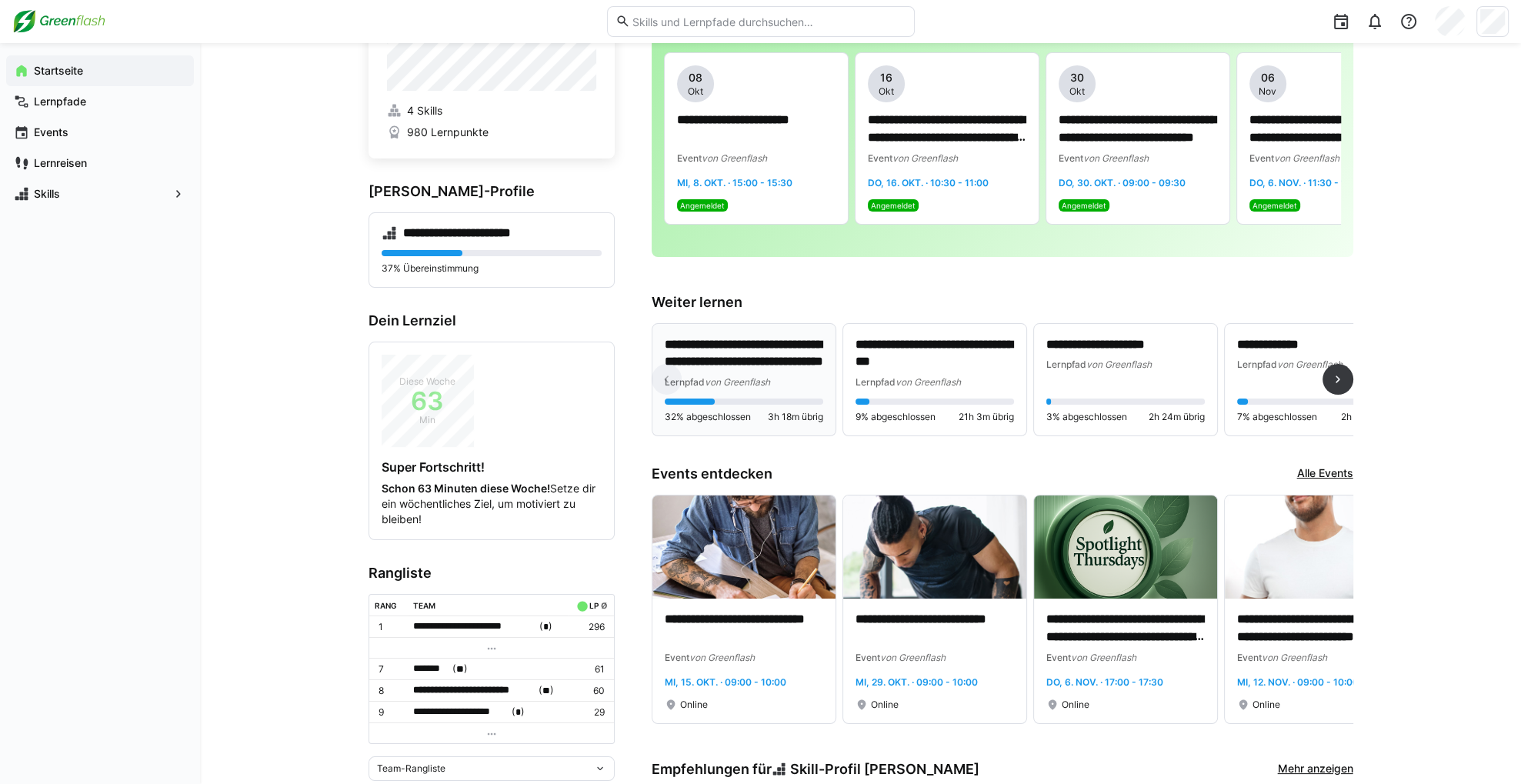
scroll to position [77, 0]
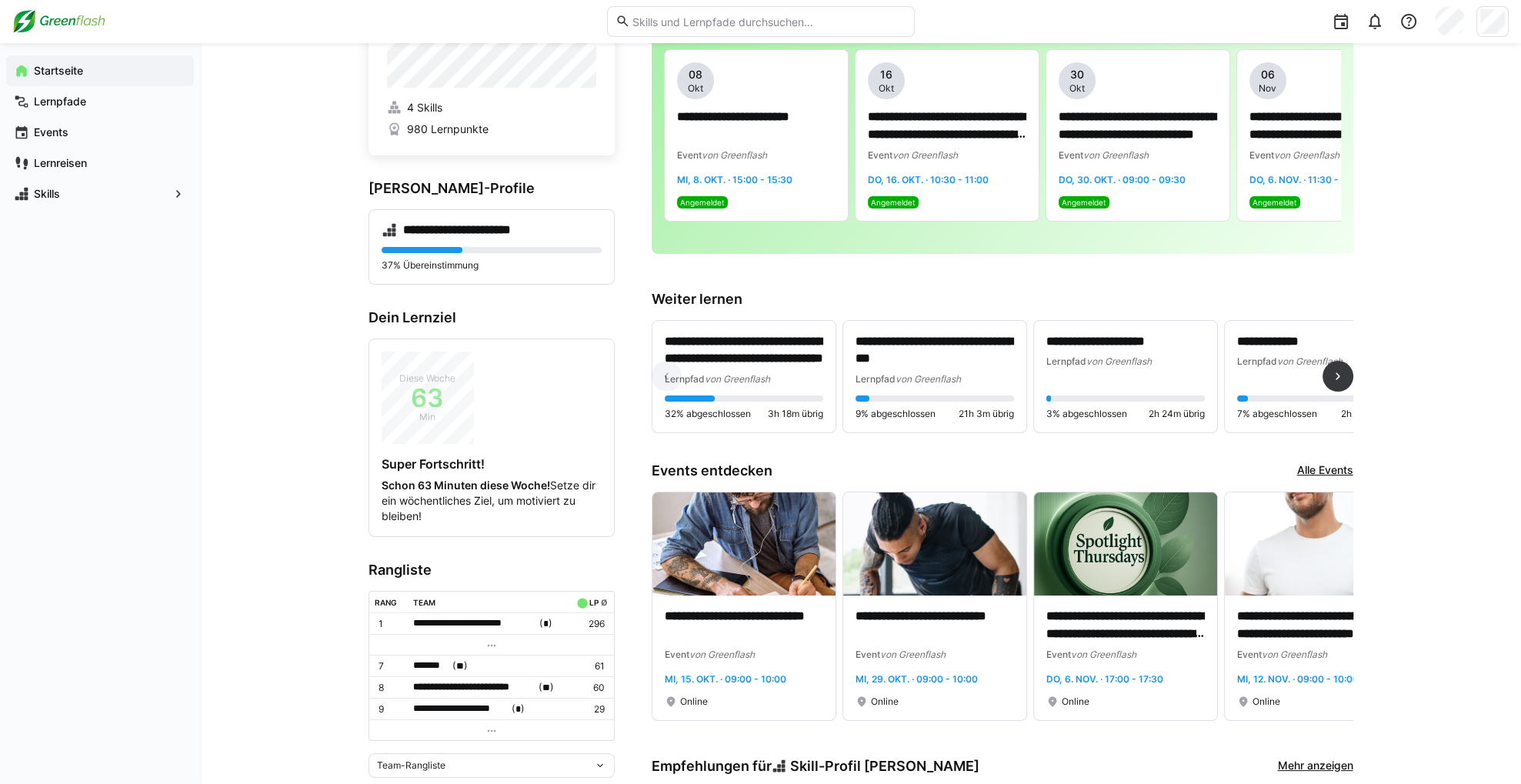
drag, startPoint x: 750, startPoint y: 428, endPoint x: 653, endPoint y: 454, distance: 100.4
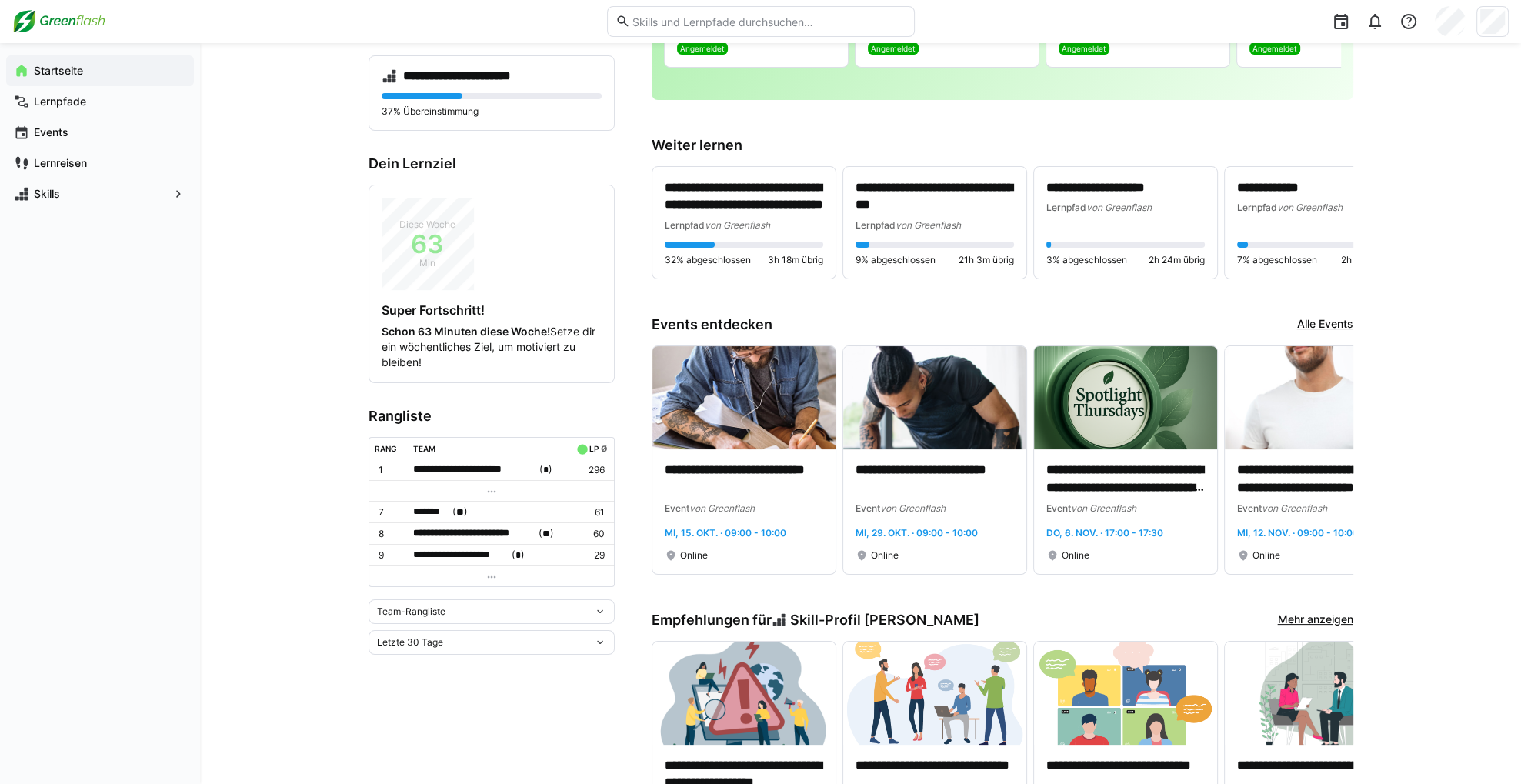
scroll to position [307, 0]
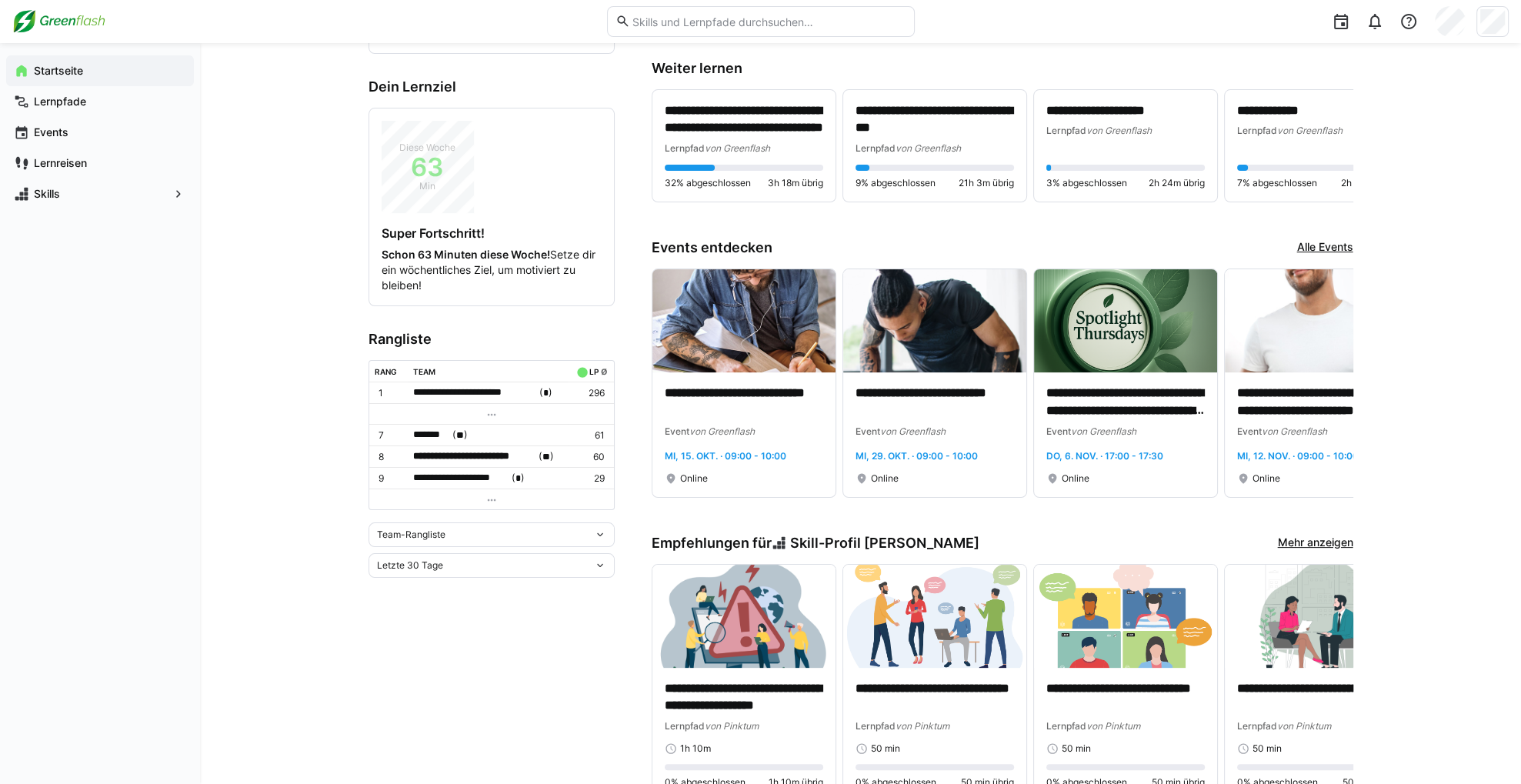
click at [480, 522] on div "Team-Rangliste" at bounding box center [492, 534] width 246 height 24
click at [461, 578] on span "Individuelle Rangliste" at bounding box center [491, 586] width 246 height 24
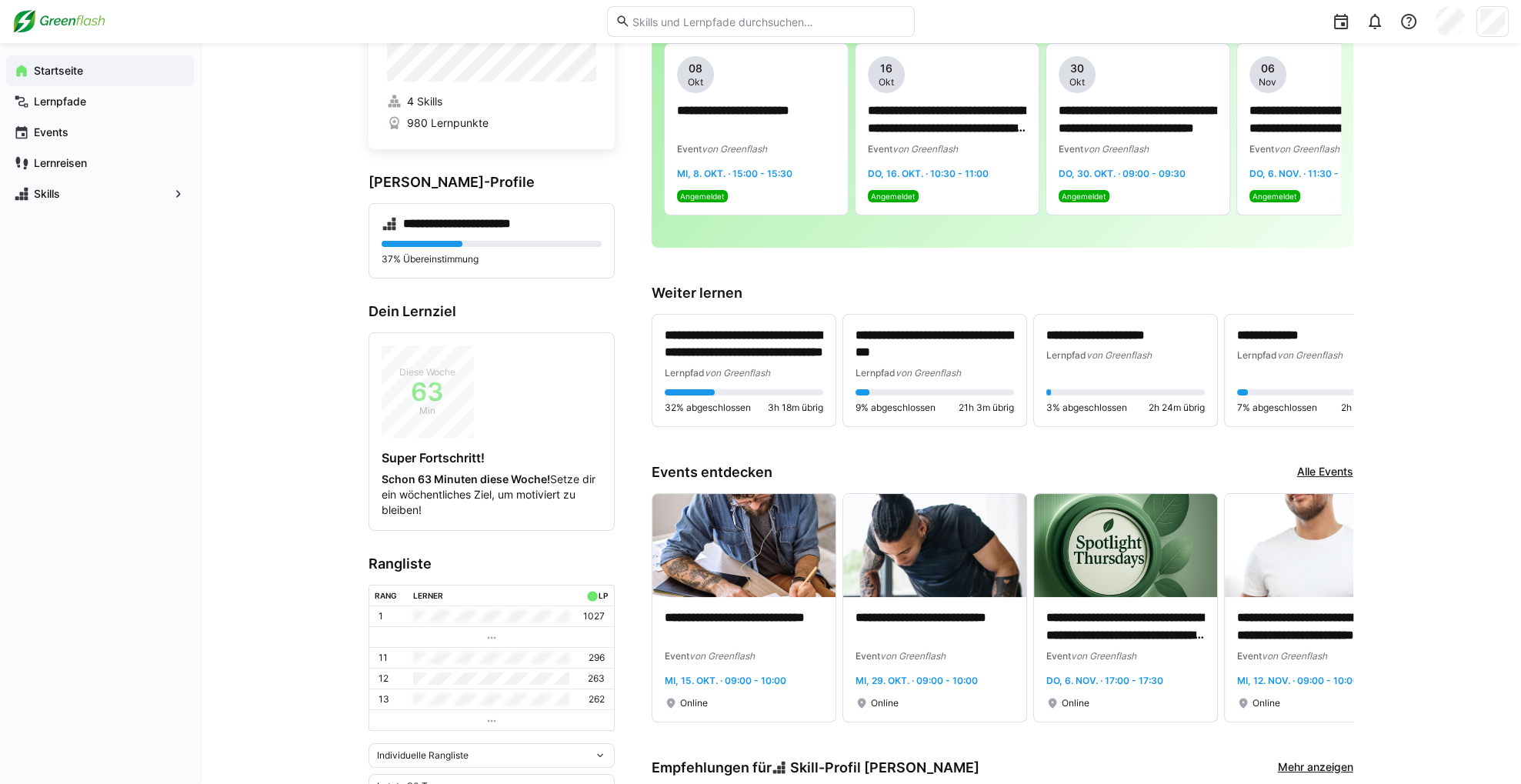
scroll to position [67, 0]
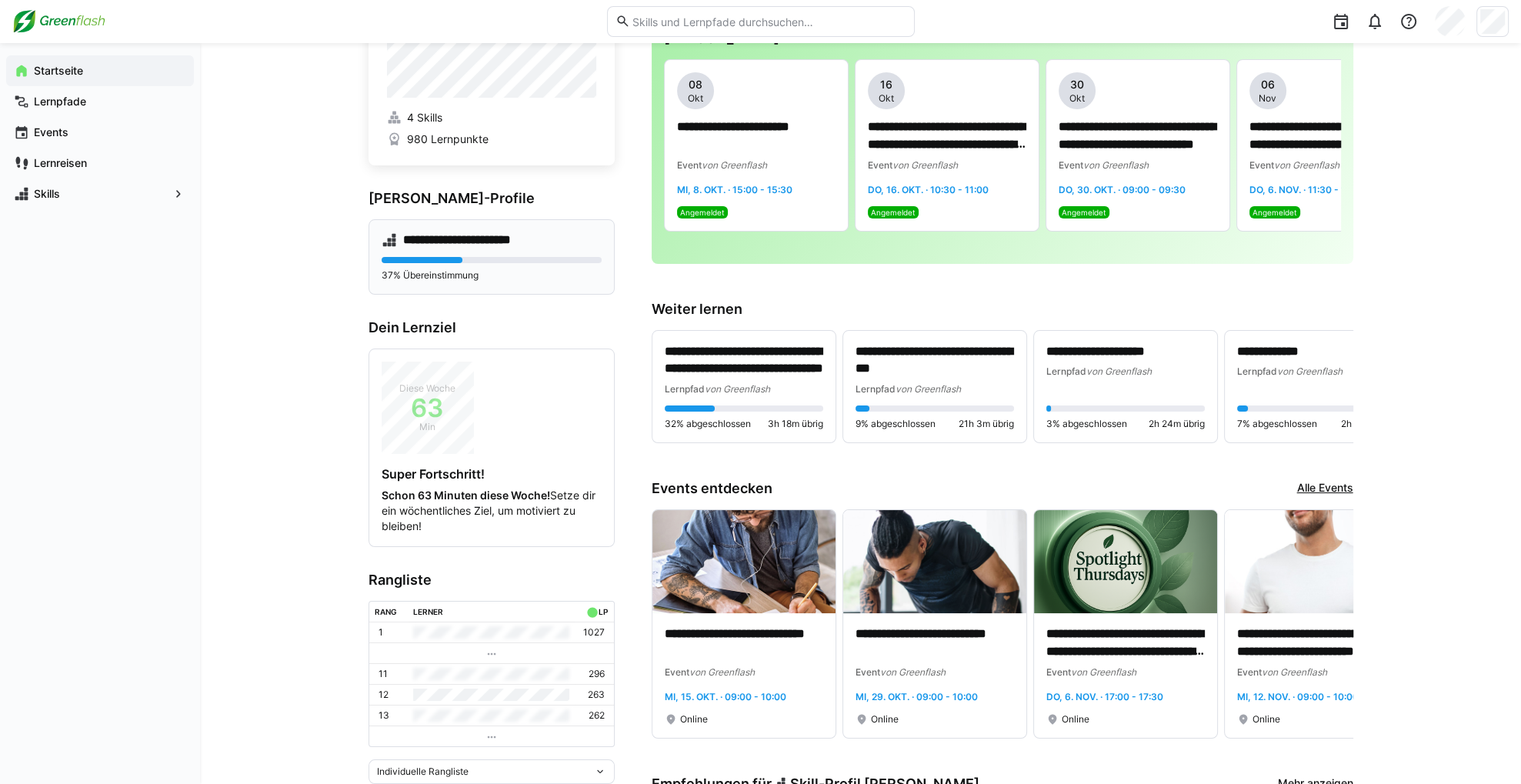
click at [465, 239] on h4 "**********" at bounding box center [467, 240] width 129 height 15
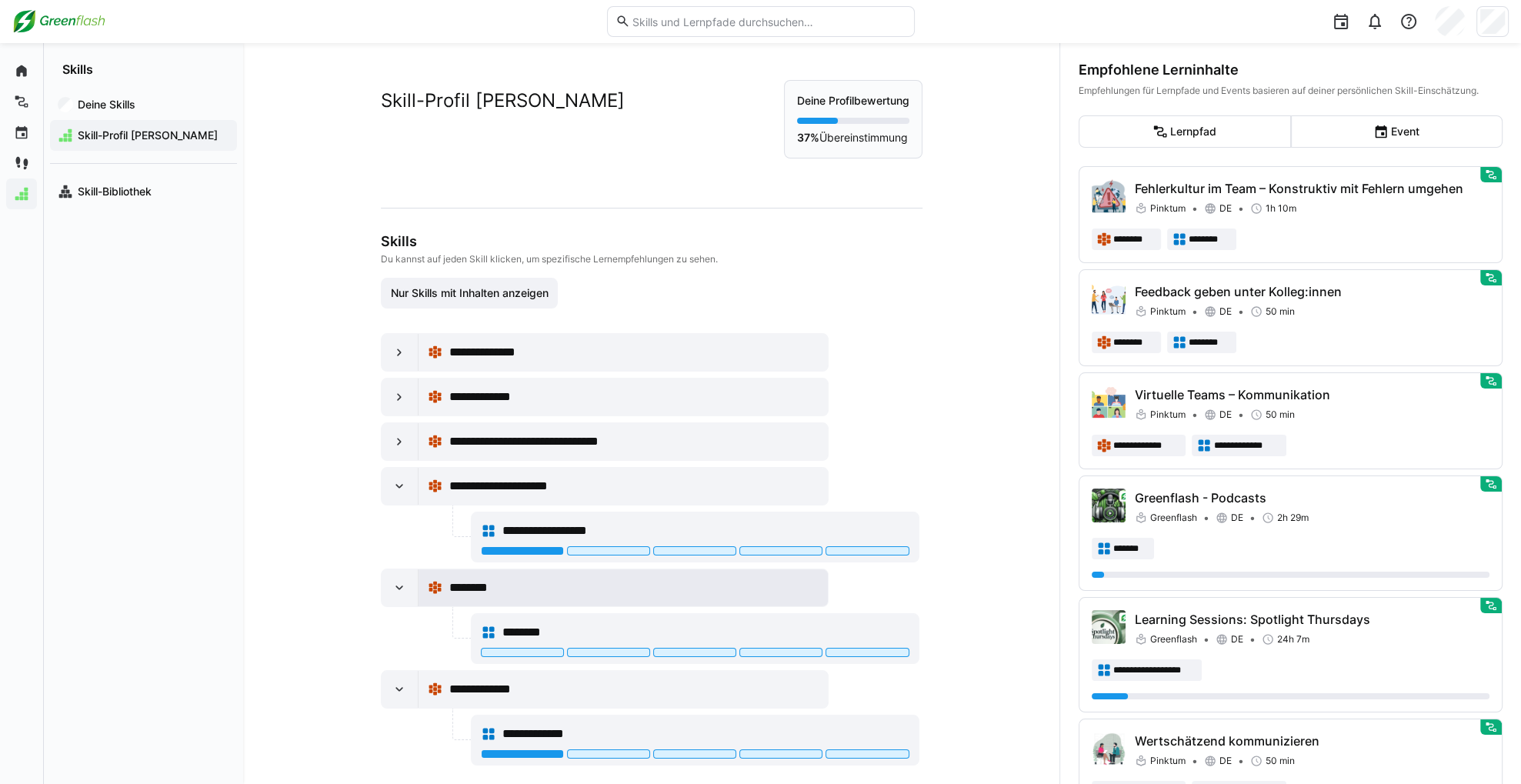
click at [503, 602] on div "********" at bounding box center [623, 588] width 410 height 37
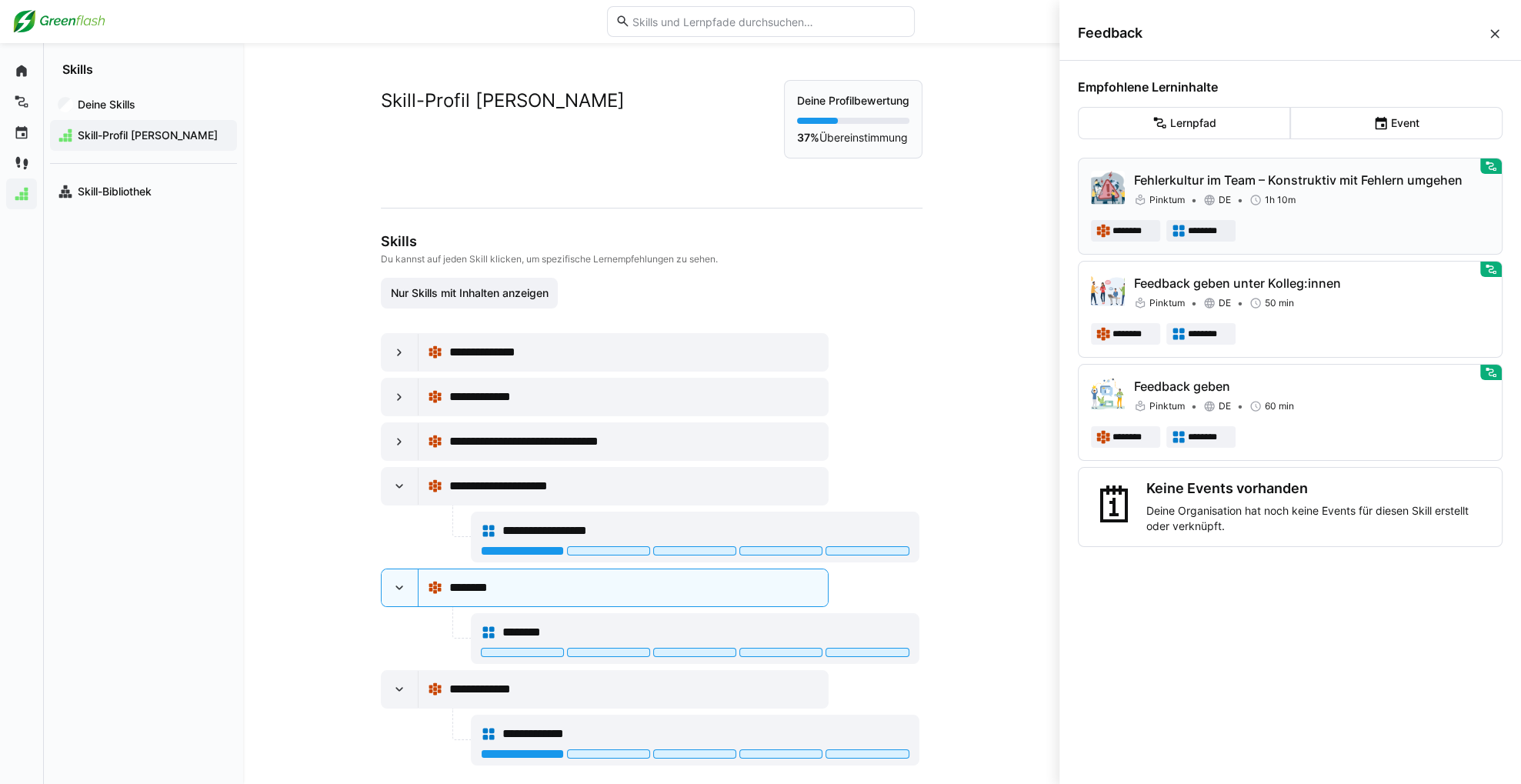
click at [1330, 183] on p "Fehlerkultur im Team – Konstruktiv mit Fehlern umgehen" at bounding box center [1312, 180] width 355 height 19
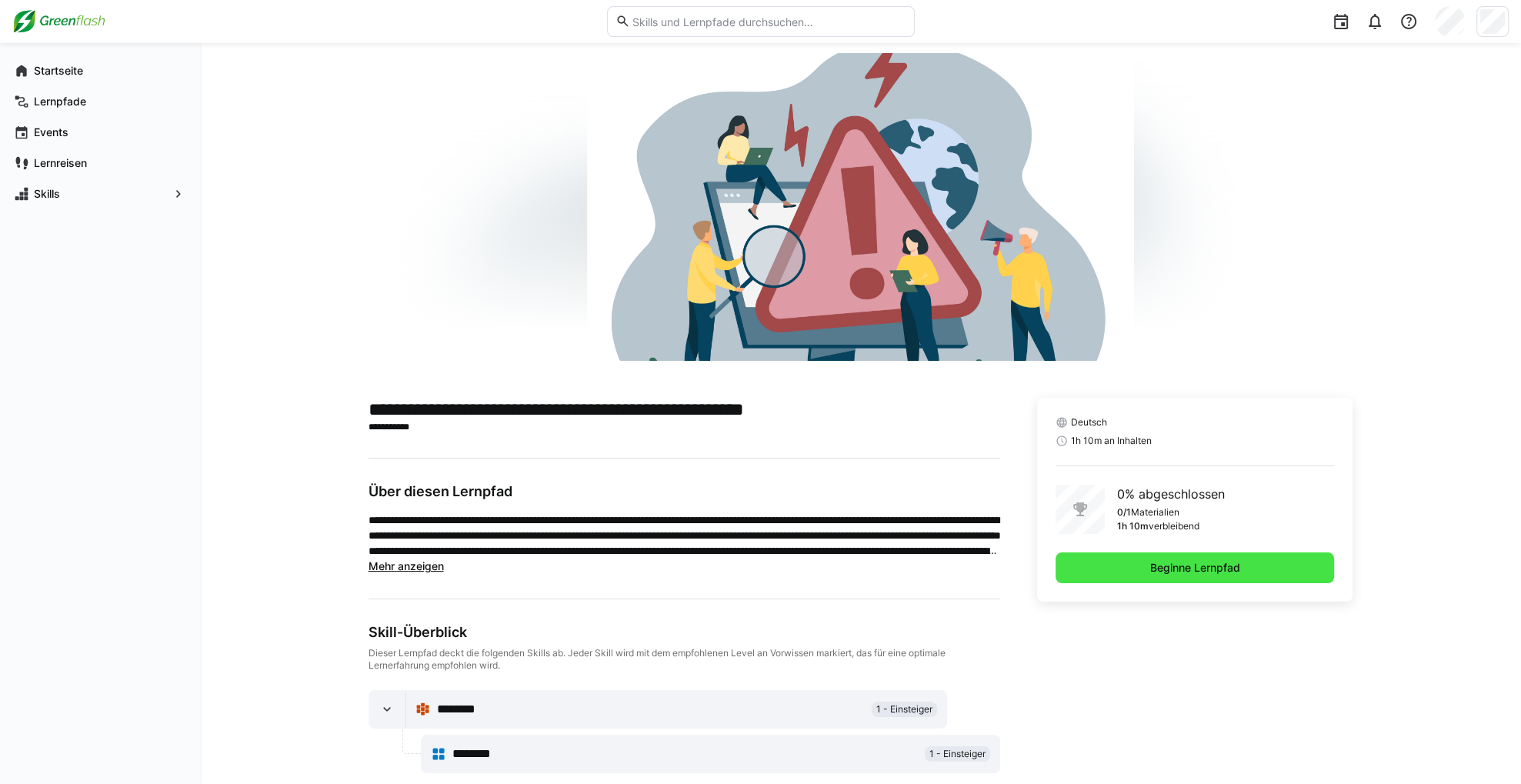
scroll to position [52, 0]
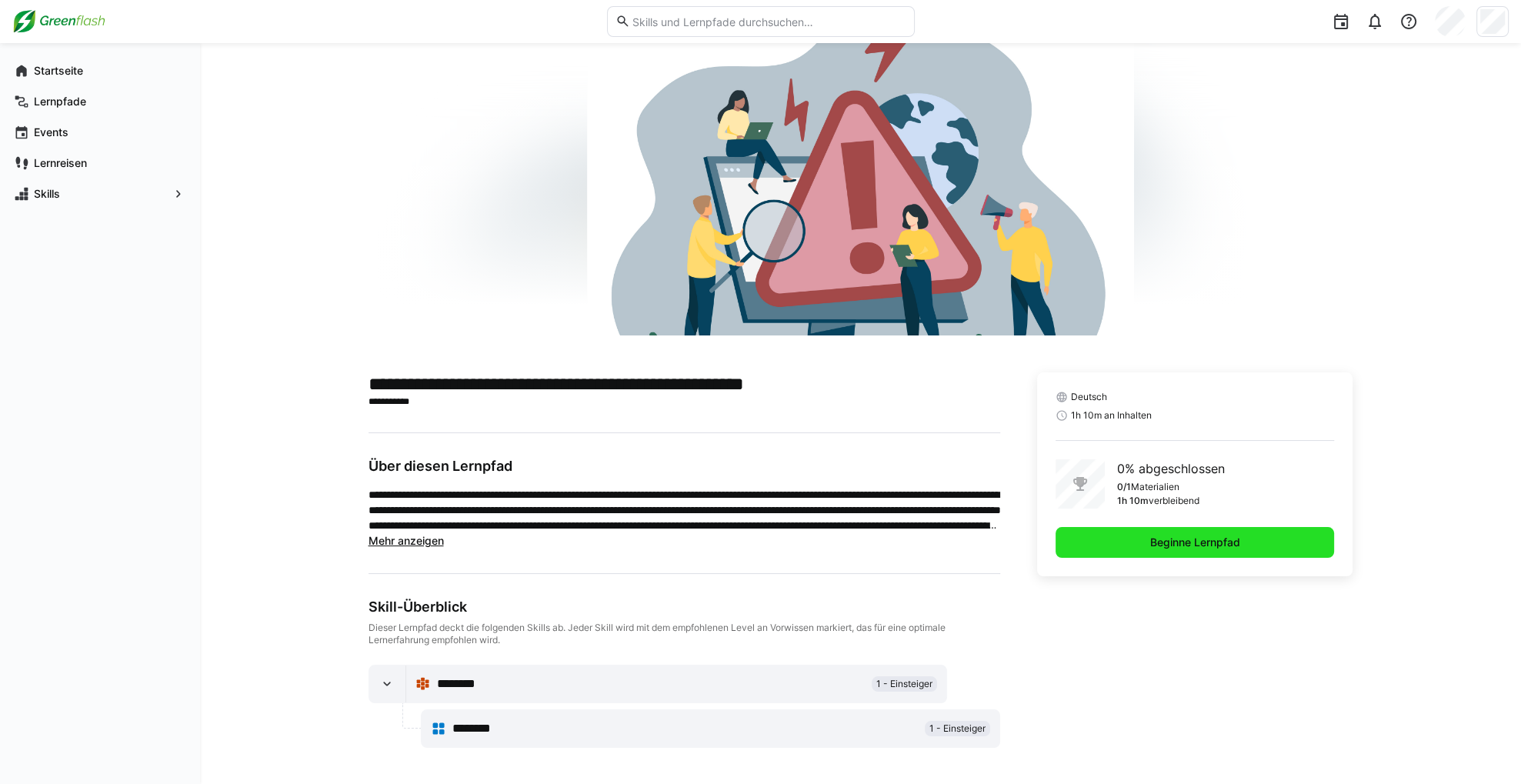
click at [1161, 547] on span "Beginne Lernpfad" at bounding box center [1195, 542] width 94 height 15
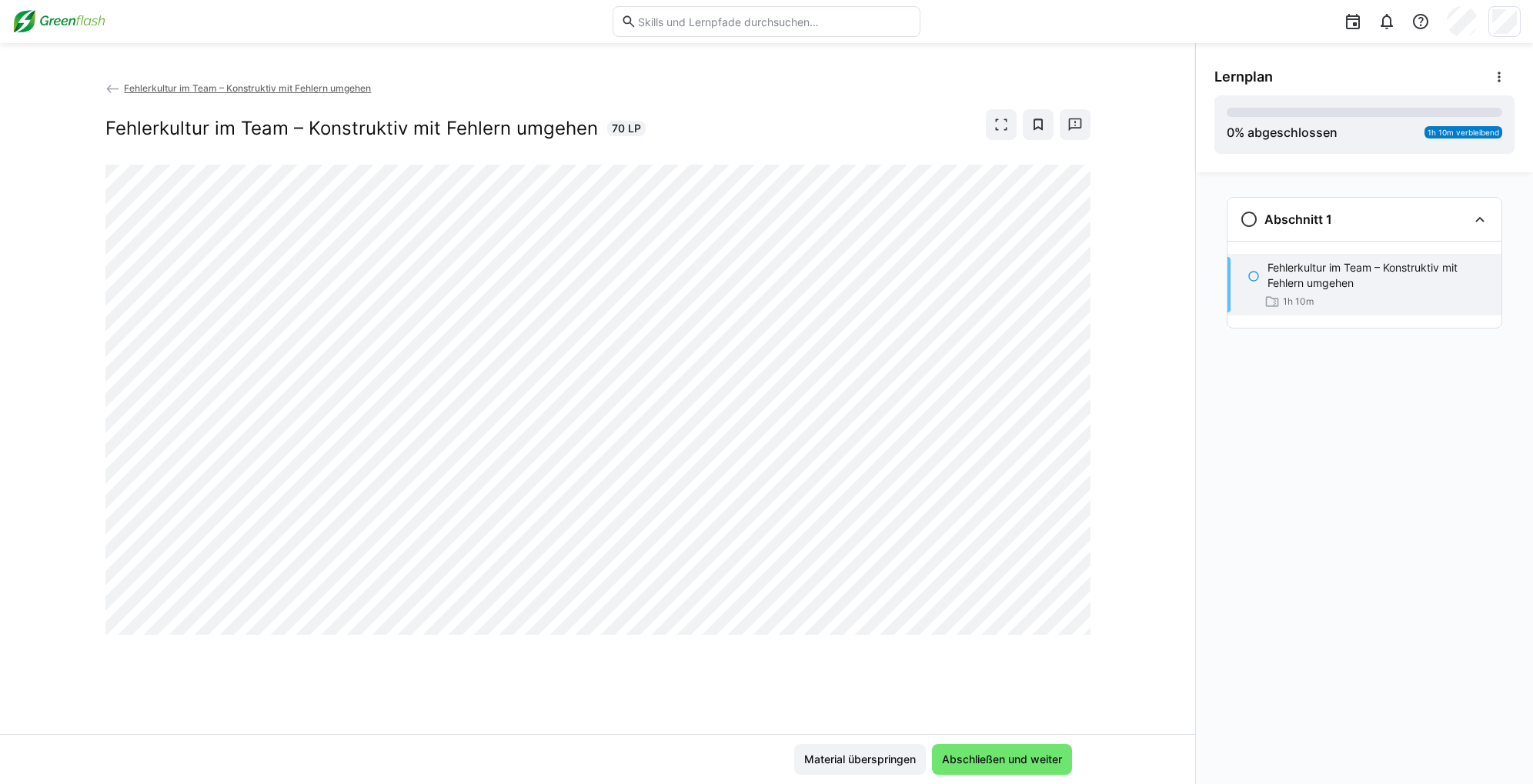
click at [1151, 416] on div "Fehlerkultur im Team – Konstruktiv mit Fehlern umgehen Fehlerkultur im Team – K…" at bounding box center [597, 407] width 1195 height 654
click at [848, 685] on div "Fehlerkultur im Team – Konstruktiv mit Fehlern umgehen Fehlerkultur im Team – K…" at bounding box center [597, 408] width 1195 height 658
click at [552, 687] on div "Fehlerkultur im Team – Konstruktiv mit Fehlern umgehen Fehlerkultur im Team – K…" at bounding box center [597, 408] width 1195 height 658
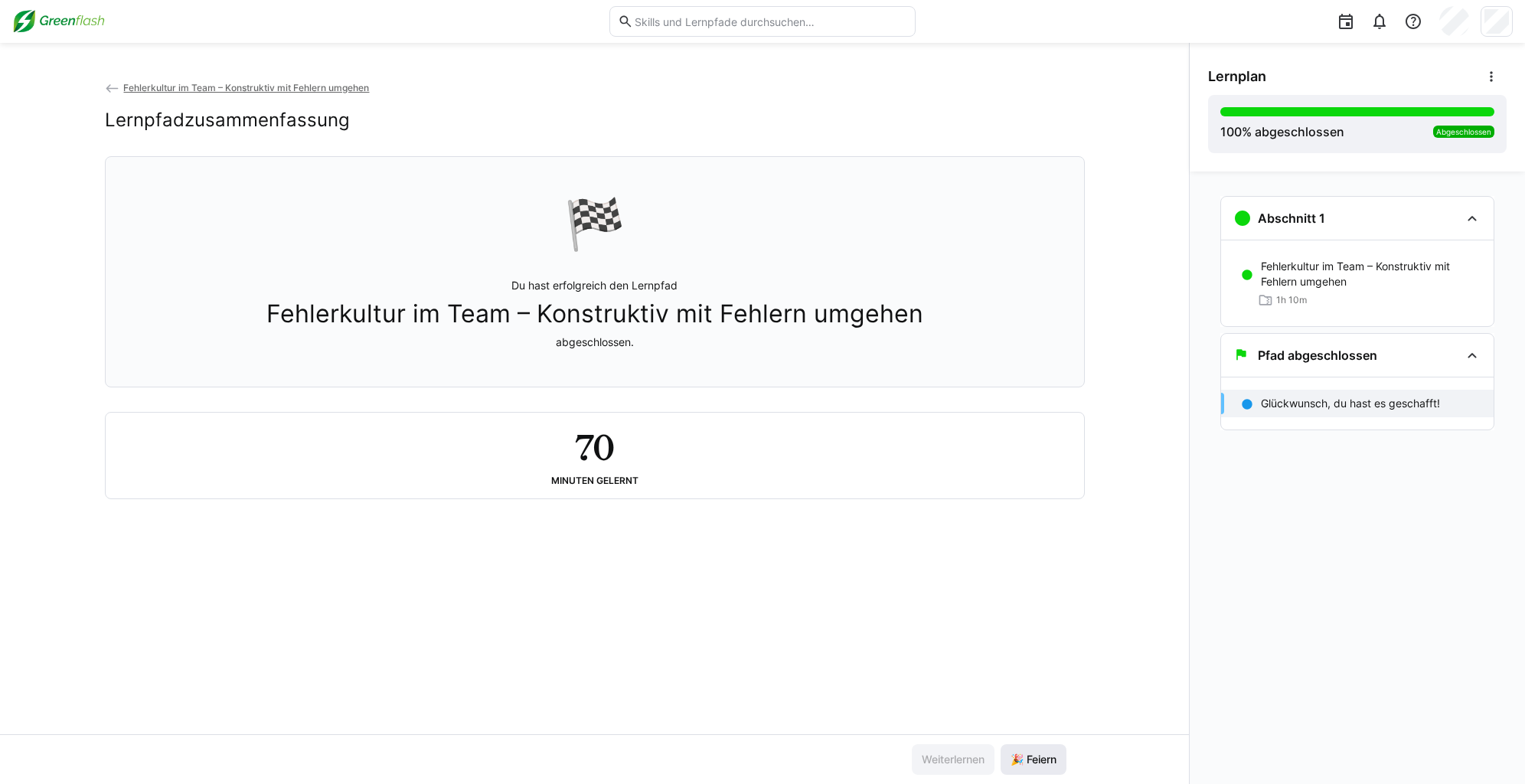
click at [1031, 752] on span "🎉 Feiern" at bounding box center [1033, 759] width 50 height 15
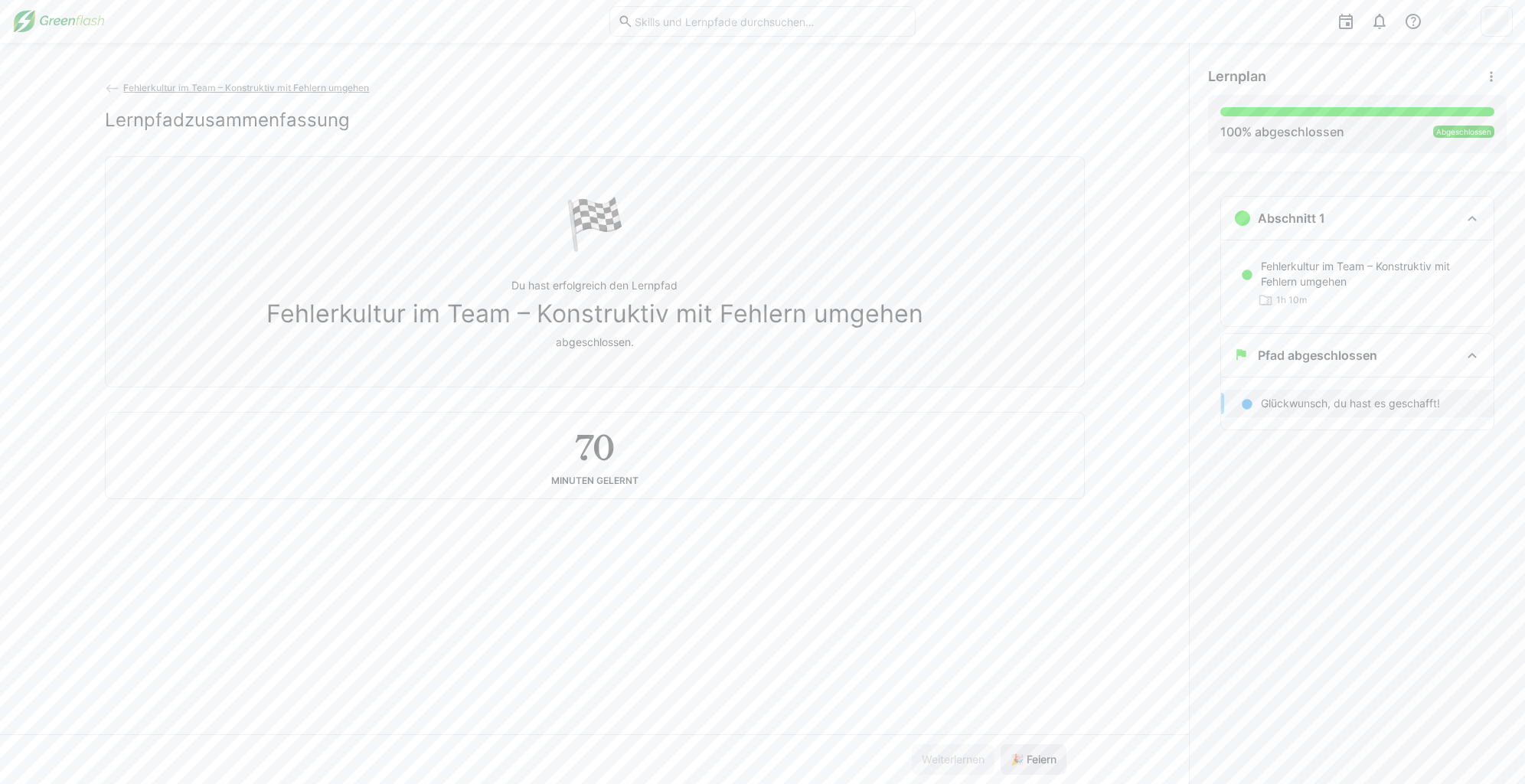
click at [1031, 752] on span "🎉 Feiern" at bounding box center [1033, 759] width 50 height 15
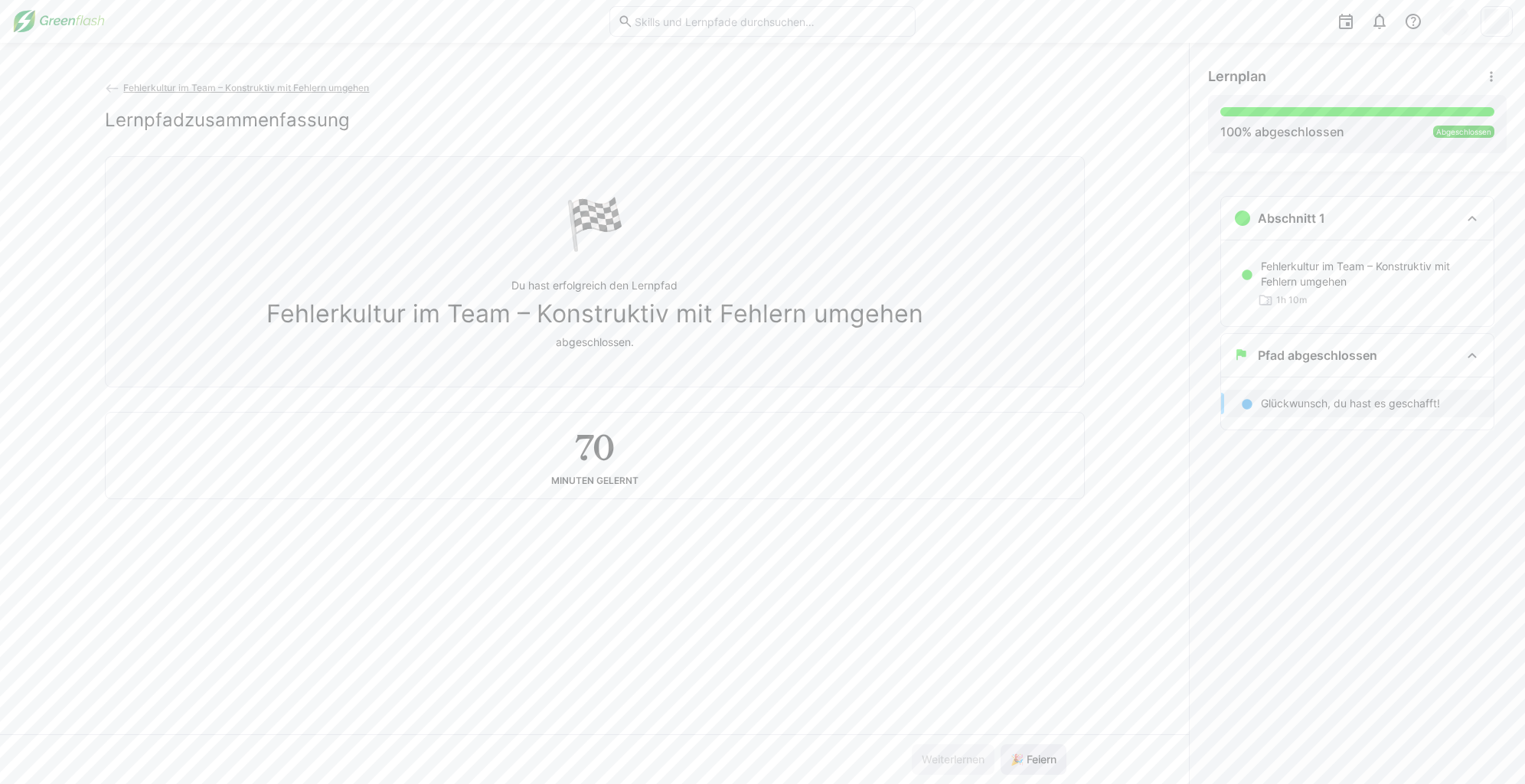
click at [1031, 752] on span "🎉 Feiern" at bounding box center [1033, 759] width 50 height 15
click at [146, 90] on span "Fehlerkultur im Team – Konstruktiv mit Fehlern umgehen" at bounding box center [246, 88] width 246 height 12
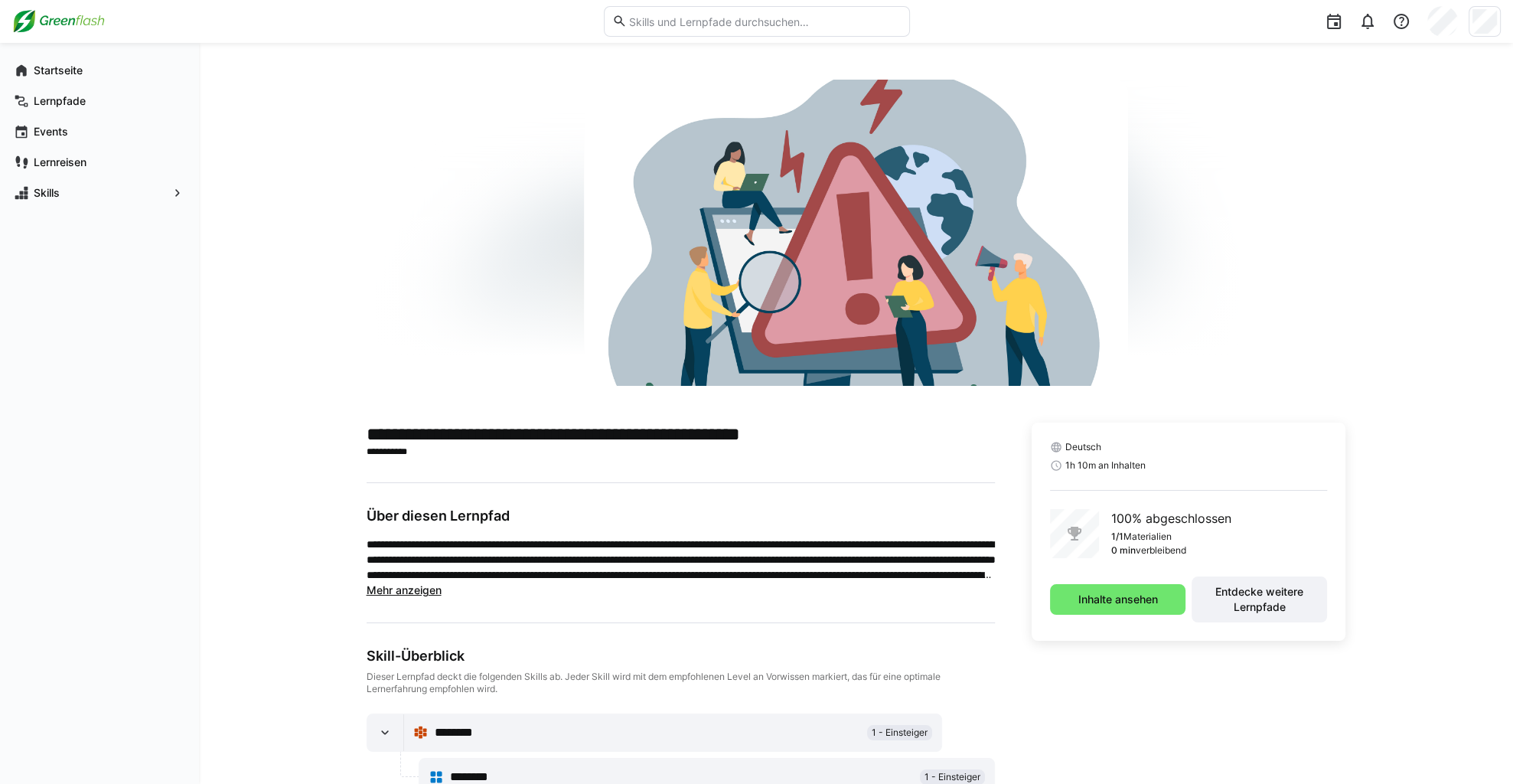
click at [76, 20] on img at bounding box center [59, 21] width 93 height 24
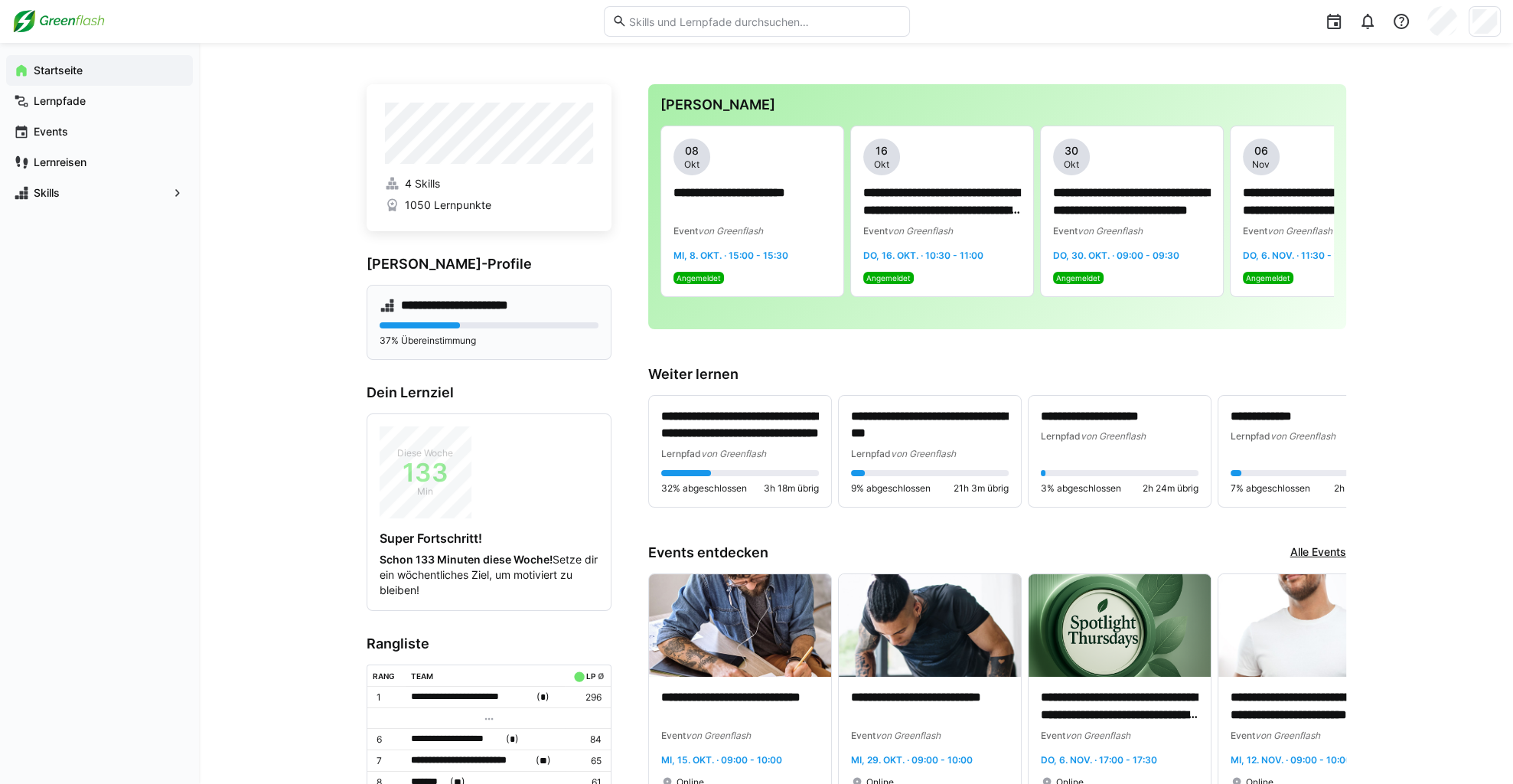
click at [555, 330] on div "37% Übereinstimmung" at bounding box center [488, 334] width 219 height 24
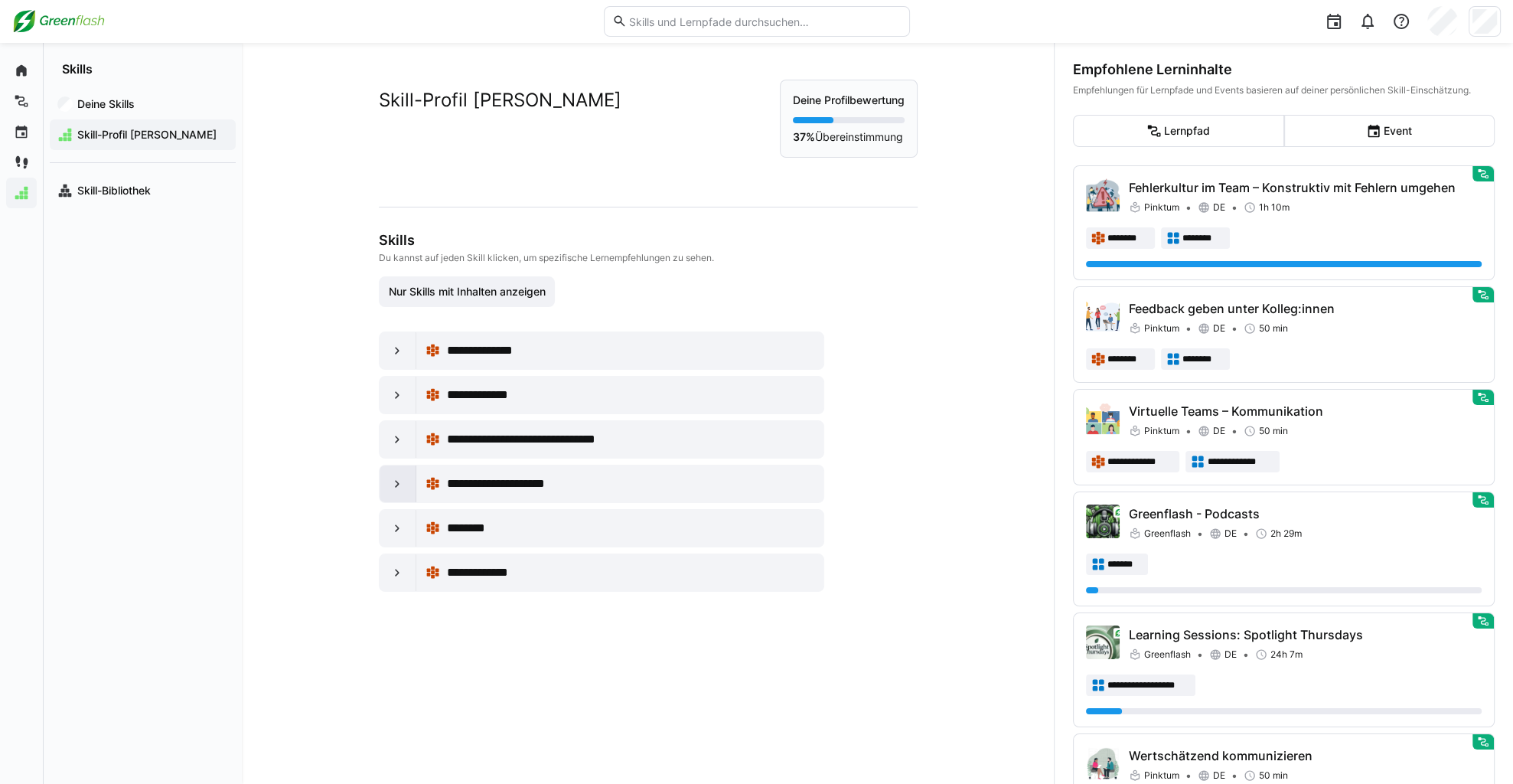
click at [395, 492] on div at bounding box center [398, 483] width 37 height 37
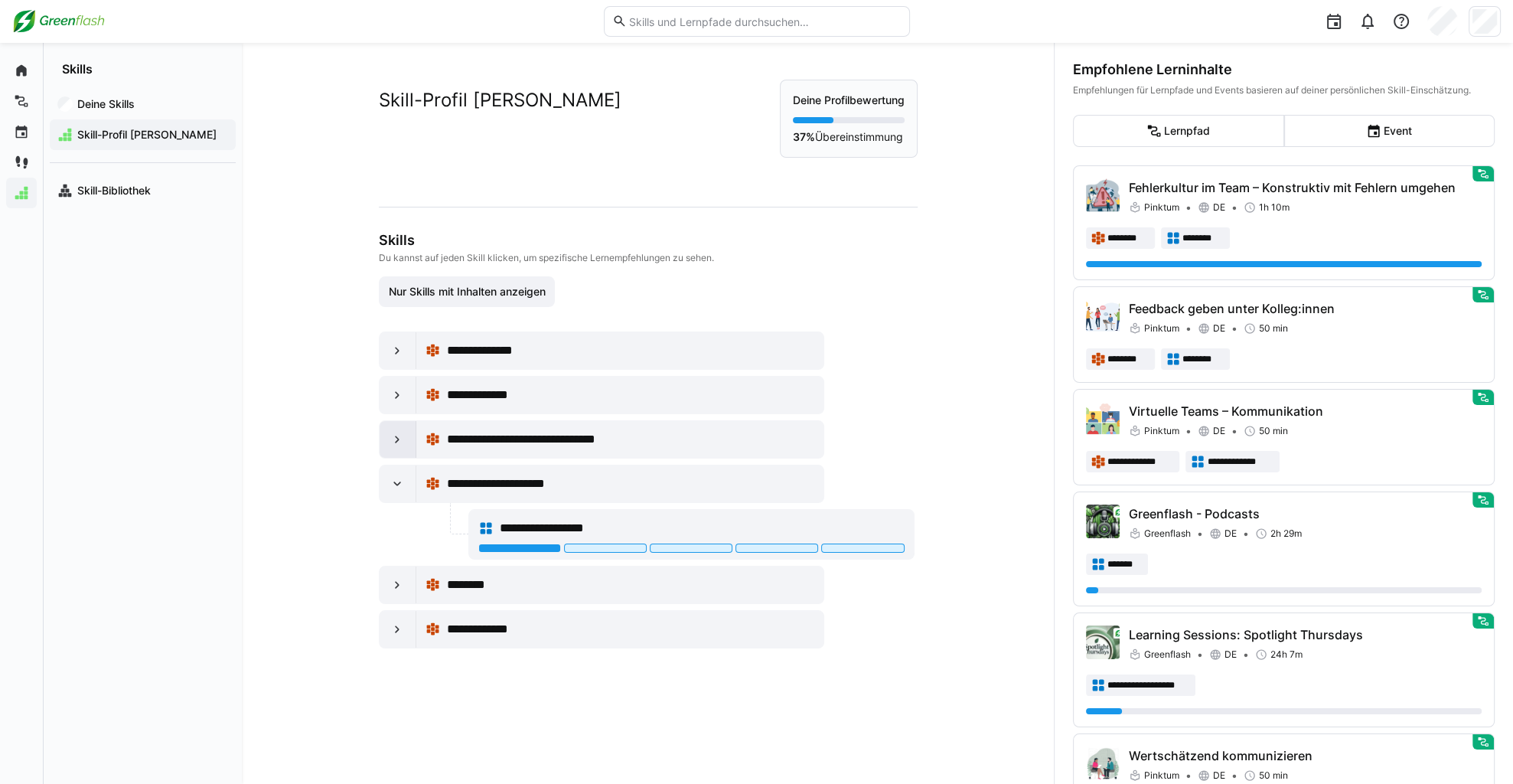
click at [399, 442] on eds-icon at bounding box center [397, 439] width 15 height 15
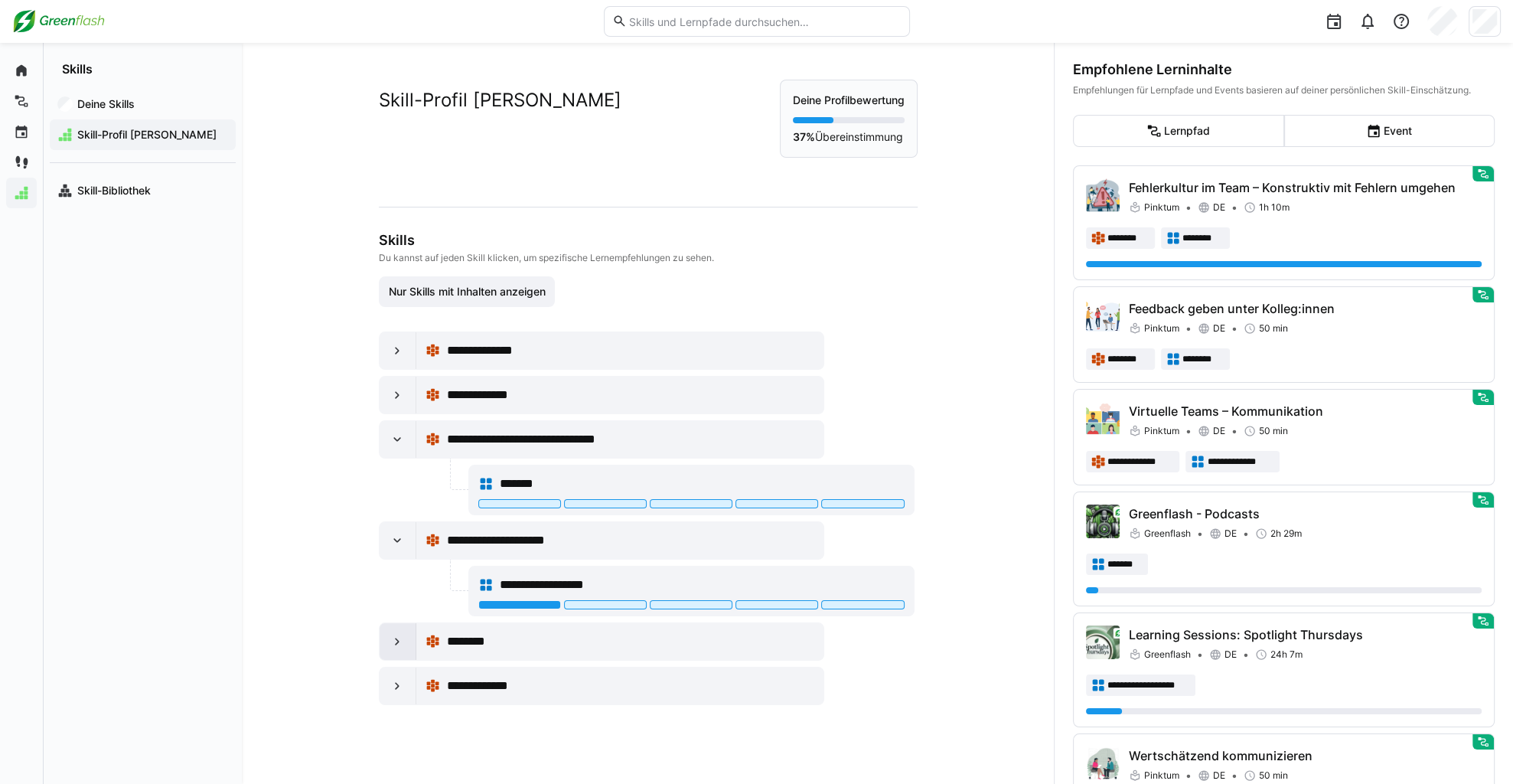
click at [390, 633] on eds-icon at bounding box center [397, 641] width 15 height 15
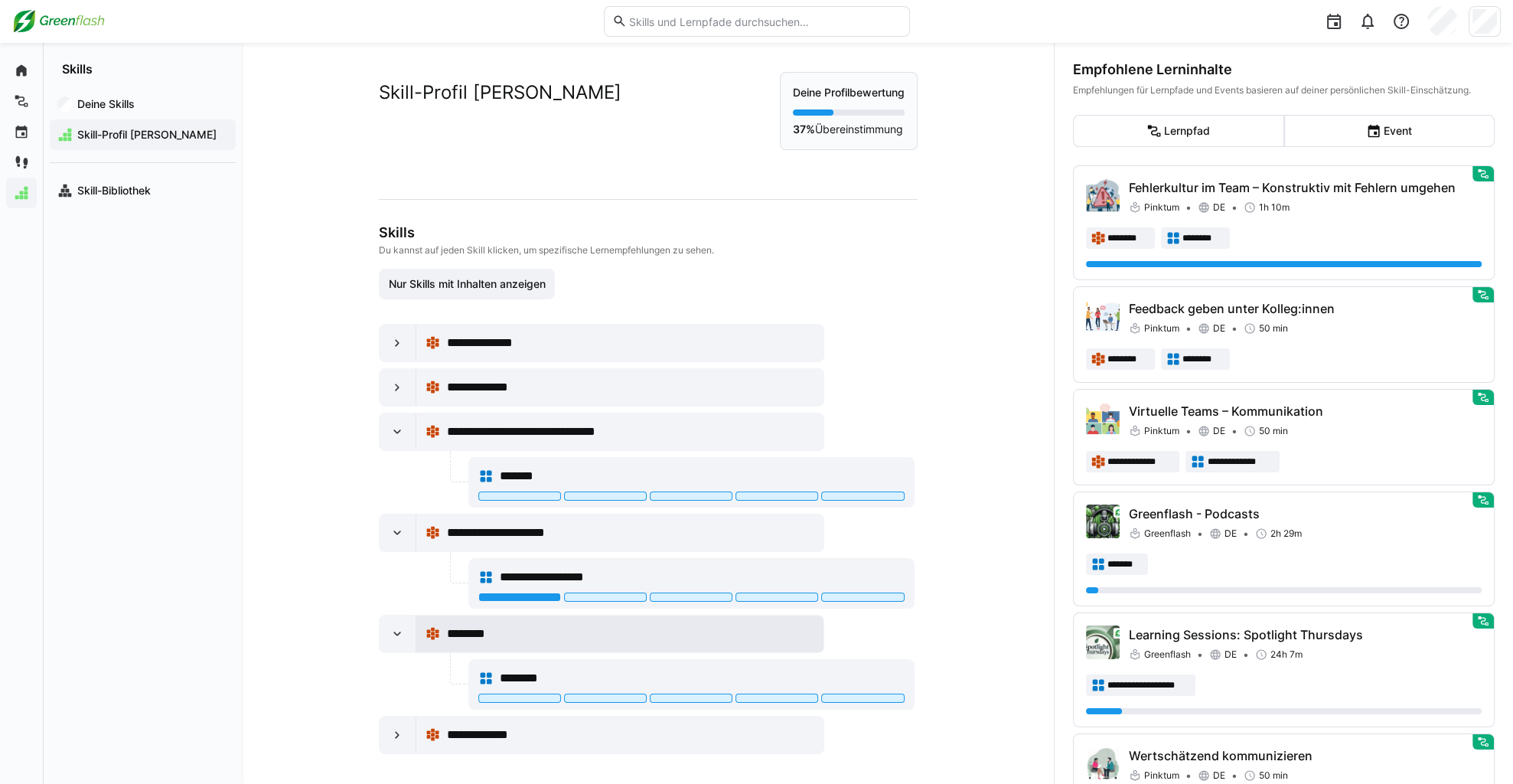
scroll to position [11, 0]
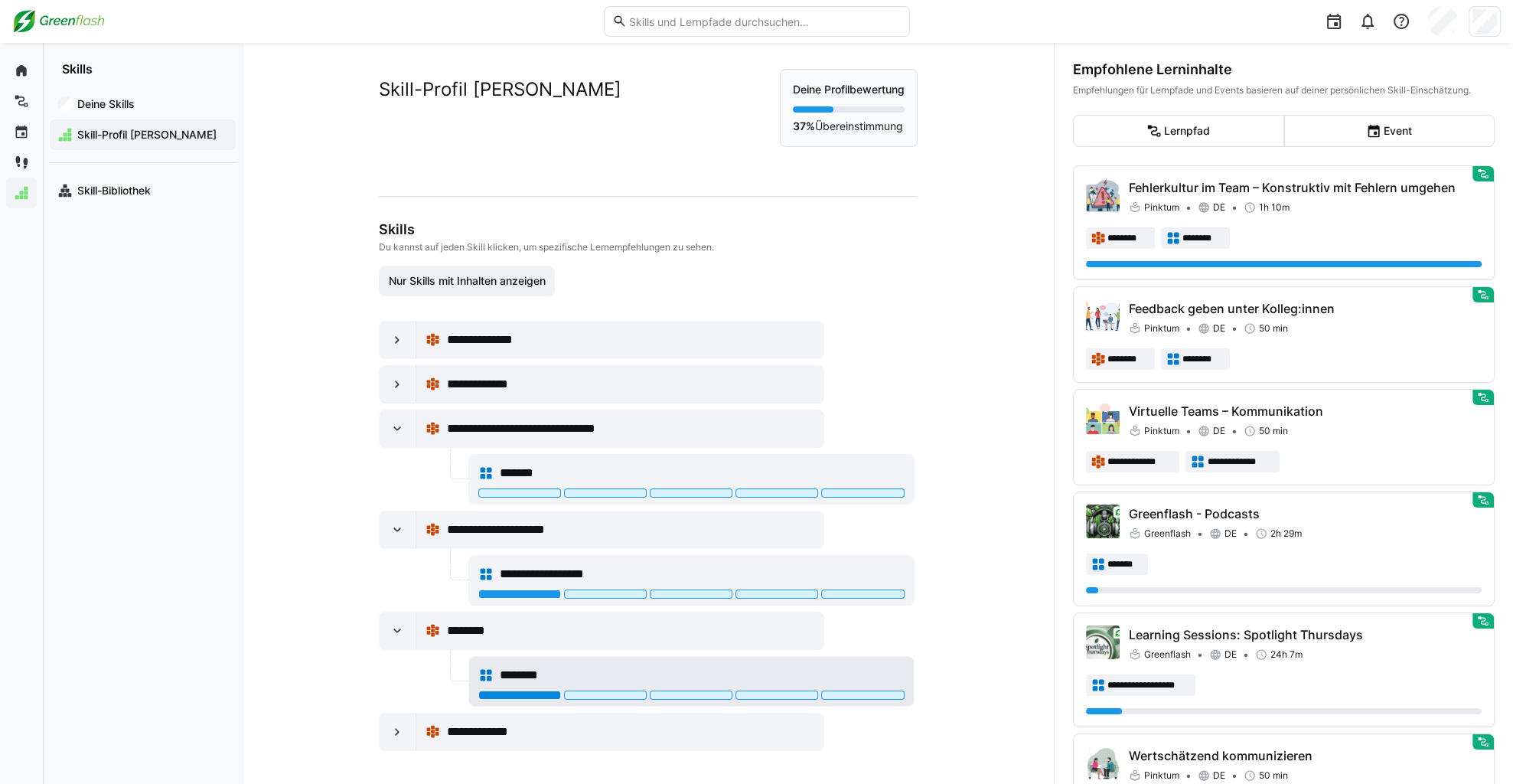
click at [519, 694] on div at bounding box center [519, 694] width 83 height 9
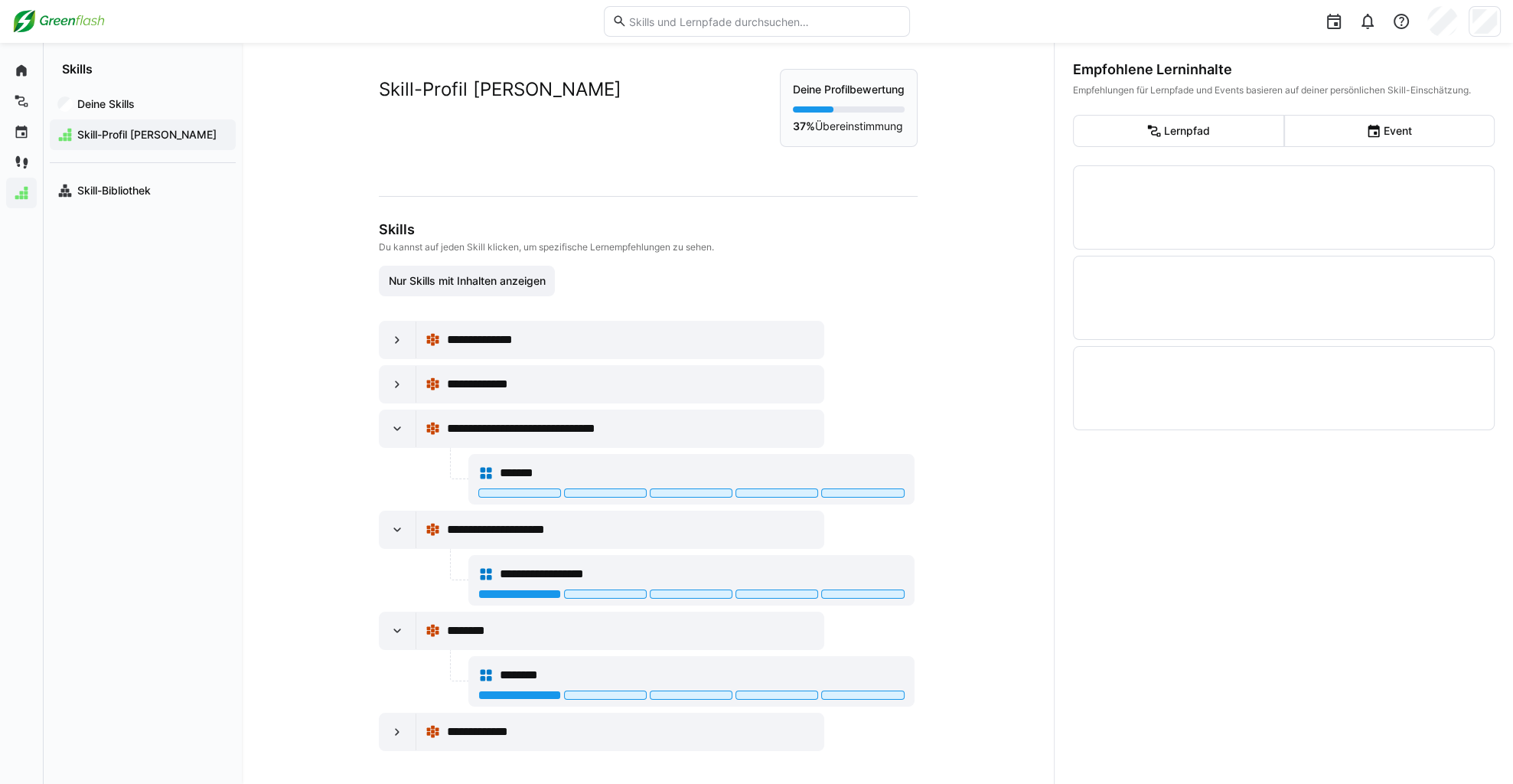
click at [60, 23] on img at bounding box center [59, 21] width 93 height 24
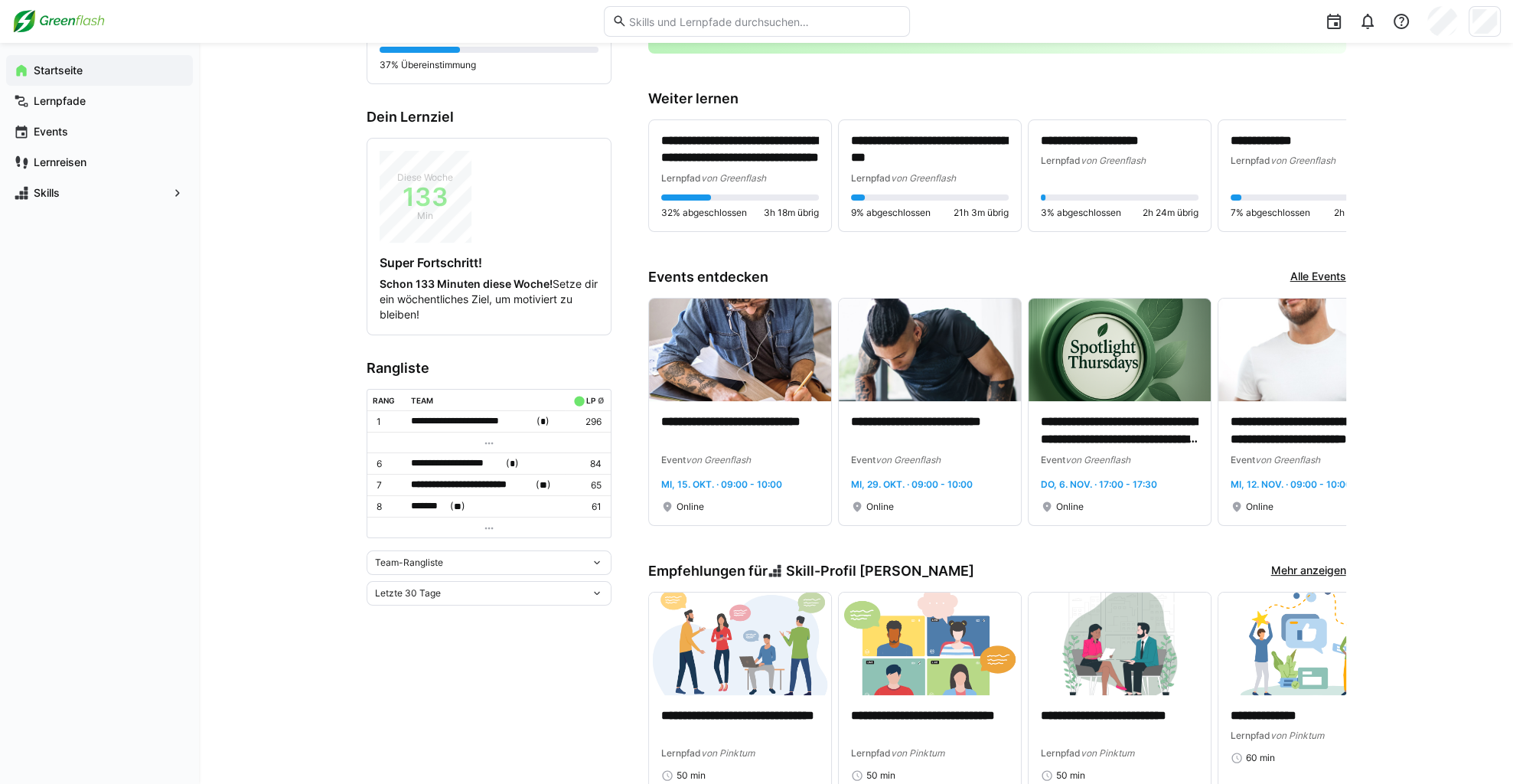
scroll to position [306, 0]
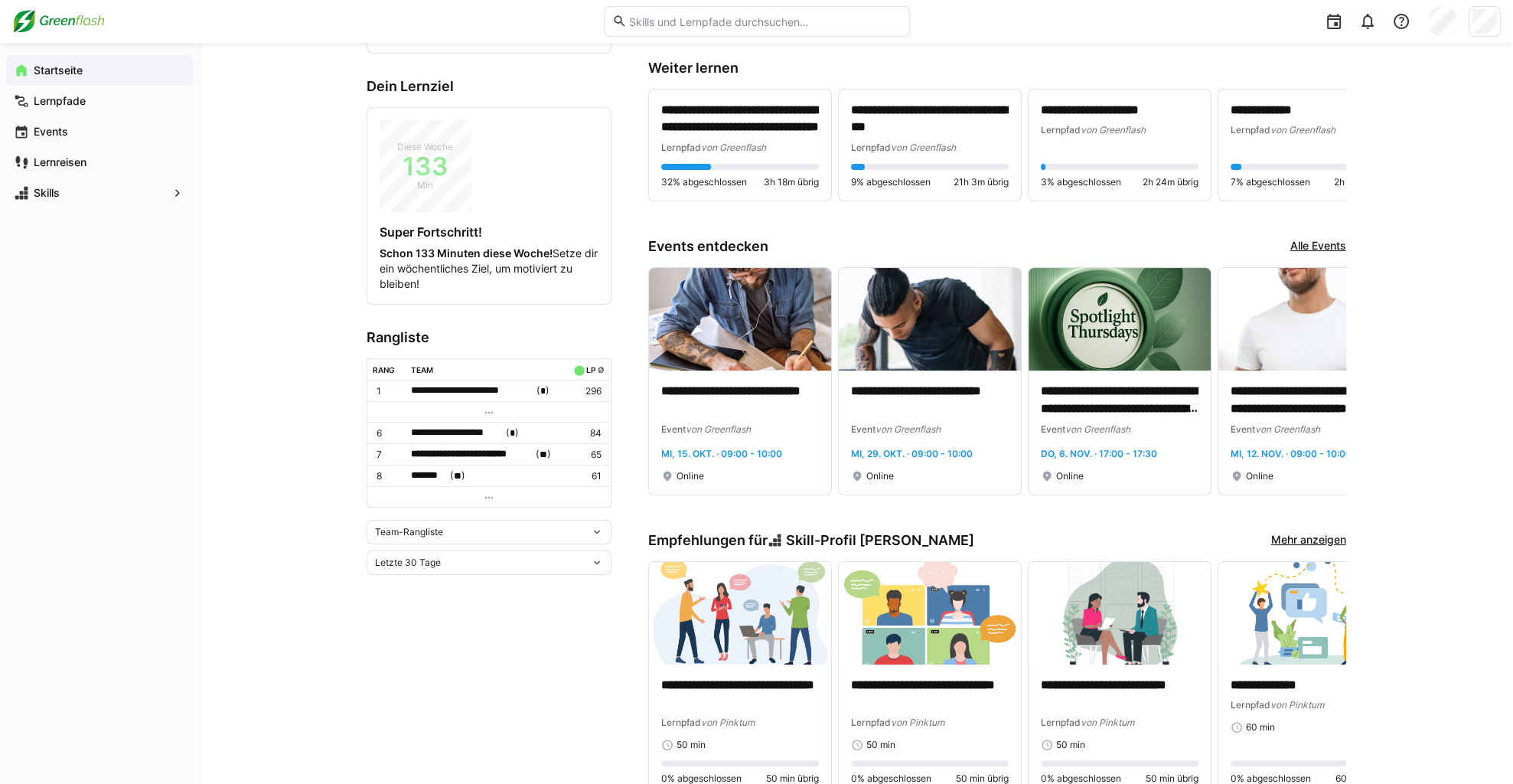
click at [422, 528] on span "Team-Rangliste" at bounding box center [409, 532] width 68 height 13
click at [417, 570] on span "Team-Rangliste" at bounding box center [488, 558] width 245 height 24
click at [431, 526] on span "Team-Rangliste" at bounding box center [409, 532] width 68 height 13
drag, startPoint x: 421, startPoint y: 599, endPoint x: 421, endPoint y: 587, distance: 12.0
click at [421, 599] on div "Team-Rangliste Individuelle Rangliste" at bounding box center [488, 570] width 245 height 61
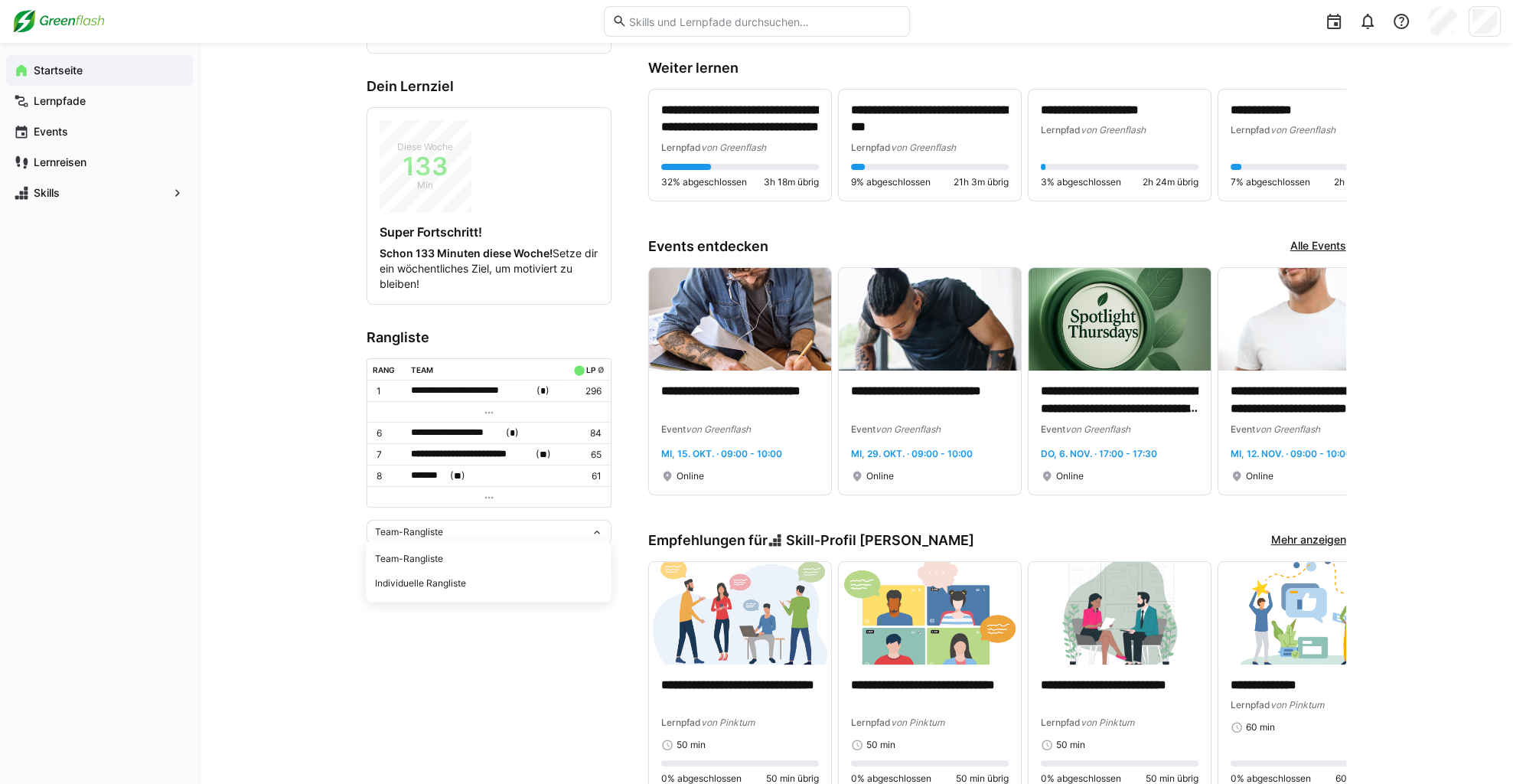
click at [421, 586] on div "Individuelle Rangliste" at bounding box center [488, 583] width 226 height 13
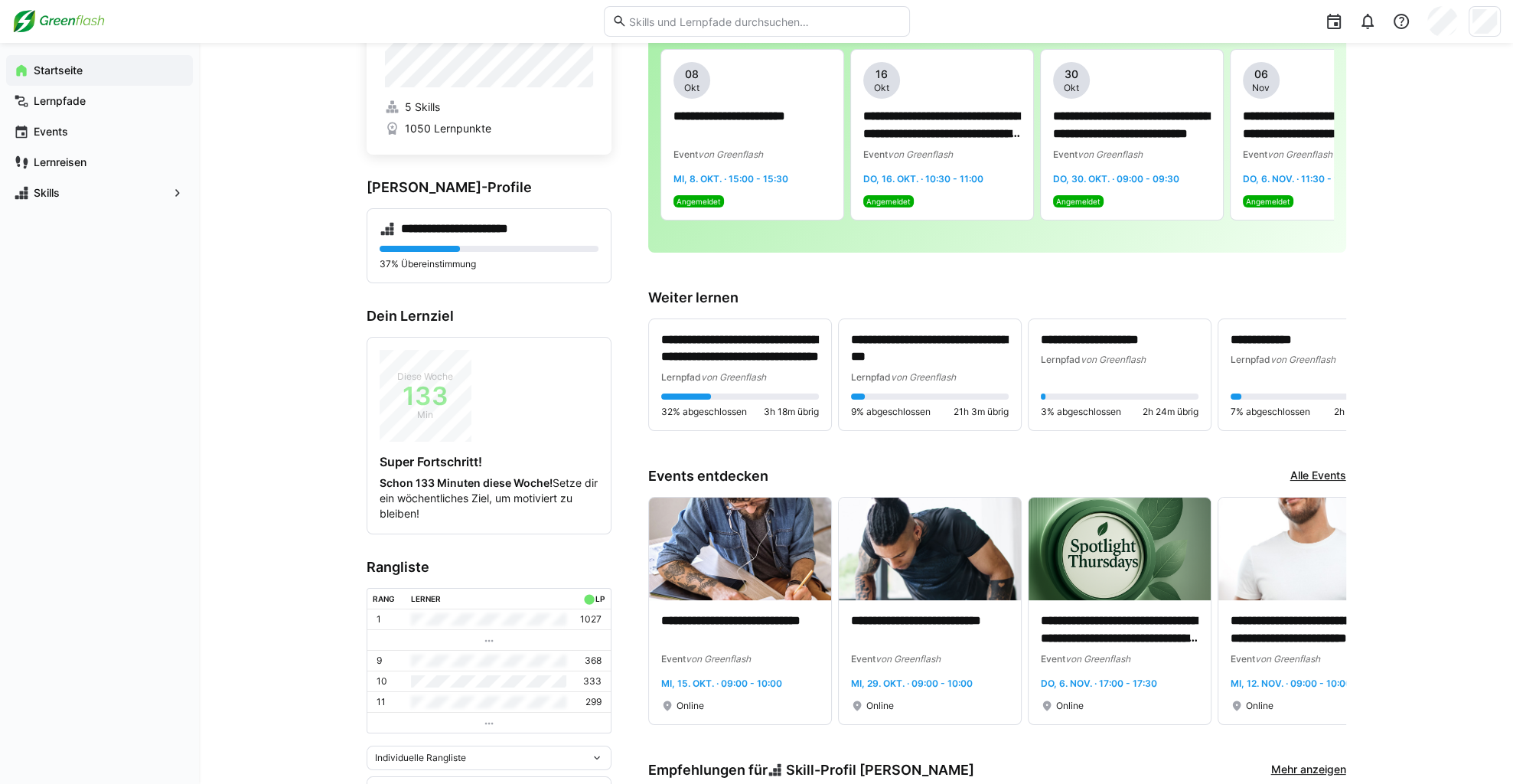
scroll to position [0, 0]
